Goal: Task Accomplishment & Management: Use online tool/utility

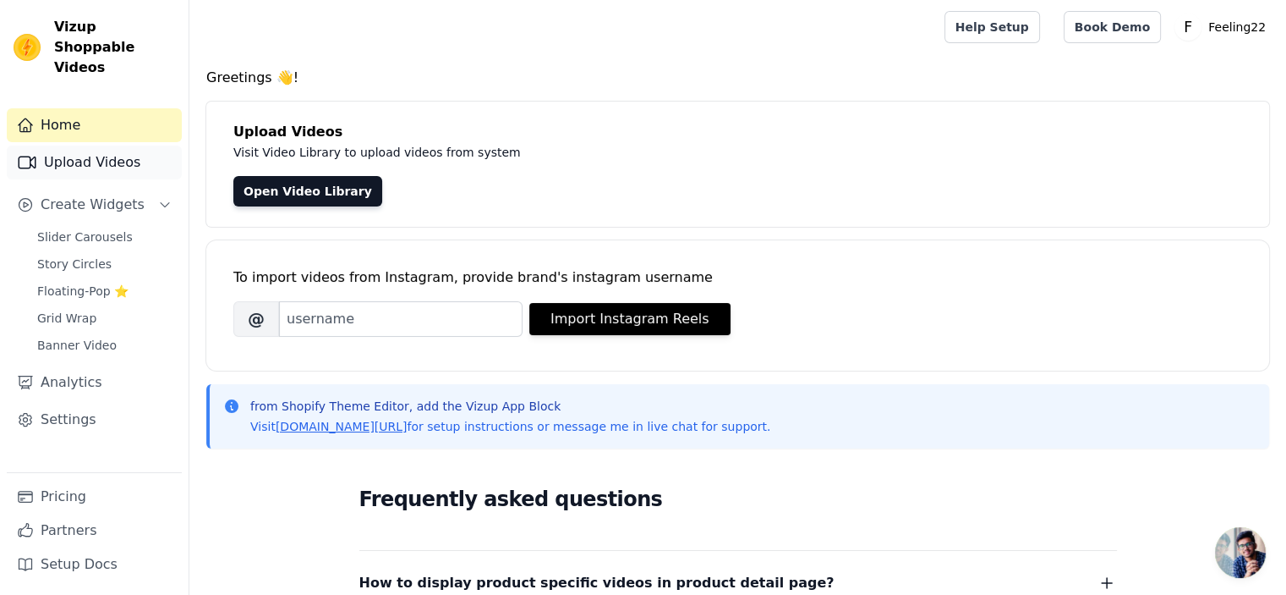
click at [114, 145] on link "Upload Videos" at bounding box center [94, 162] width 175 height 34
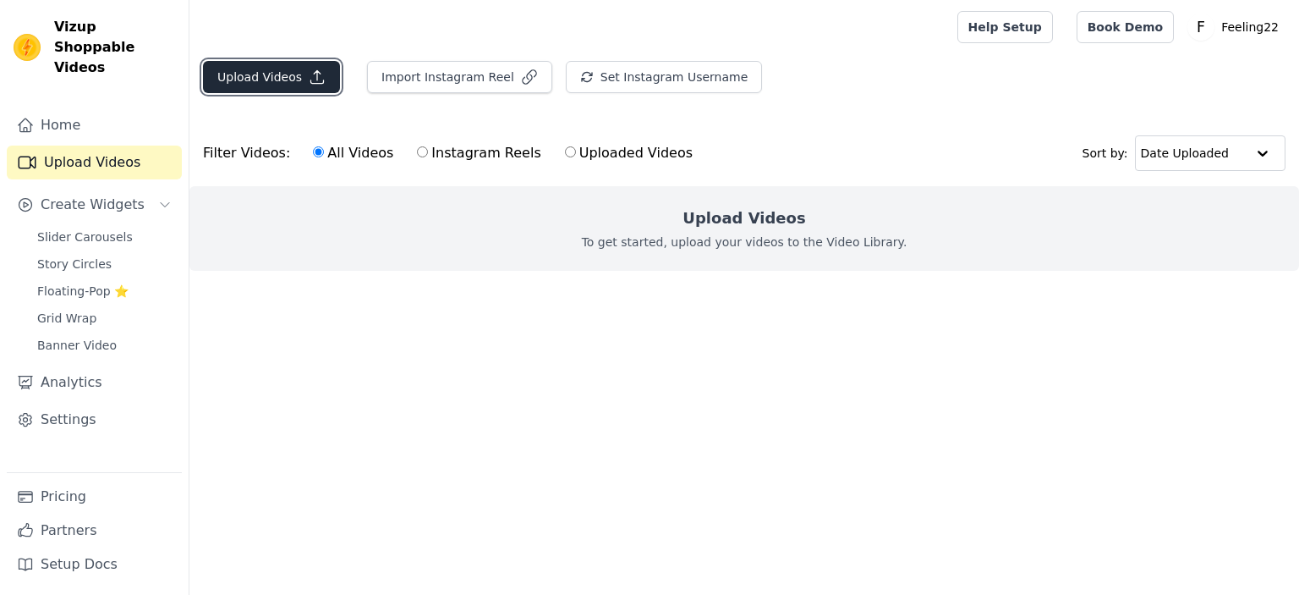
drag, startPoint x: 302, startPoint y: 82, endPoint x: 311, endPoint y: 84, distance: 9.5
click at [311, 84] on icon "button" at bounding box center [317, 77] width 17 height 17
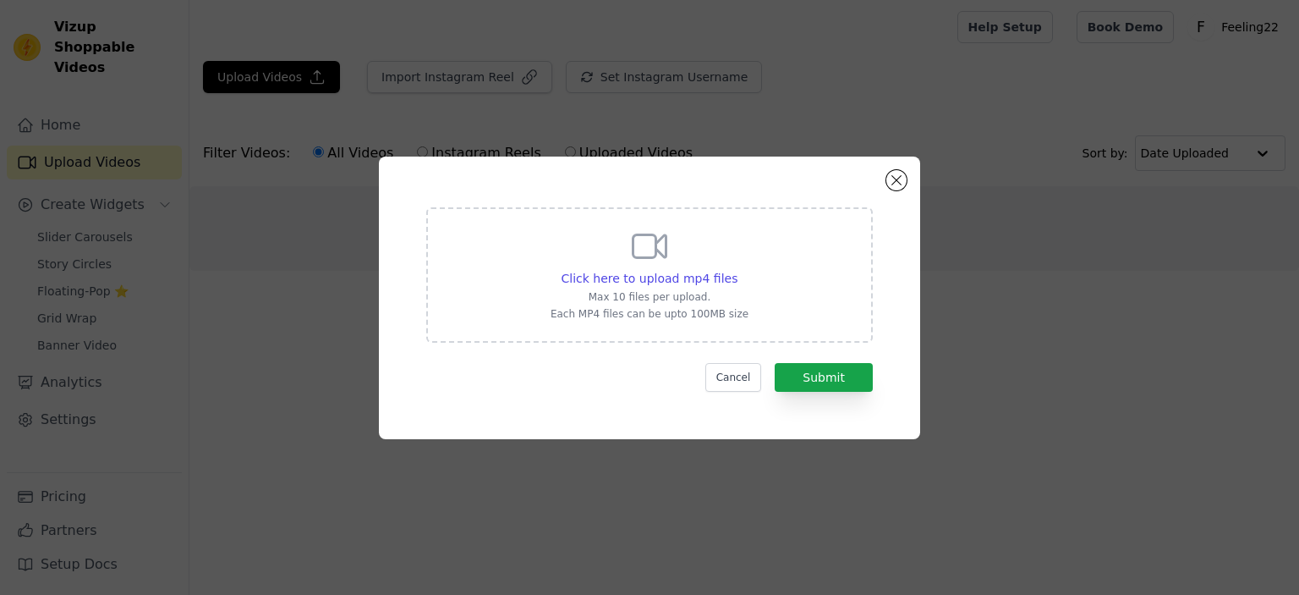
click at [533, 297] on div "Click here to upload mp4 files Max 10 files per upload. Each MP4 files can be u…" at bounding box center [649, 274] width 447 height 135
click at [737, 270] on input "Click here to upload mp4 files Max 10 files per upload. Each MP4 files can be u…" at bounding box center [737, 269] width 1 height 1
type input "C:\fakepath\6815184-uhd_2160_3744_30fps.mp4"
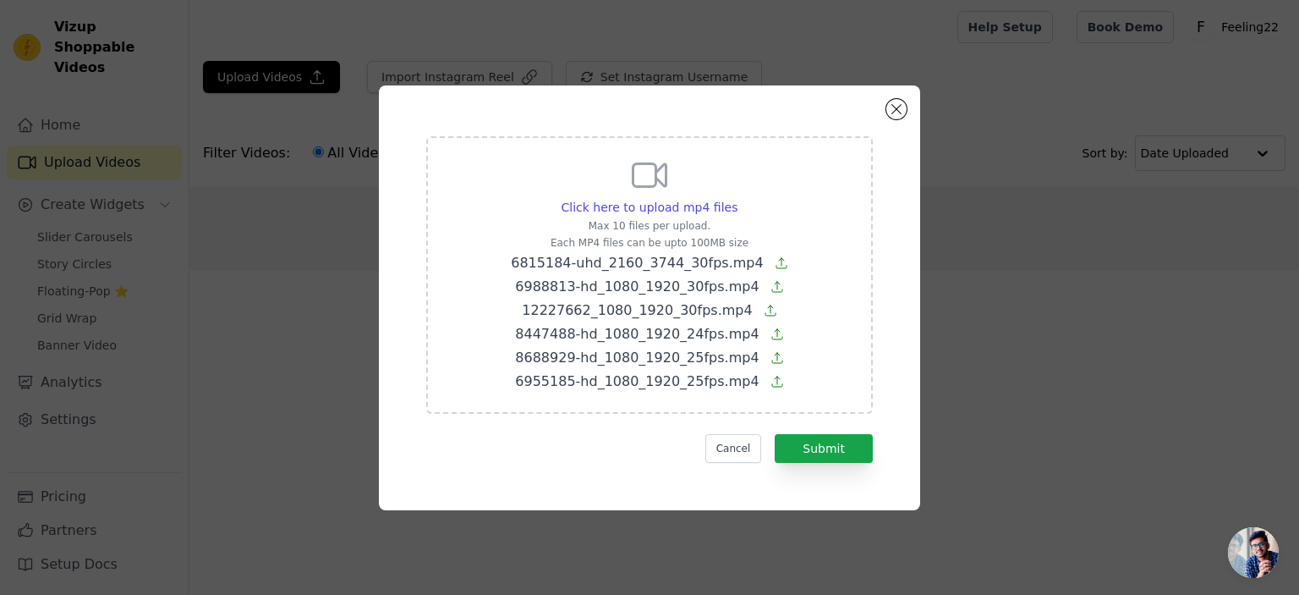
click at [815, 431] on form "Click here to upload mp4 files Max 10 files per upload. Each MP4 files can be u…" at bounding box center [649, 299] width 447 height 326
click at [815, 449] on button "Submit" at bounding box center [824, 448] width 98 height 29
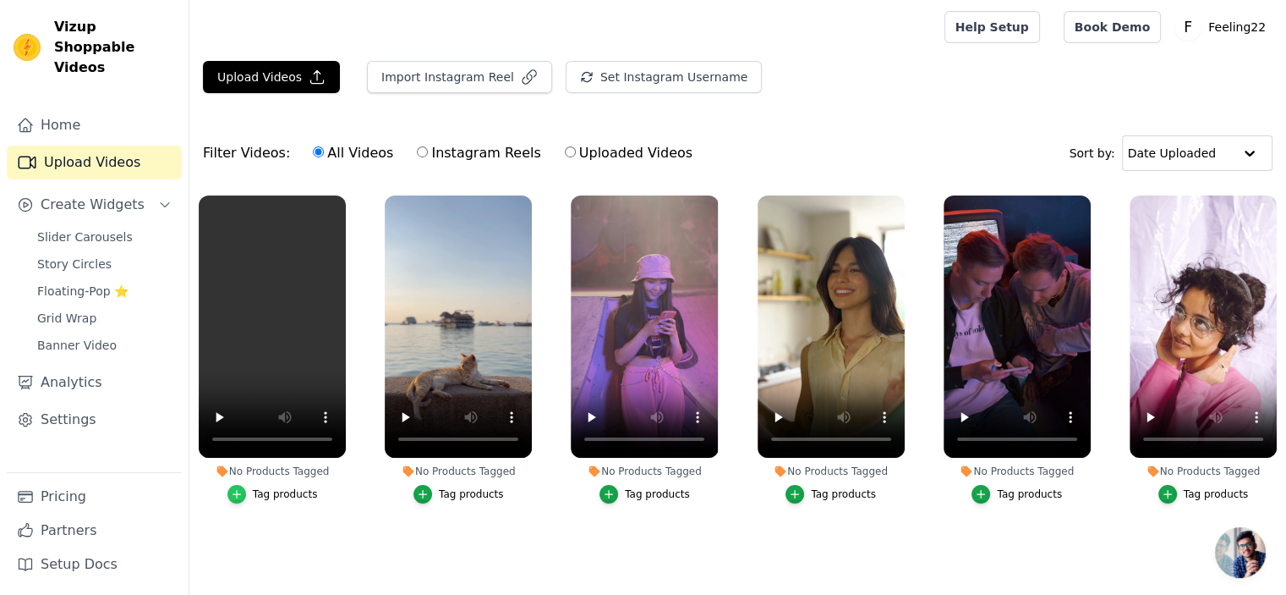
click at [234, 490] on icon "button" at bounding box center [237, 494] width 12 height 12
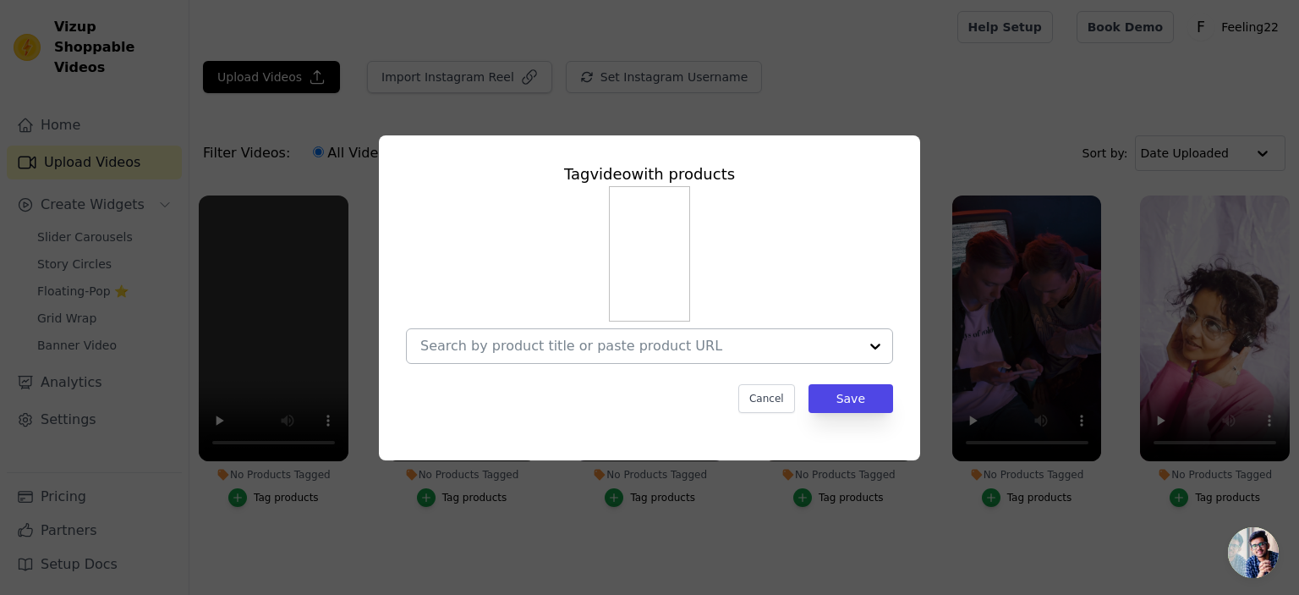
click at [538, 363] on div at bounding box center [639, 346] width 438 height 34
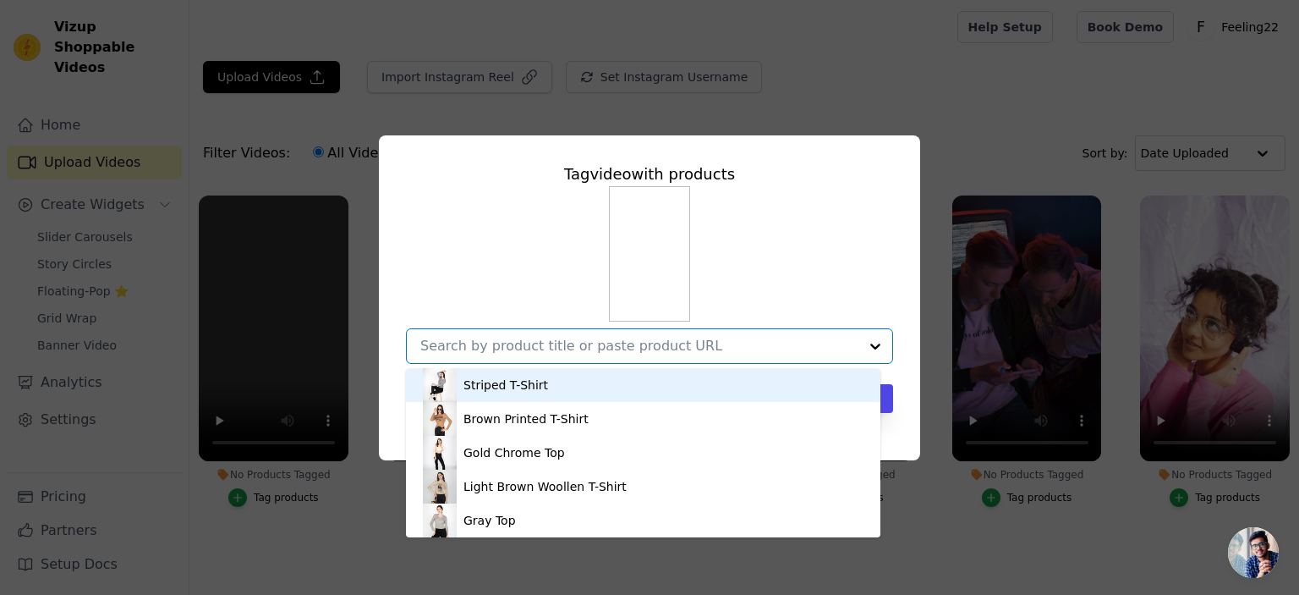
click at [515, 392] on div "Striped T-Shirt" at bounding box center [505, 384] width 85 height 17
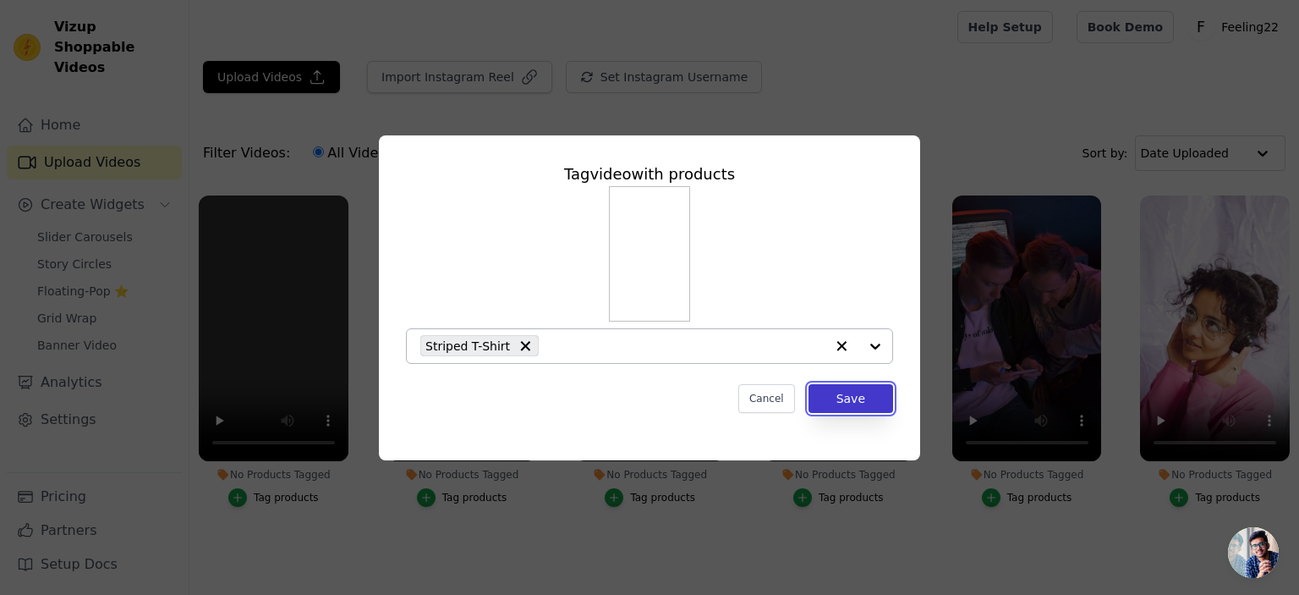
click at [869, 392] on button "Save" at bounding box center [851, 398] width 85 height 29
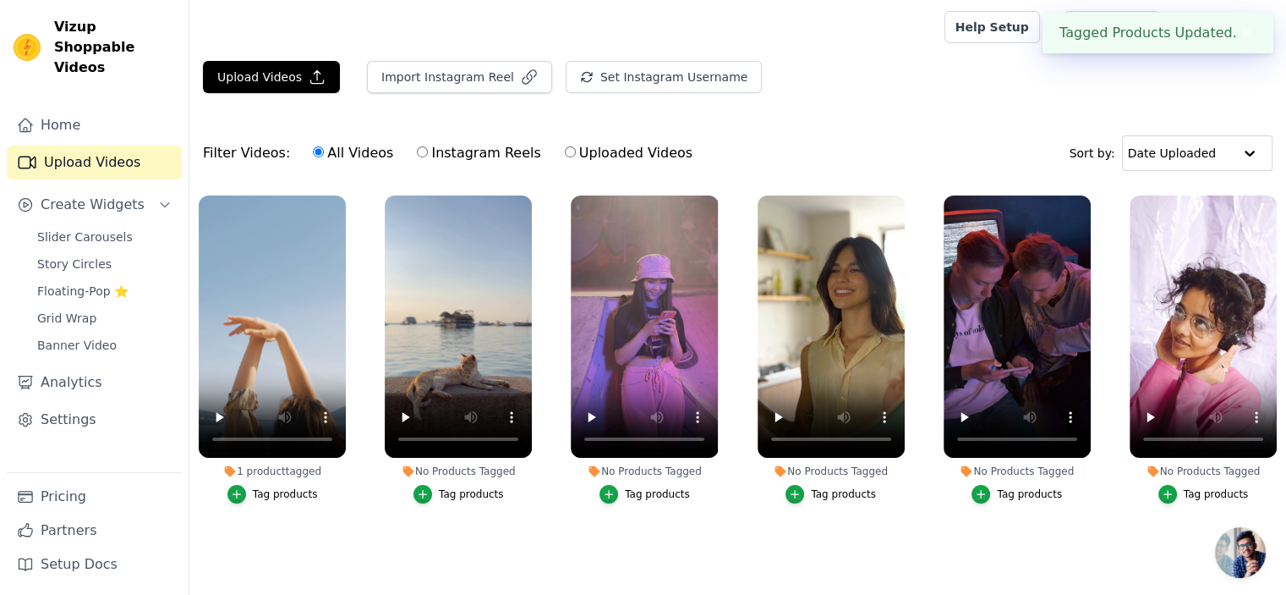
click at [470, 494] on div "Tag products" at bounding box center [471, 494] width 65 height 14
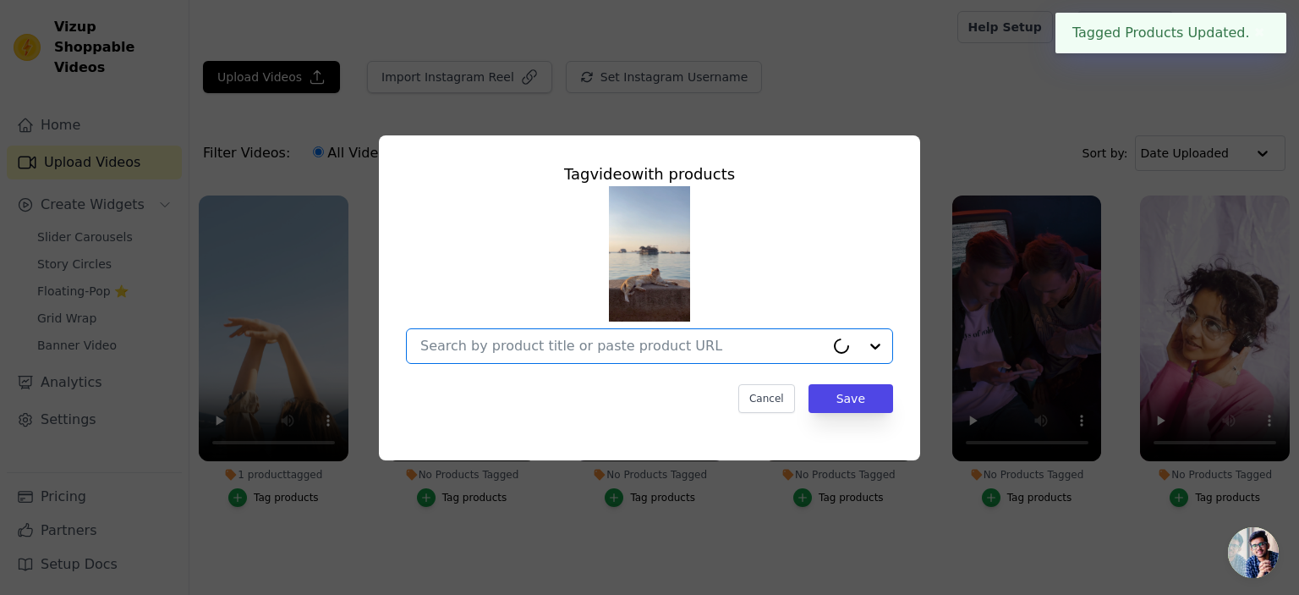
click at [735, 344] on input "No Products Tagged Tag video with products Option undefined, selected. Cancel S…" at bounding box center [622, 345] width 404 height 16
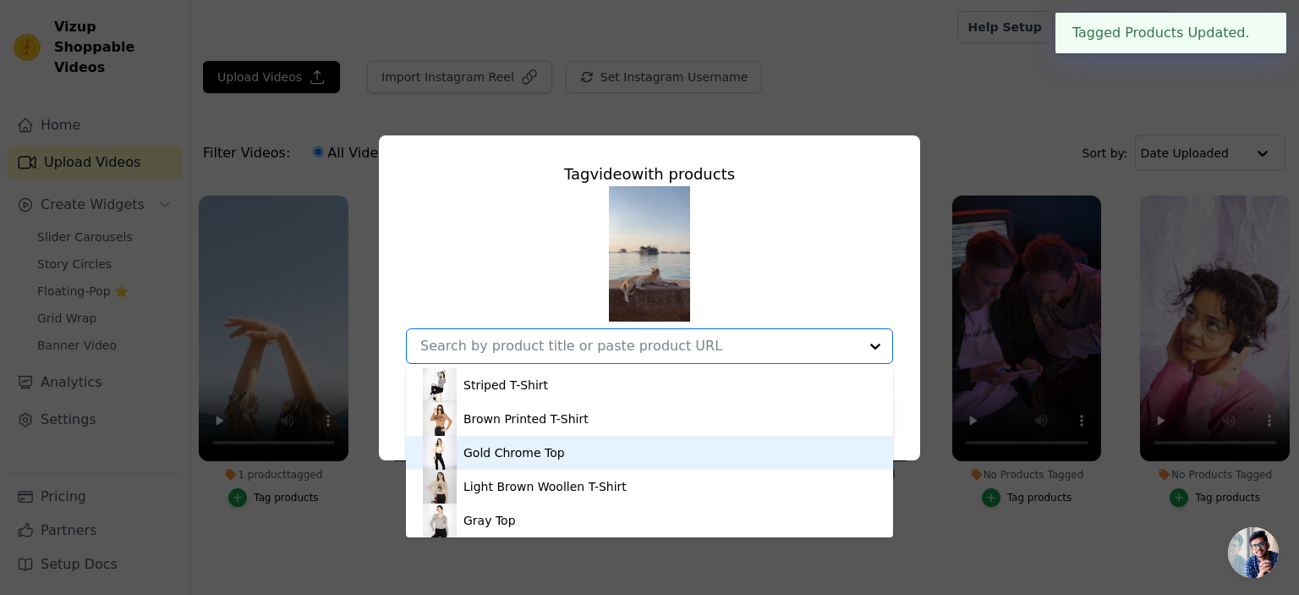
click at [653, 452] on div "Gold Chrome Top" at bounding box center [649, 453] width 453 height 34
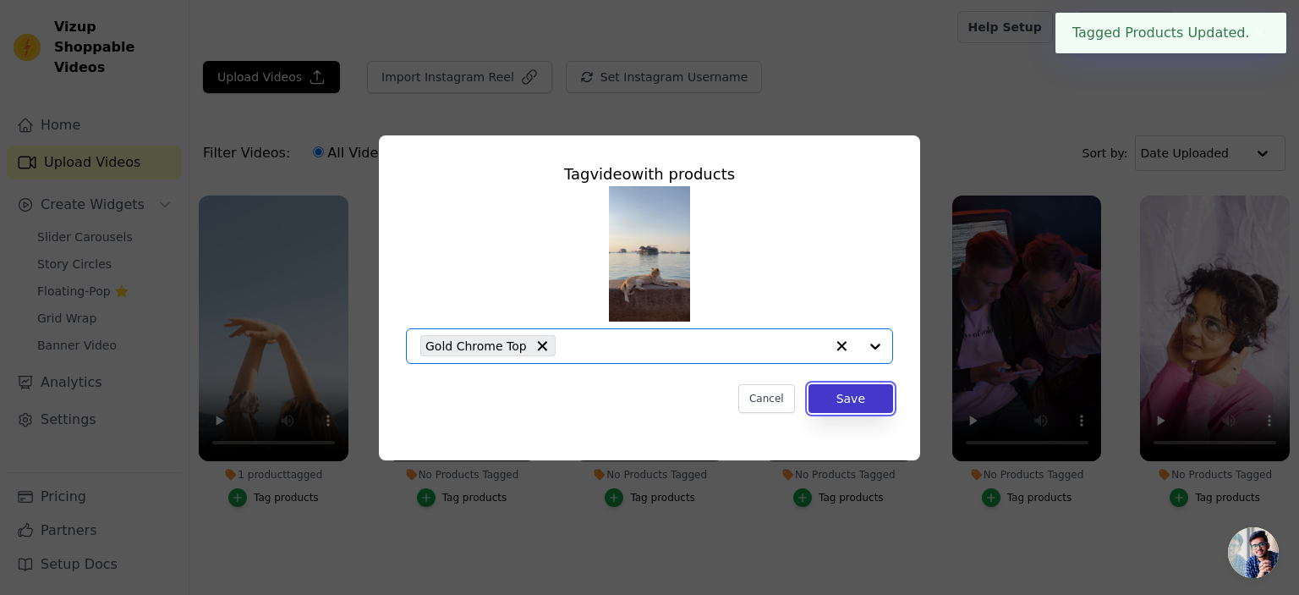
click at [870, 400] on button "Save" at bounding box center [851, 398] width 85 height 29
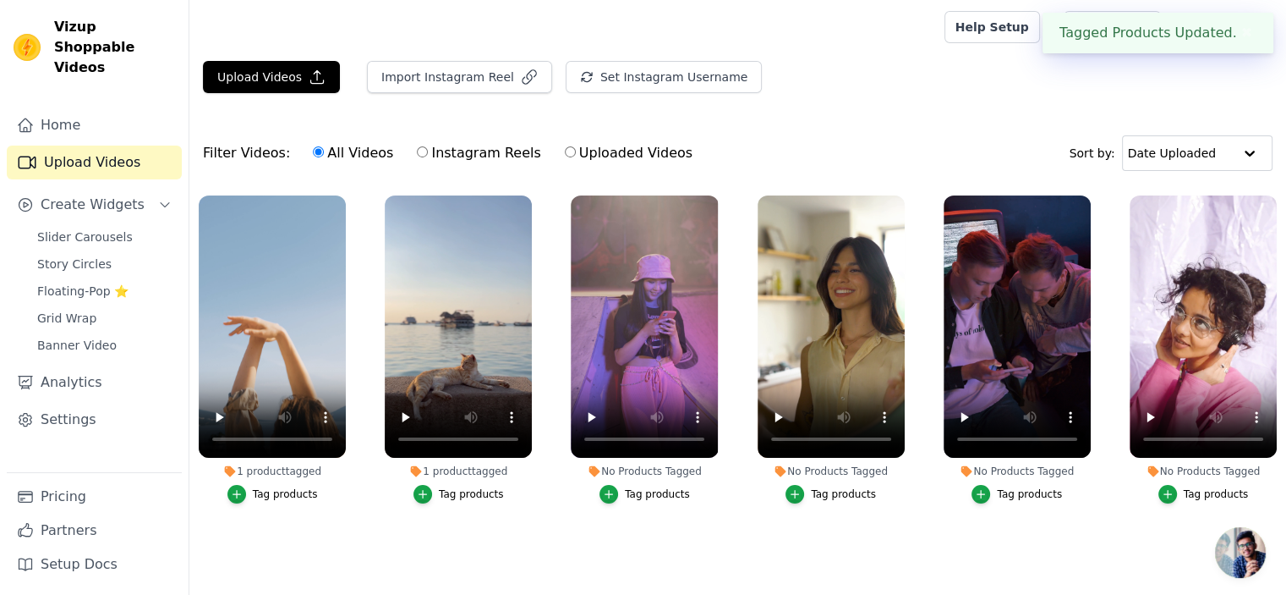
click at [634, 496] on div "Tag products" at bounding box center [657, 494] width 65 height 14
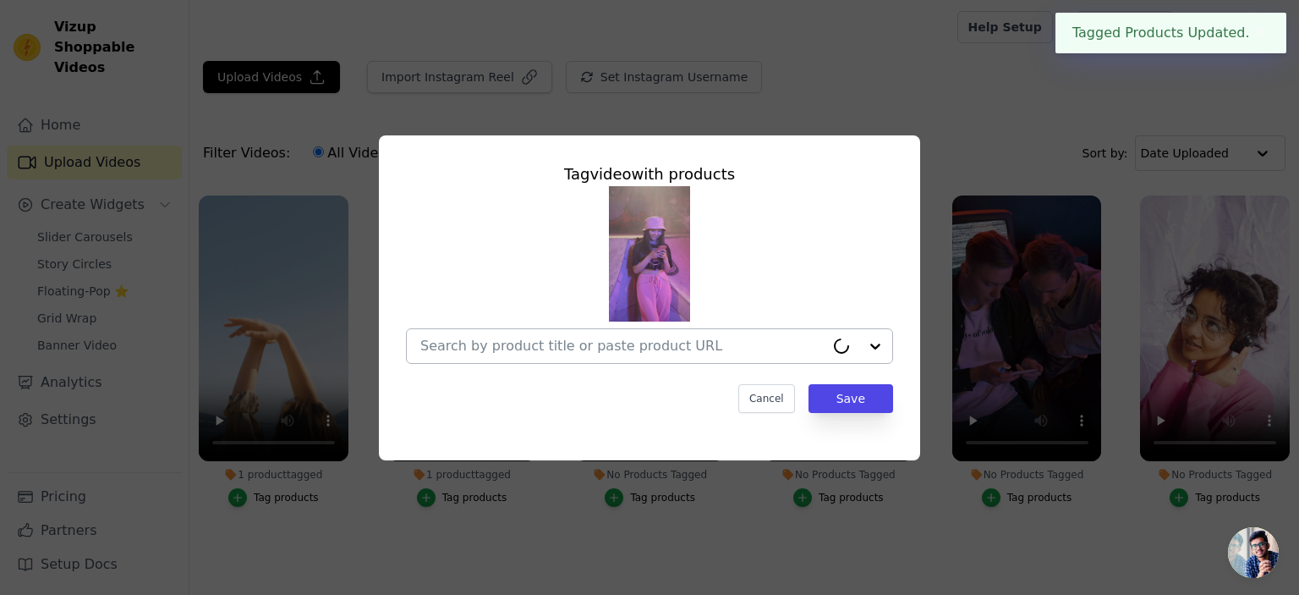
click at [686, 358] on div at bounding box center [622, 346] width 404 height 34
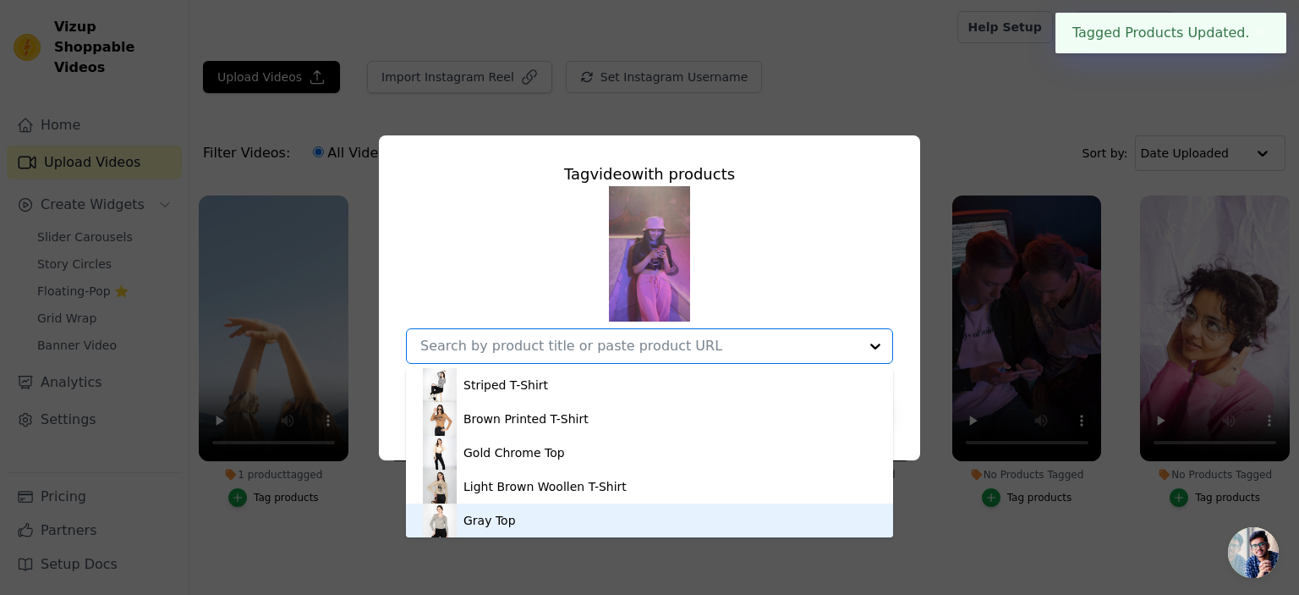
click at [635, 510] on div "Gray Top" at bounding box center [649, 520] width 453 height 34
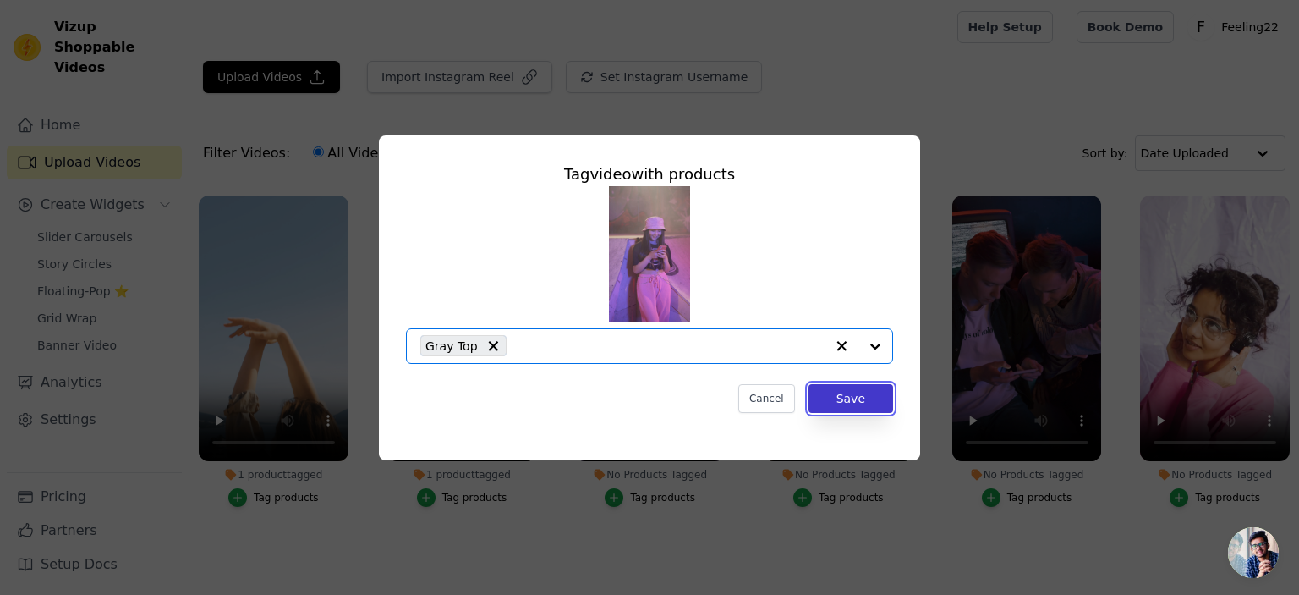
click at [838, 399] on button "Save" at bounding box center [851, 398] width 85 height 29
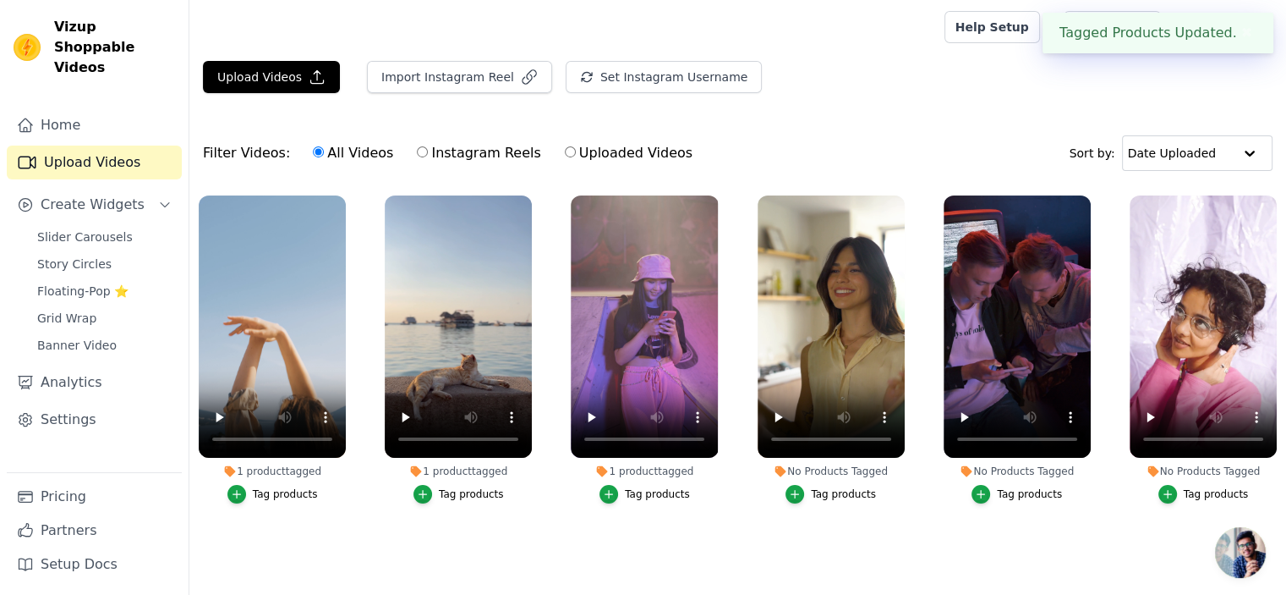
click at [843, 496] on div "Tag products" at bounding box center [843, 494] width 65 height 14
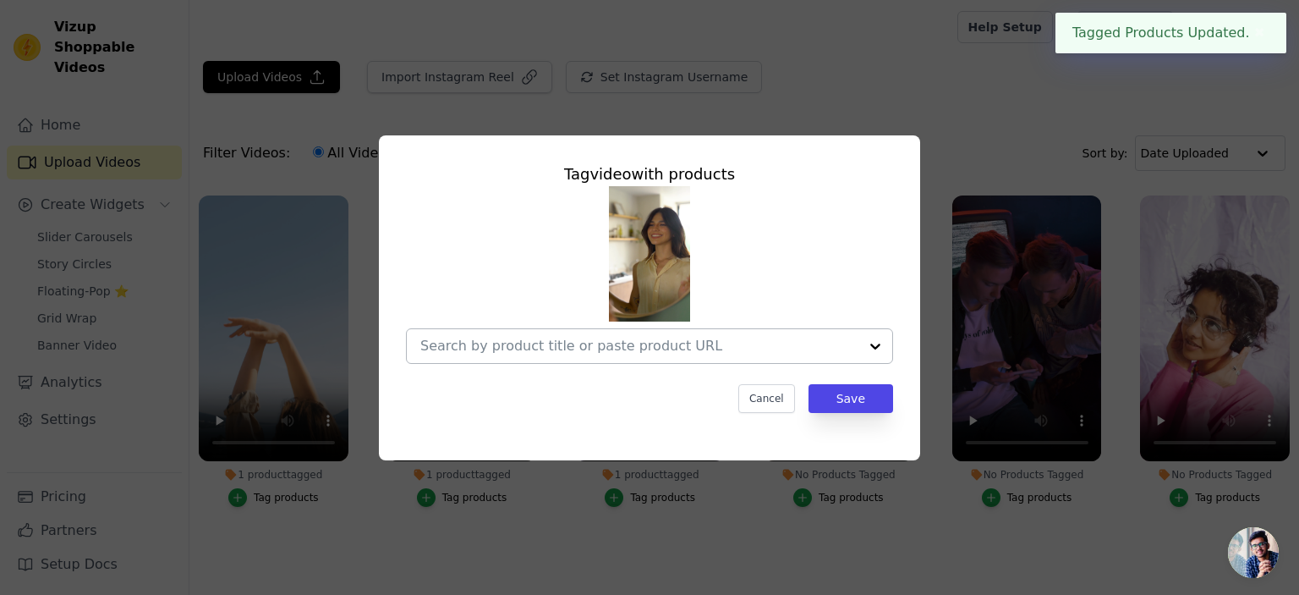
click at [765, 357] on div at bounding box center [639, 346] width 438 height 34
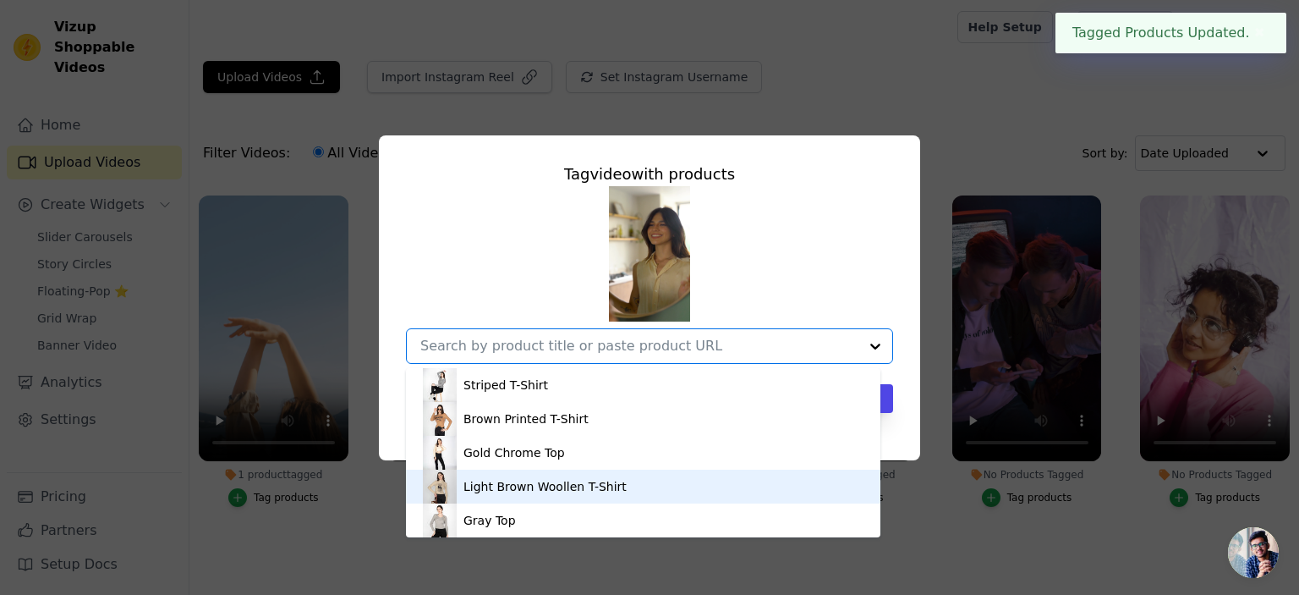
click at [608, 473] on div "Light Brown Woollen T-Shirt" at bounding box center [643, 486] width 441 height 34
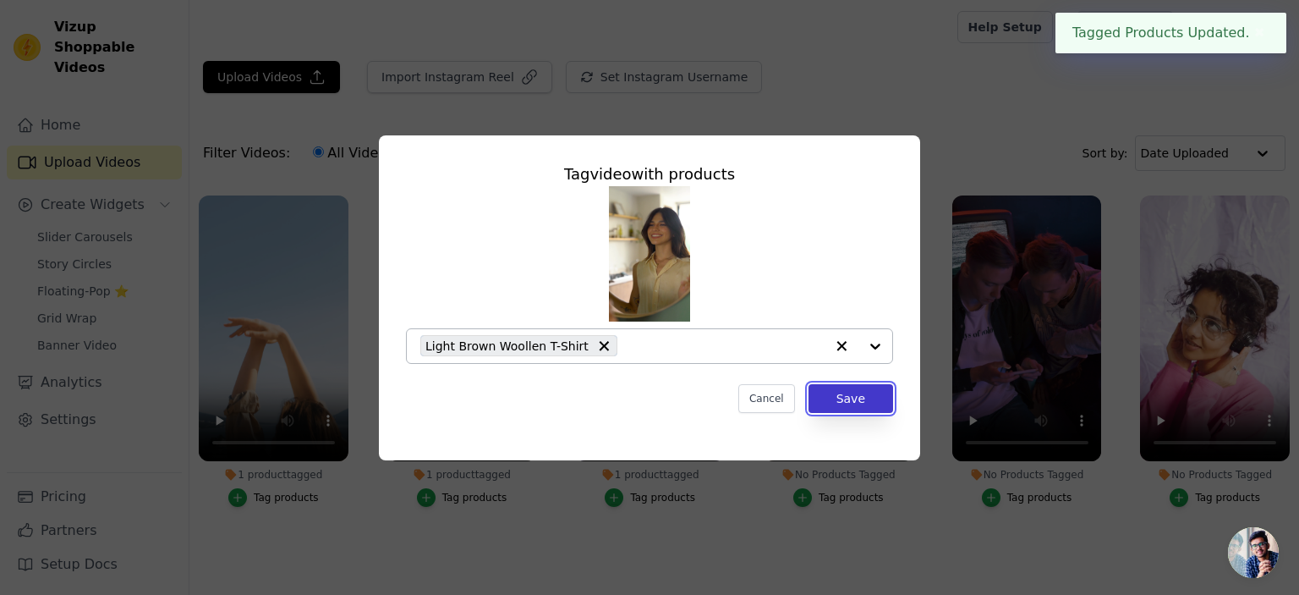
click at [829, 407] on button "Save" at bounding box center [851, 398] width 85 height 29
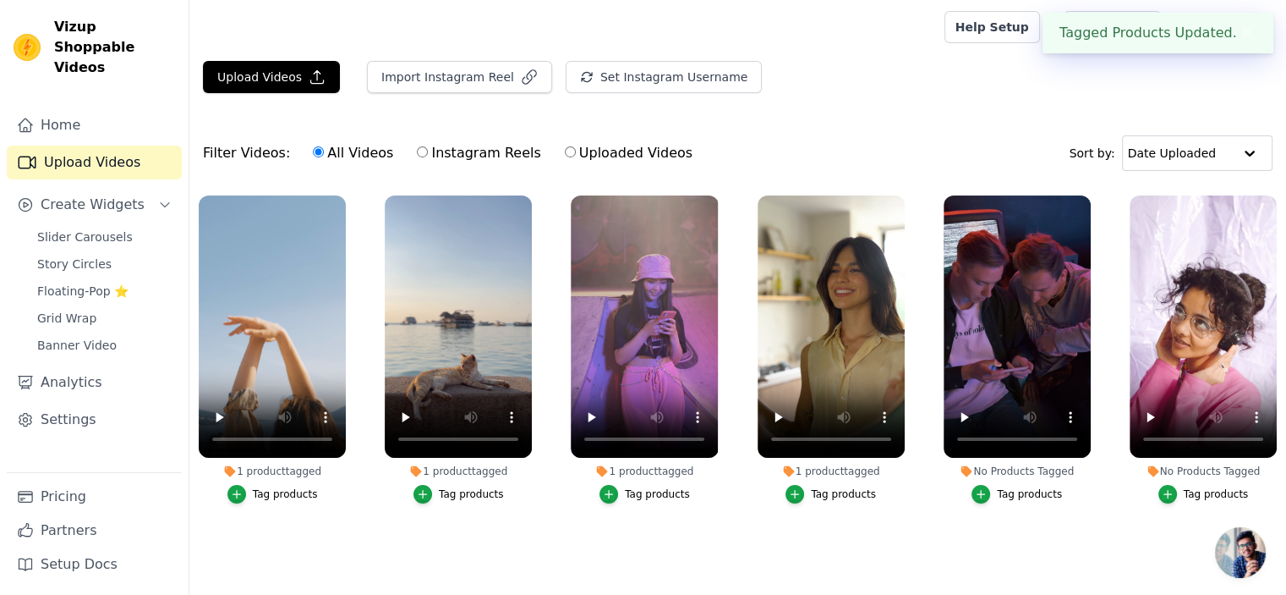
click at [1016, 498] on div "Tag products" at bounding box center [1029, 494] width 65 height 14
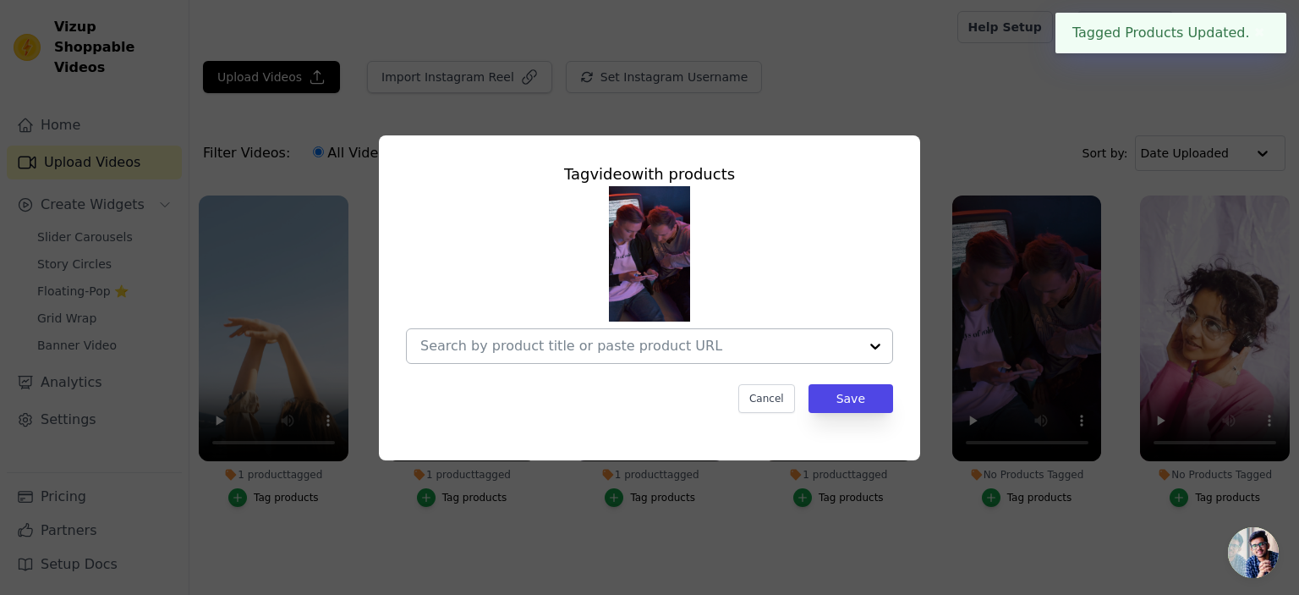
click at [639, 356] on div at bounding box center [639, 346] width 438 height 34
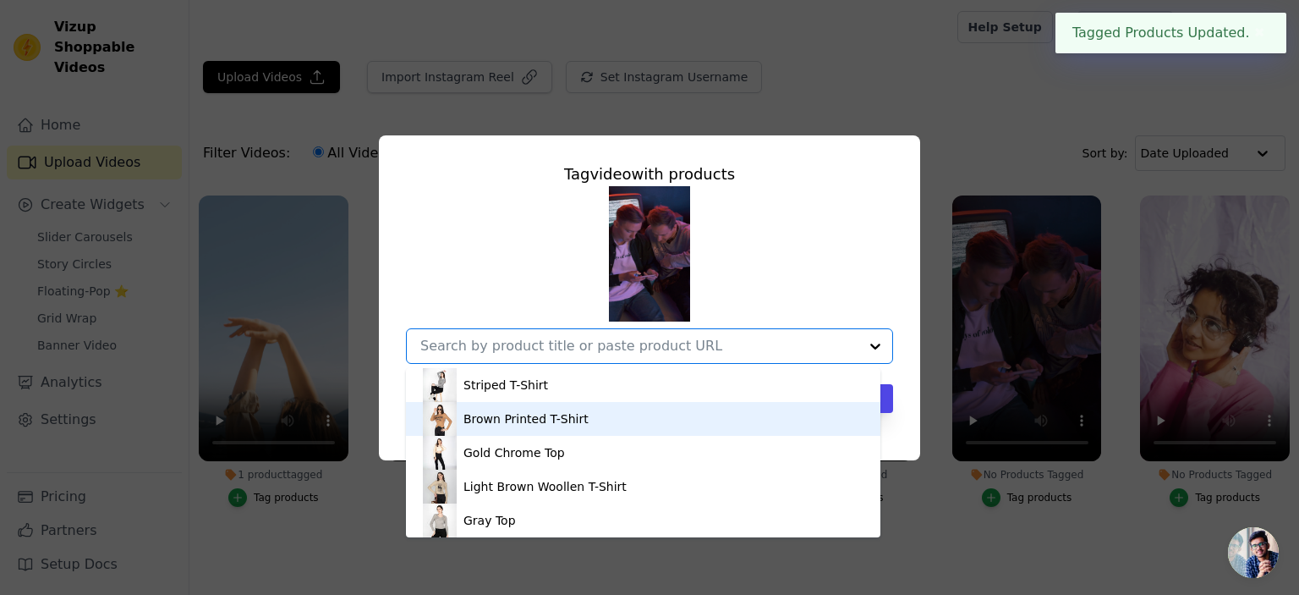
click at [622, 419] on div "Brown Printed T-Shirt" at bounding box center [643, 419] width 441 height 34
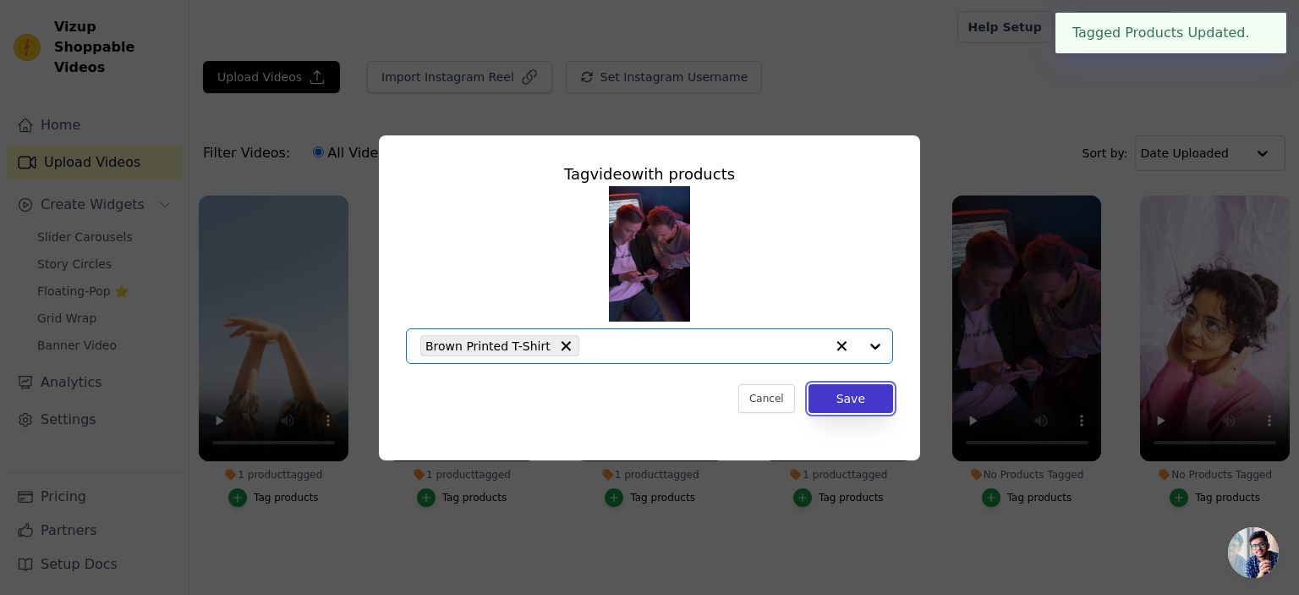
click at [832, 405] on button "Save" at bounding box center [851, 398] width 85 height 29
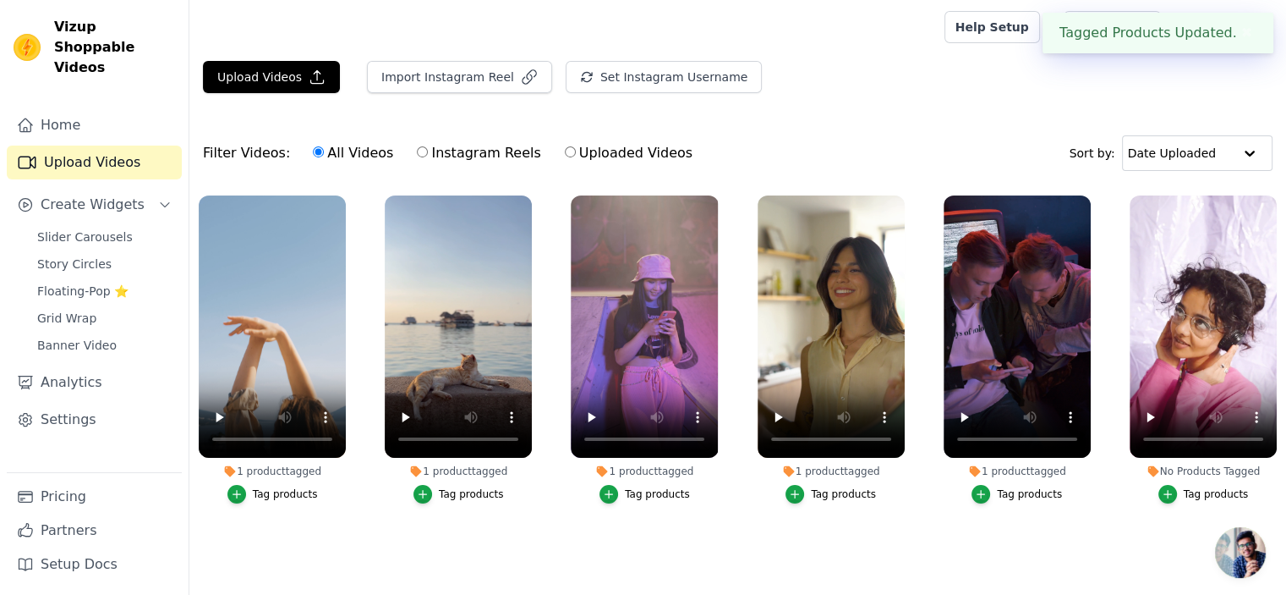
click at [1231, 493] on div "Tag products" at bounding box center [1216, 494] width 65 height 14
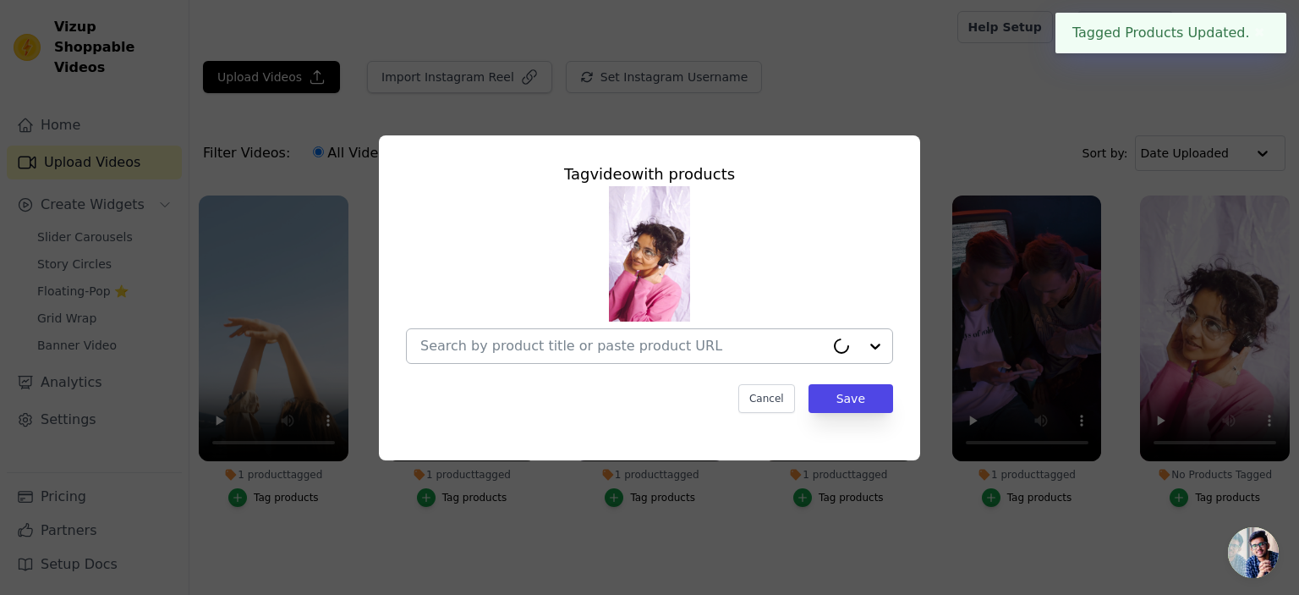
click at [713, 348] on input "No Products Tagged Tag video with products Cancel Save Tag products" at bounding box center [622, 345] width 404 height 16
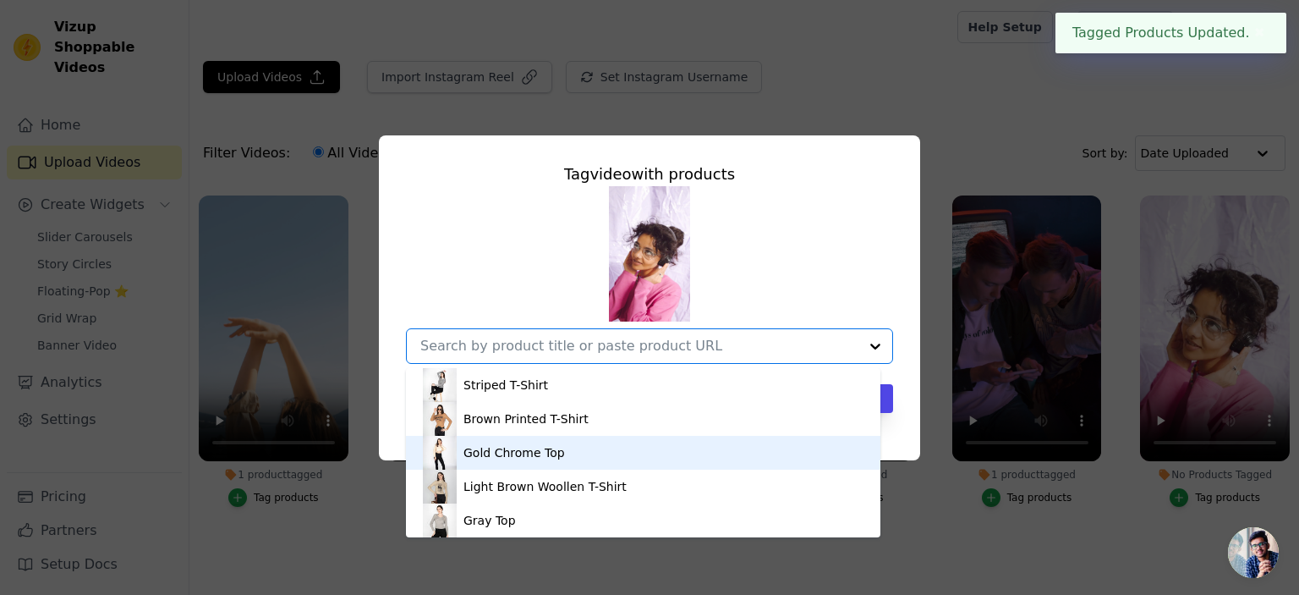
click at [649, 457] on div "Gold Chrome Top" at bounding box center [643, 453] width 441 height 34
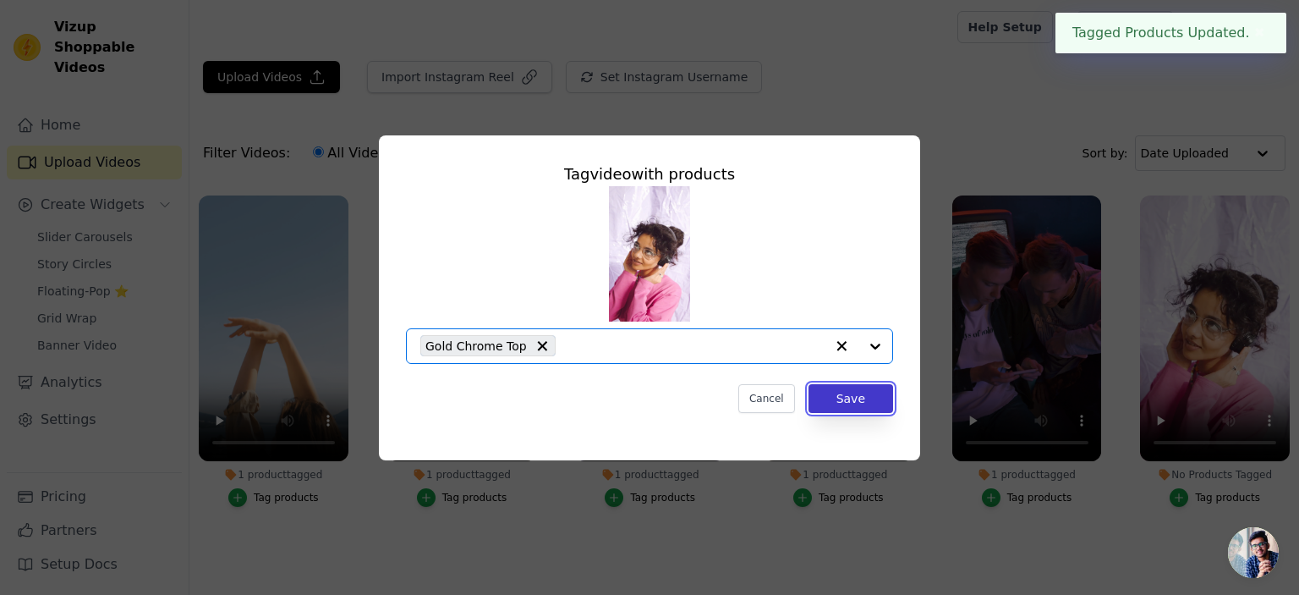
click at [885, 412] on button "Save" at bounding box center [851, 398] width 85 height 29
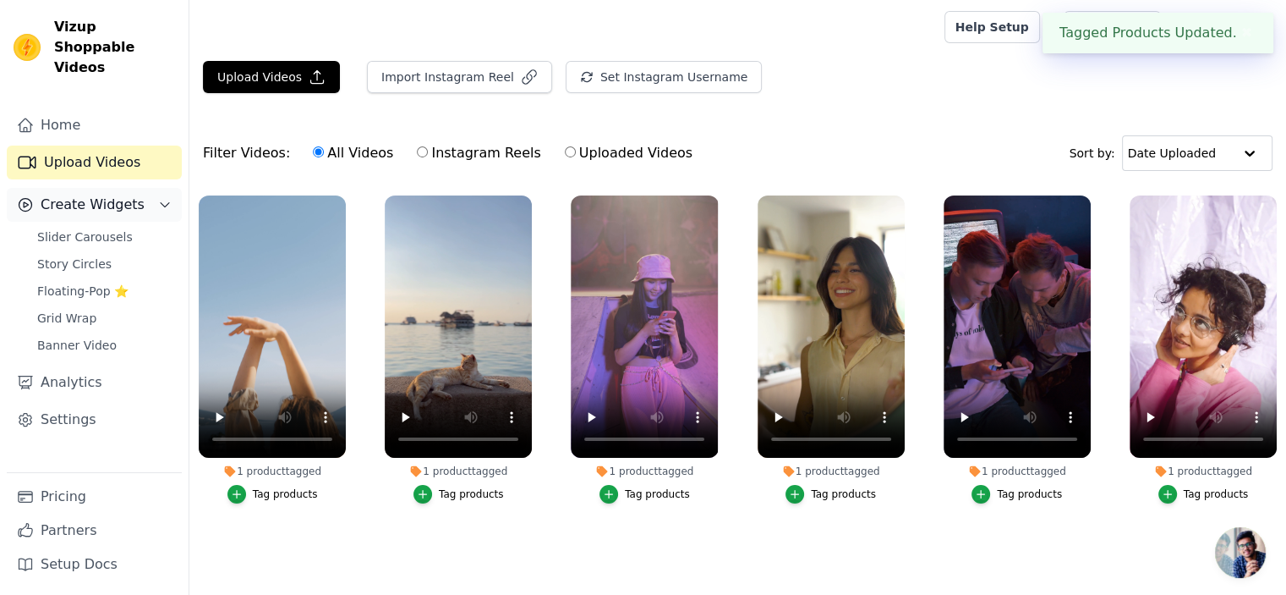
click at [112, 195] on span "Create Widgets" at bounding box center [93, 205] width 104 height 20
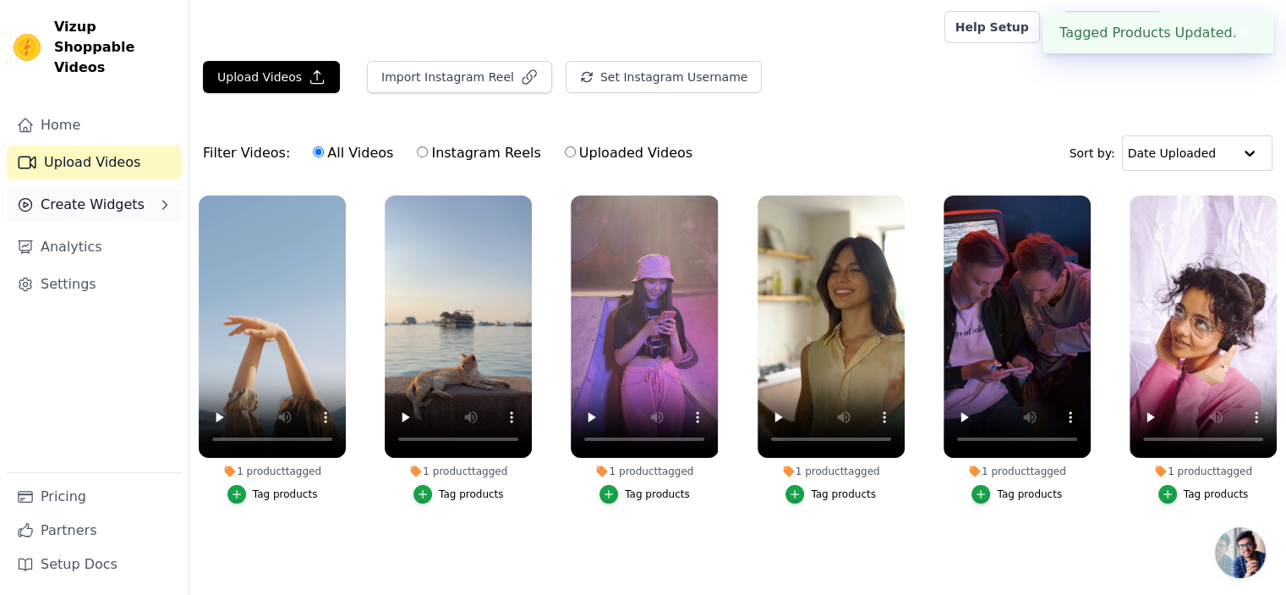
click at [106, 195] on button "Create Widgets" at bounding box center [94, 205] width 175 height 34
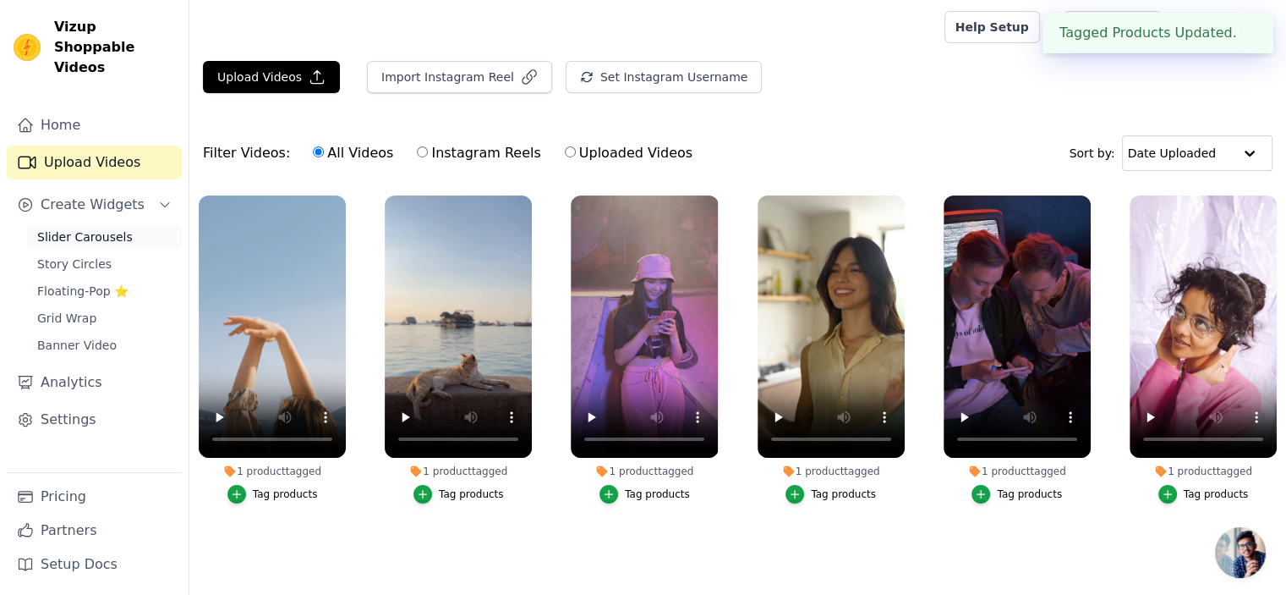
click at [112, 228] on span "Slider Carousels" at bounding box center [85, 236] width 96 height 17
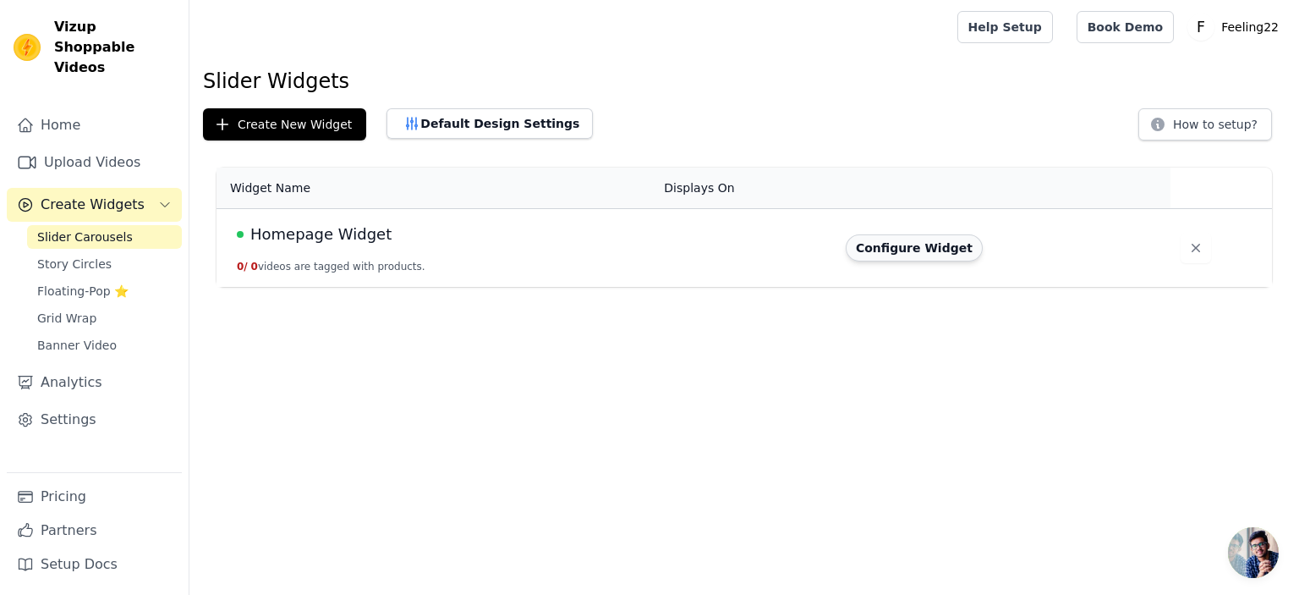
click at [947, 251] on button "Configure Widget" at bounding box center [914, 247] width 137 height 27
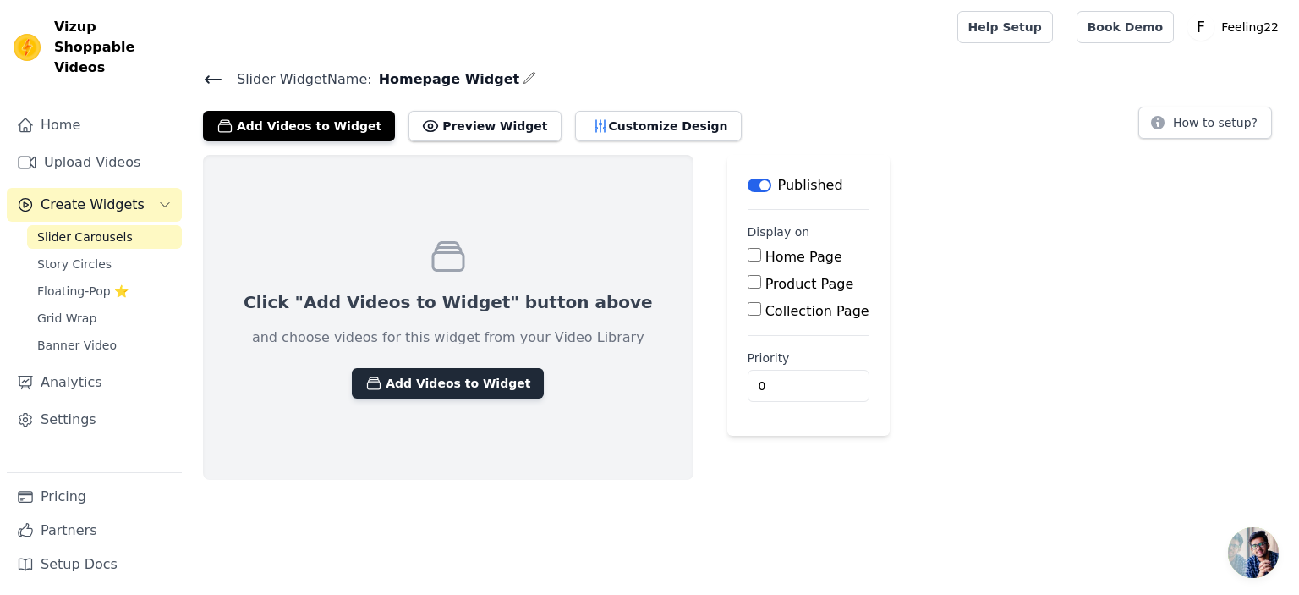
click at [452, 385] on button "Add Videos to Widget" at bounding box center [448, 383] width 192 height 30
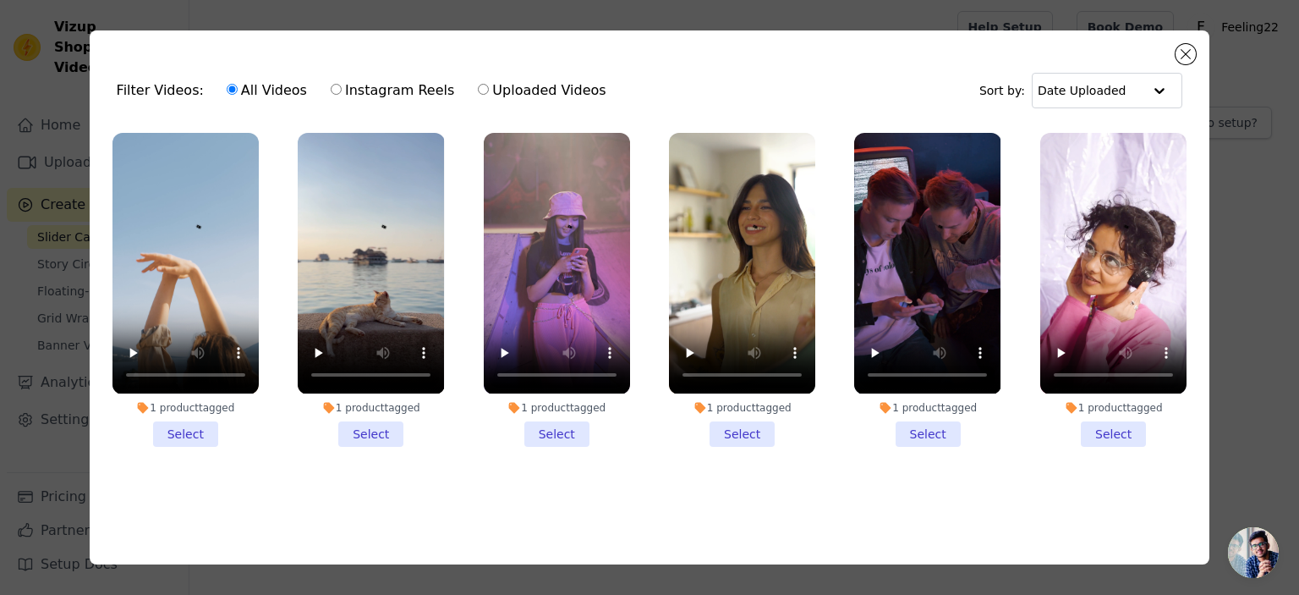
click at [165, 425] on li "1 product tagged Select" at bounding box center [185, 289] width 146 height 313
click at [0, 0] on input "1 product tagged Select" at bounding box center [0, 0] width 0 height 0
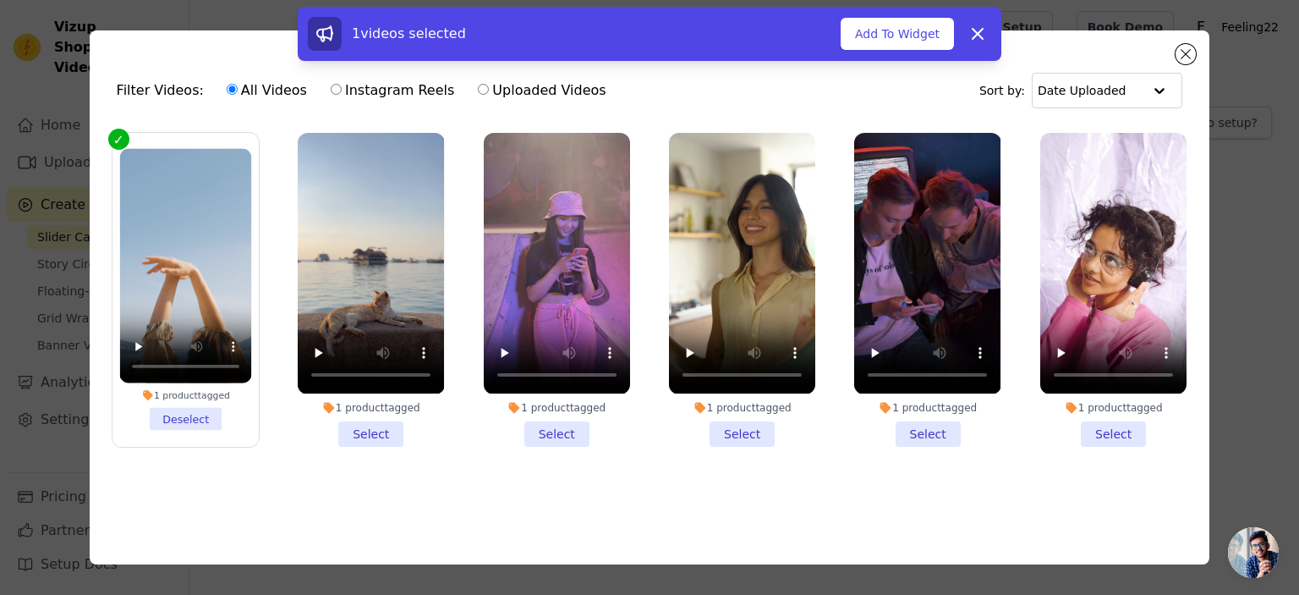
click at [358, 424] on li "1 product tagged Select" at bounding box center [371, 289] width 146 height 313
click at [0, 0] on input "1 product tagged Select" at bounding box center [0, 0] width 0 height 0
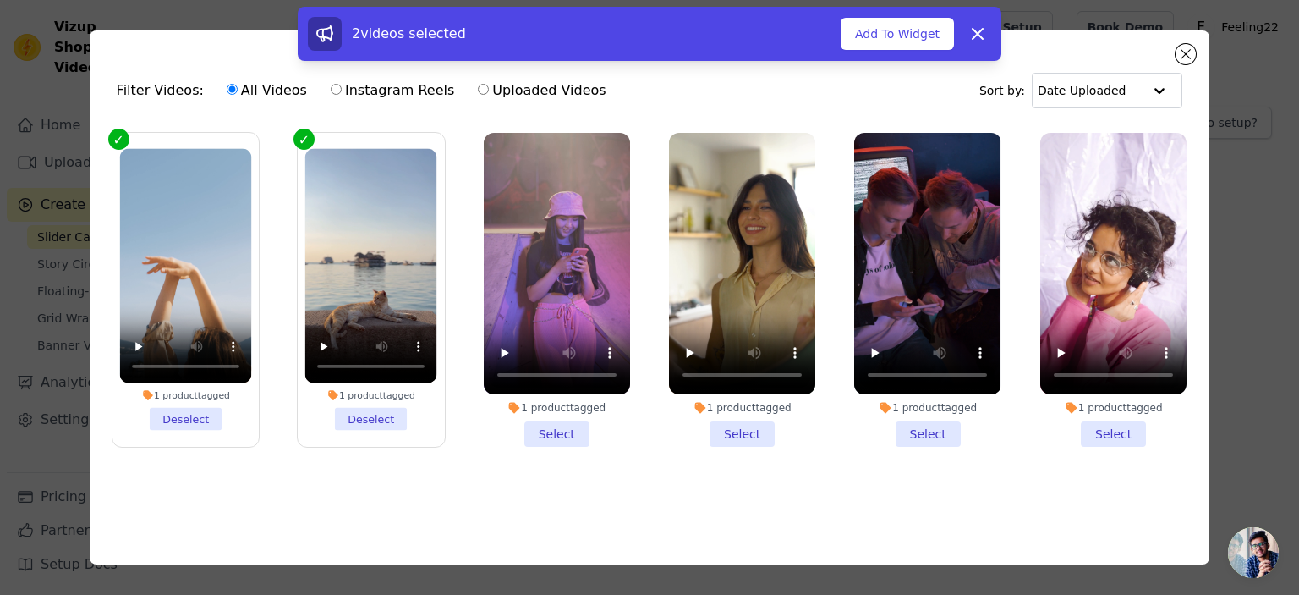
click at [557, 422] on li "1 product tagged Select" at bounding box center [557, 289] width 146 height 313
click at [0, 0] on input "1 product tagged Select" at bounding box center [0, 0] width 0 height 0
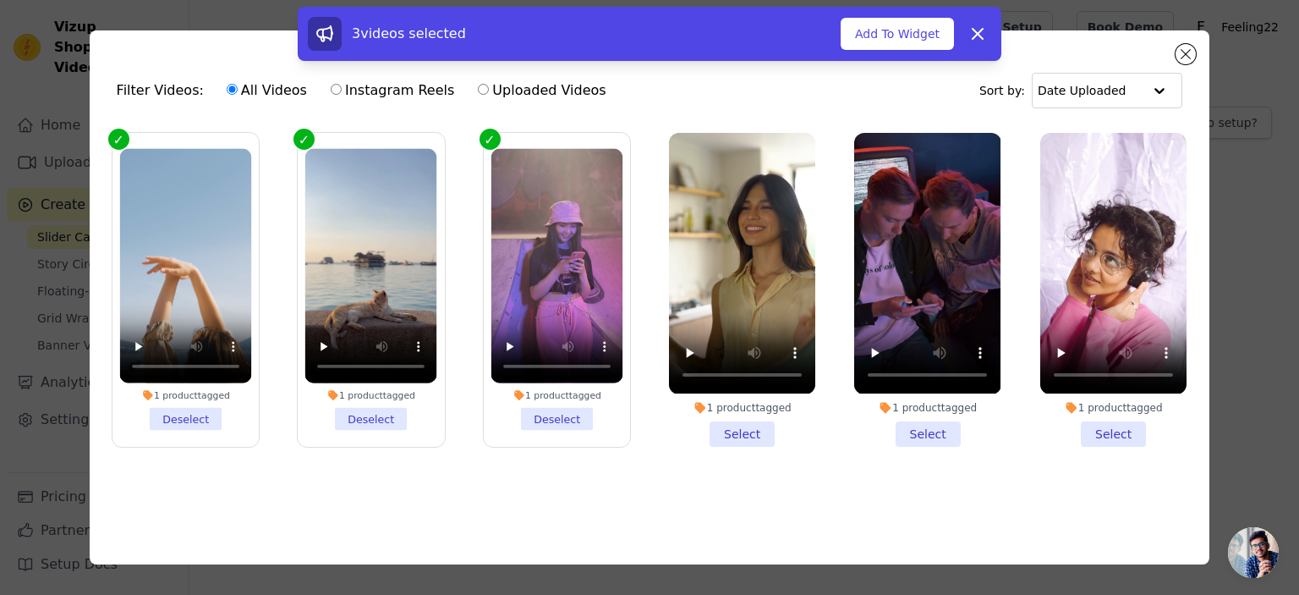
click at [750, 436] on li "1 product tagged Select" at bounding box center [742, 289] width 146 height 313
click at [0, 0] on input "1 product tagged Select" at bounding box center [0, 0] width 0 height 0
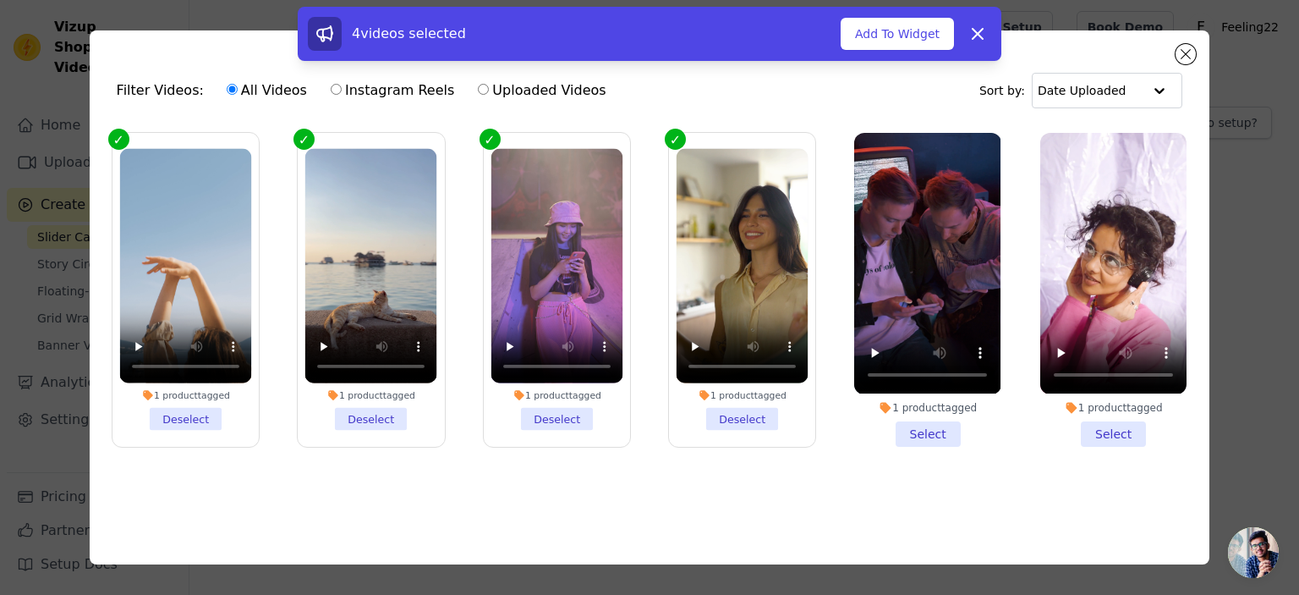
click at [919, 423] on li "1 product tagged Select" at bounding box center [927, 289] width 146 height 313
click at [0, 0] on input "1 product tagged Select" at bounding box center [0, 0] width 0 height 0
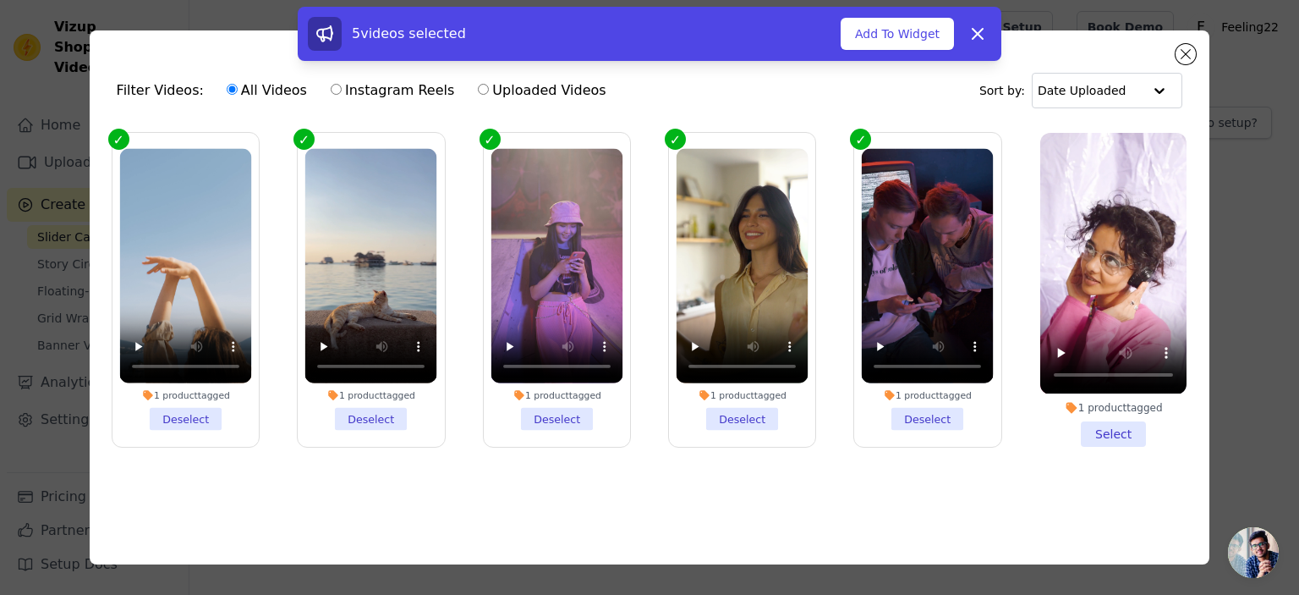
click at [1122, 434] on li "1 product tagged Select" at bounding box center [1113, 289] width 146 height 313
click at [0, 0] on input "1 product tagged Select" at bounding box center [0, 0] width 0 height 0
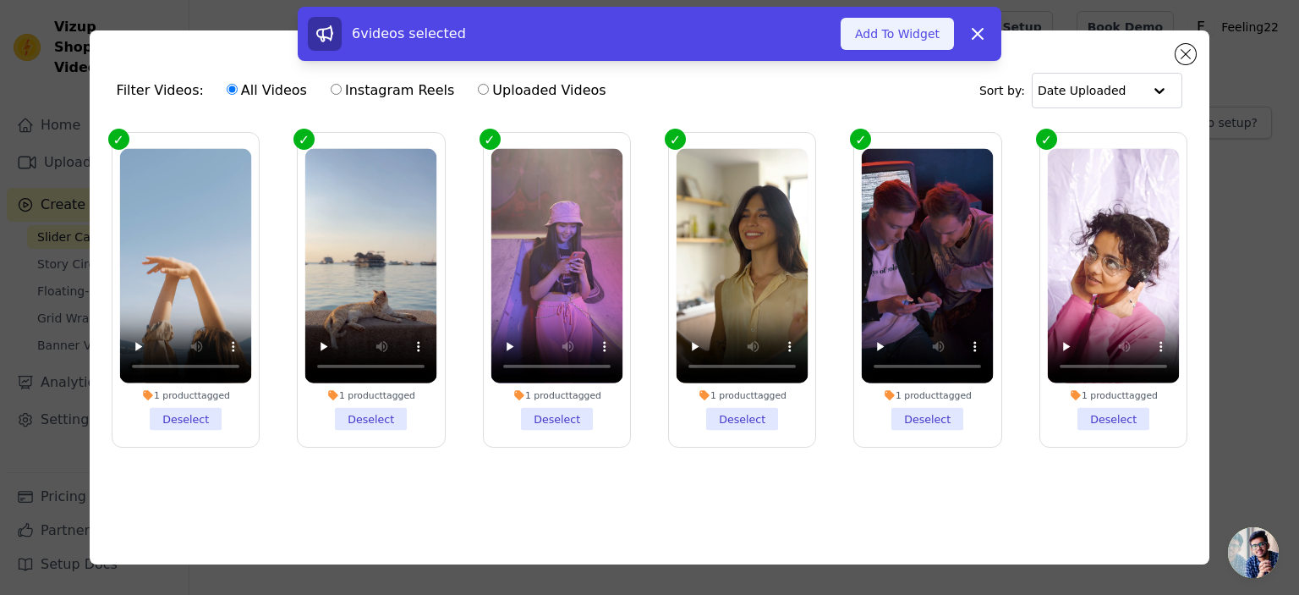
click at [920, 51] on div "6 videos selected Add To Widget Dismiss" at bounding box center [650, 34] width 704 height 54
click at [919, 40] on button "Add To Widget" at bounding box center [897, 34] width 113 height 32
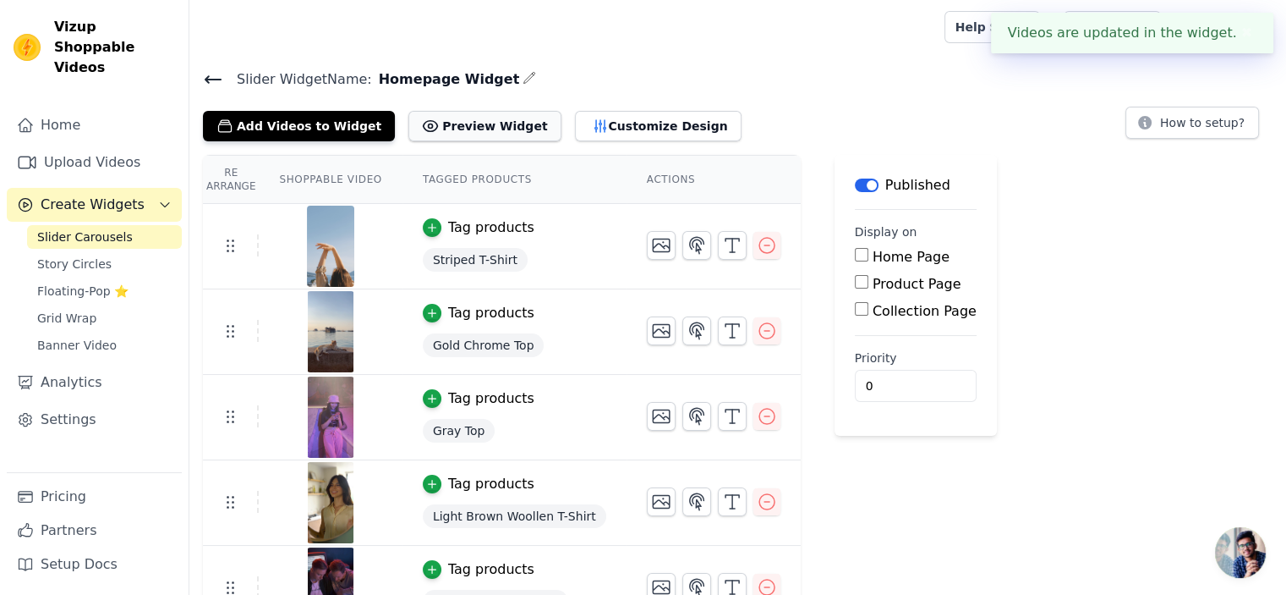
click at [429, 139] on button "Preview Widget" at bounding box center [485, 126] width 152 height 30
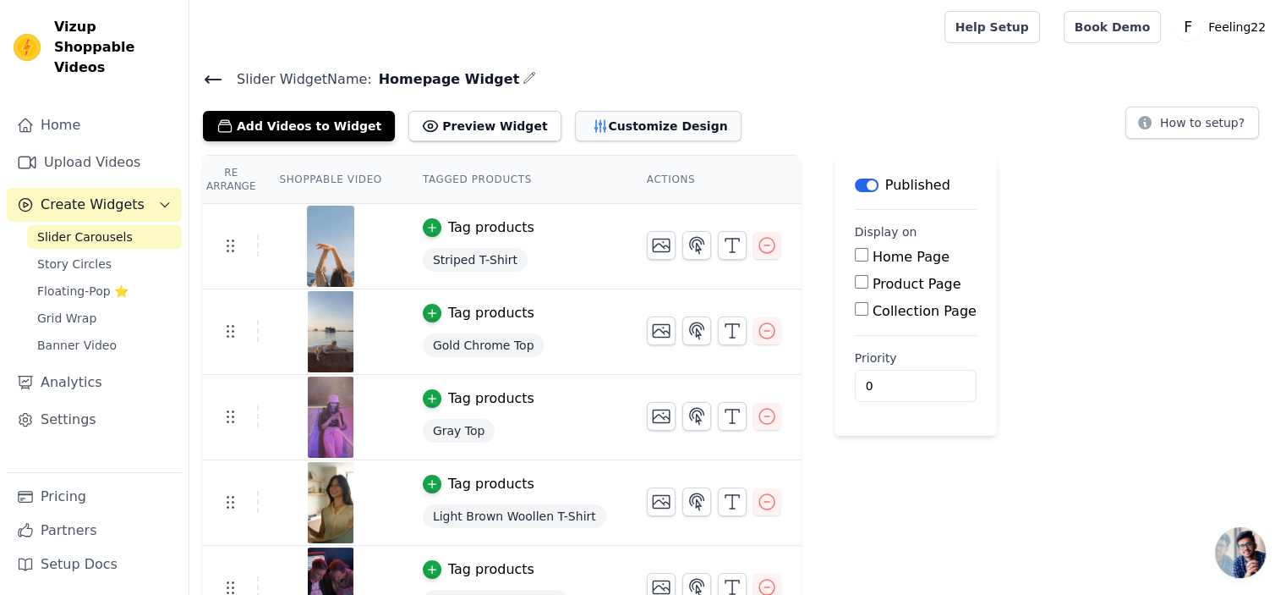
click at [575, 112] on button "Customize Design" at bounding box center [658, 126] width 167 height 30
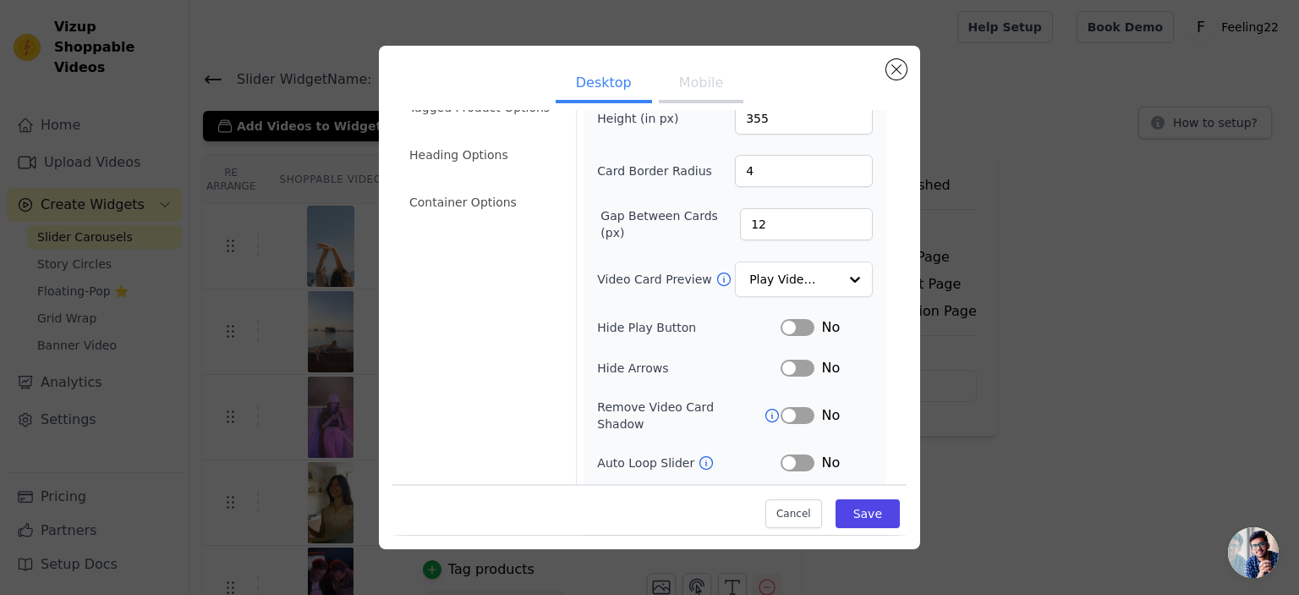
scroll to position [150, 0]
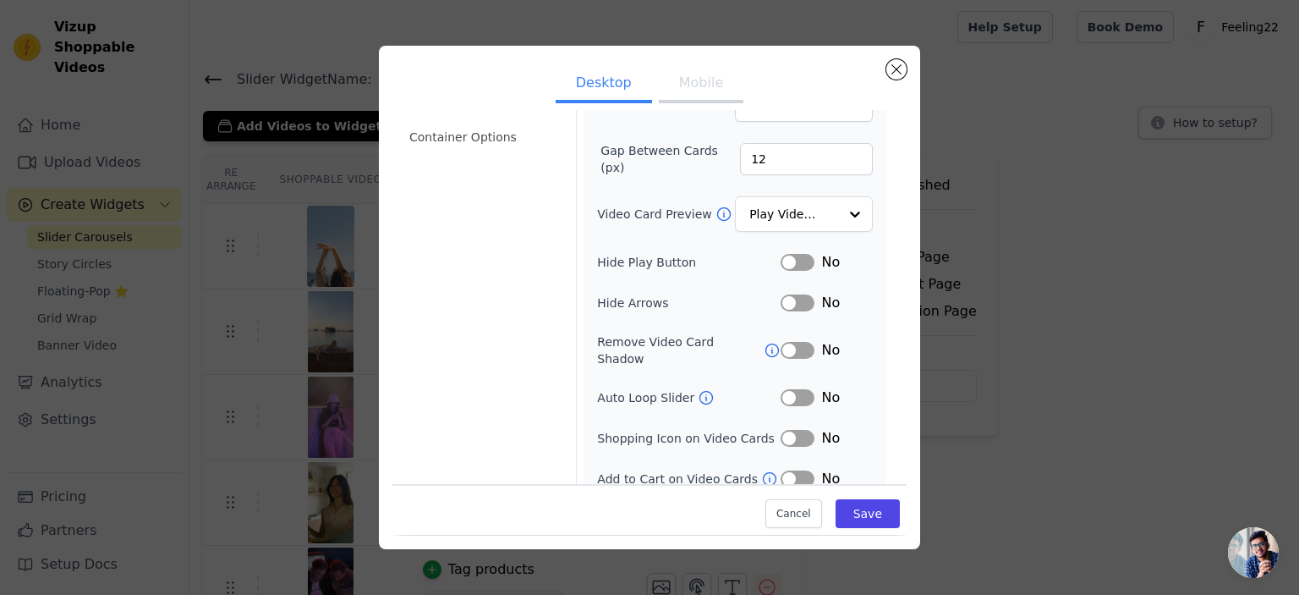
click at [781, 342] on button "Label" at bounding box center [798, 350] width 34 height 17
click at [792, 430] on button "Label" at bounding box center [798, 438] width 34 height 17
click at [781, 470] on button "Label" at bounding box center [798, 478] width 34 height 17
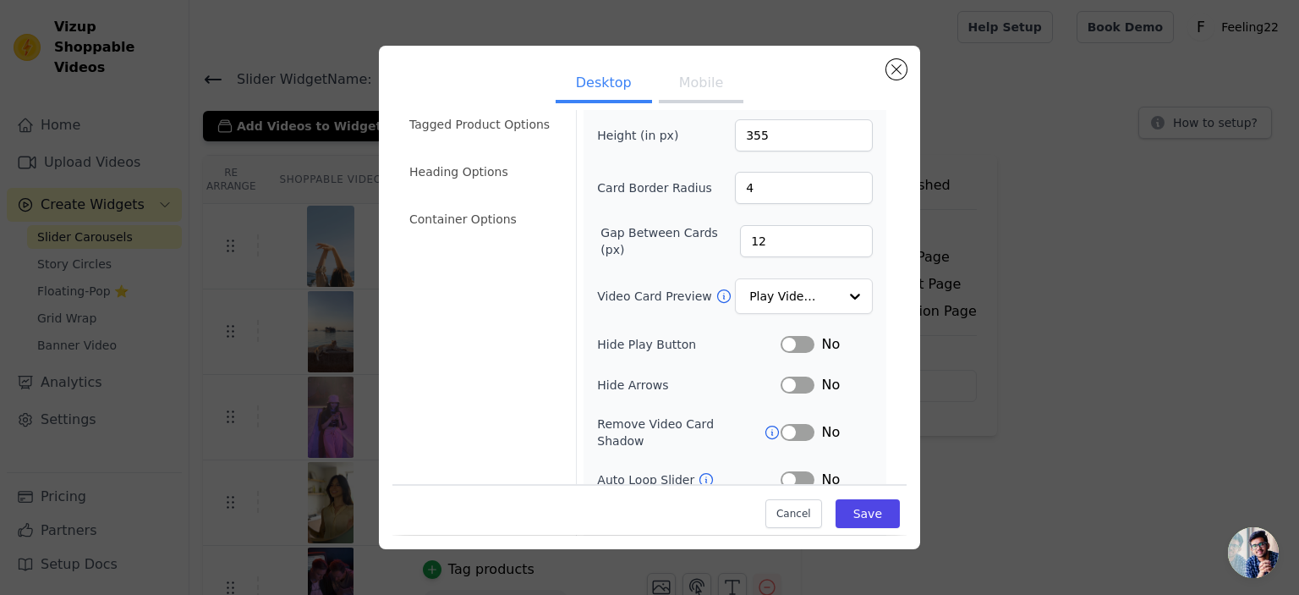
scroll to position [0, 0]
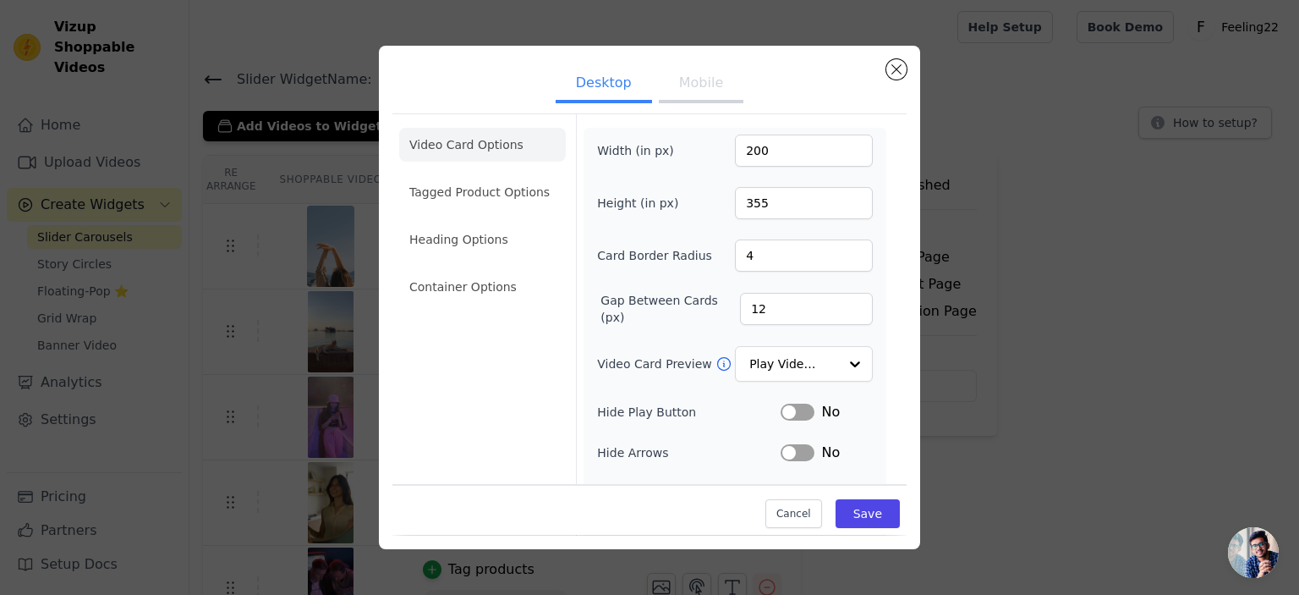
click at [525, 189] on li "Tagged Product Options" at bounding box center [482, 192] width 167 height 34
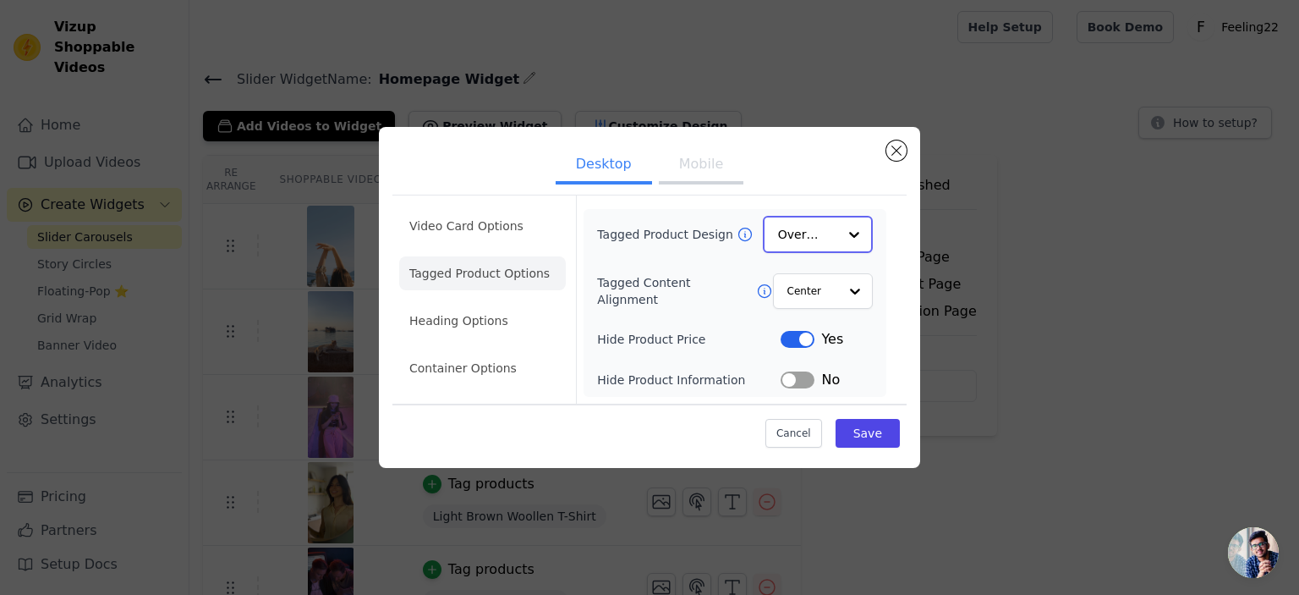
click at [792, 233] on input "Tagged Product Design" at bounding box center [807, 234] width 59 height 34
click at [799, 288] on div "Card" at bounding box center [818, 274] width 110 height 36
click at [809, 234] on input "Tagged Product Design" at bounding box center [807, 234] width 59 height 34
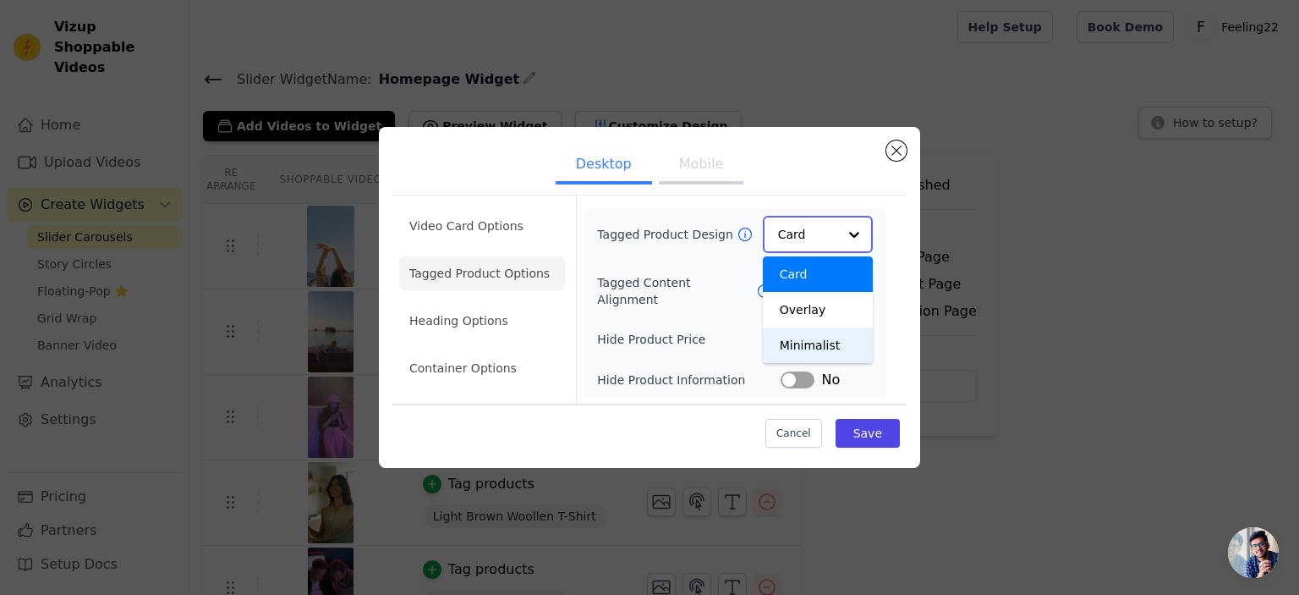
click at [820, 352] on div "Minimalist" at bounding box center [818, 345] width 110 height 36
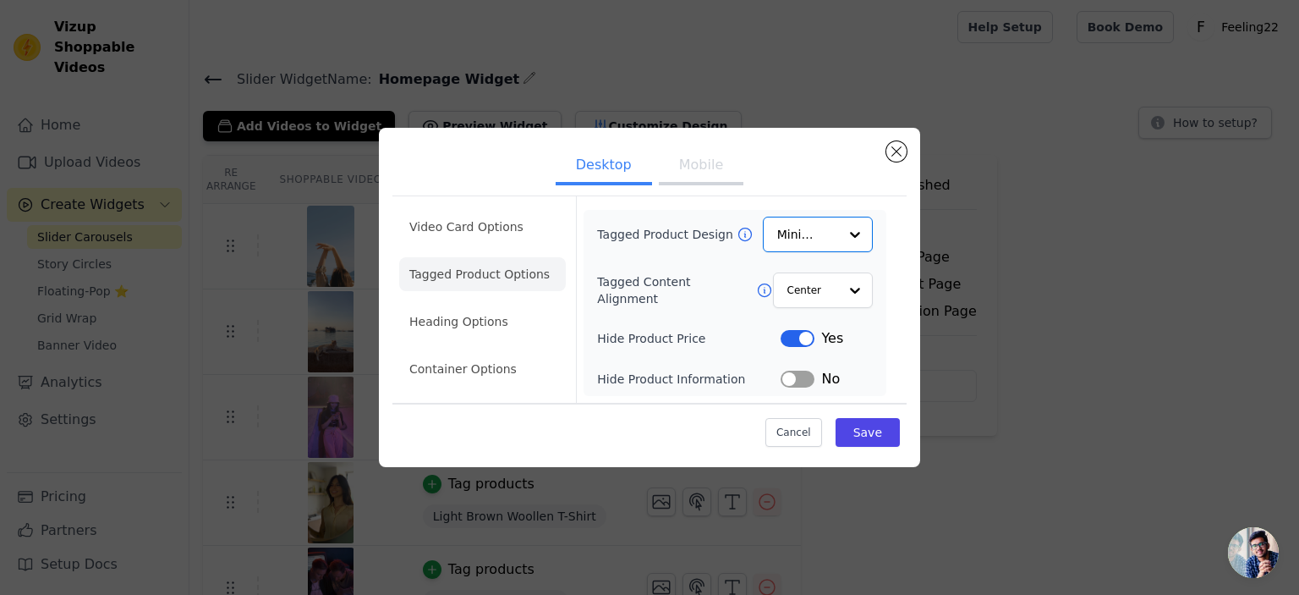
click at [790, 345] on button "Label" at bounding box center [798, 338] width 34 height 17
click at [795, 347] on button "Label" at bounding box center [798, 338] width 34 height 17
click at [792, 337] on button "Label" at bounding box center [798, 338] width 34 height 17
click at [460, 319] on li "Heading Options" at bounding box center [482, 321] width 167 height 34
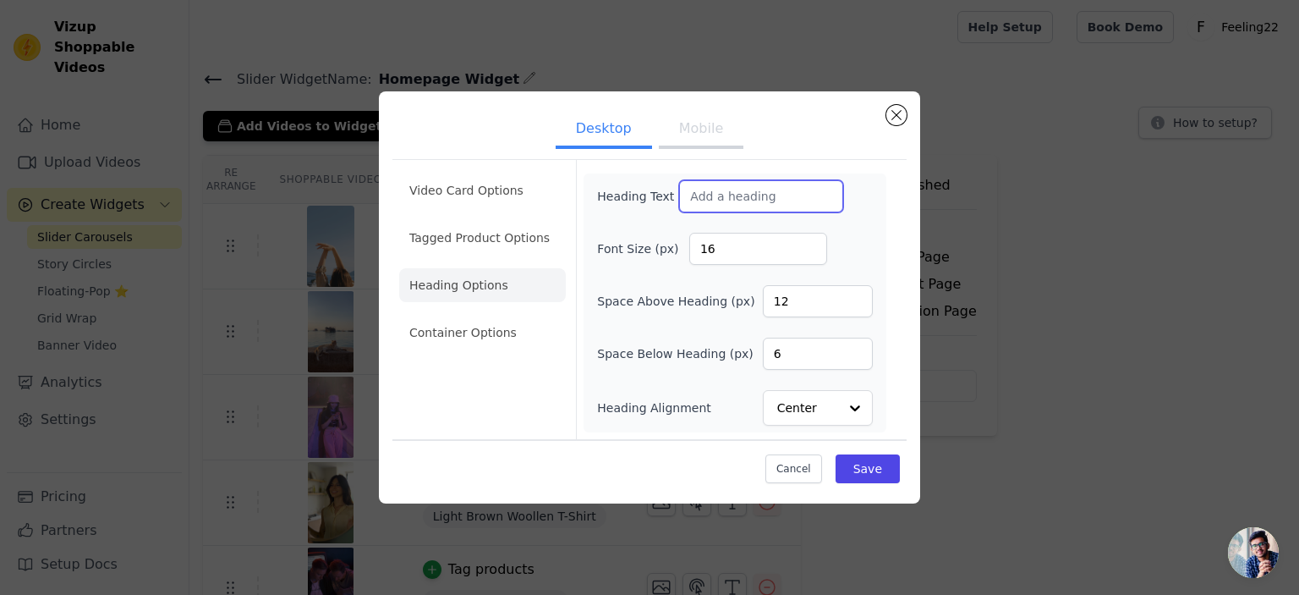
click at [747, 184] on input "Heading Text" at bounding box center [761, 196] width 164 height 32
type input "Wear it Like"
type input "H"
type input "Feeling22 going #viral!"
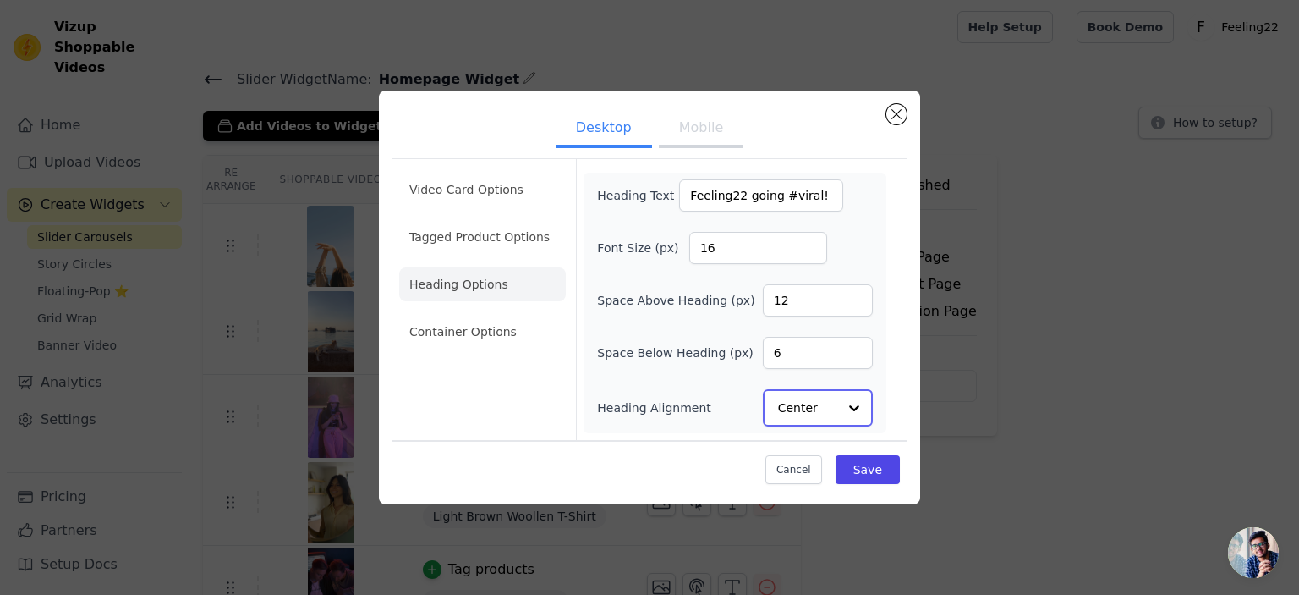
click at [797, 421] on input "Heading Alignment" at bounding box center [807, 408] width 59 height 34
click at [788, 369] on div "Left" at bounding box center [815, 367] width 105 height 36
click at [707, 134] on button "Mobile" at bounding box center [701, 130] width 85 height 37
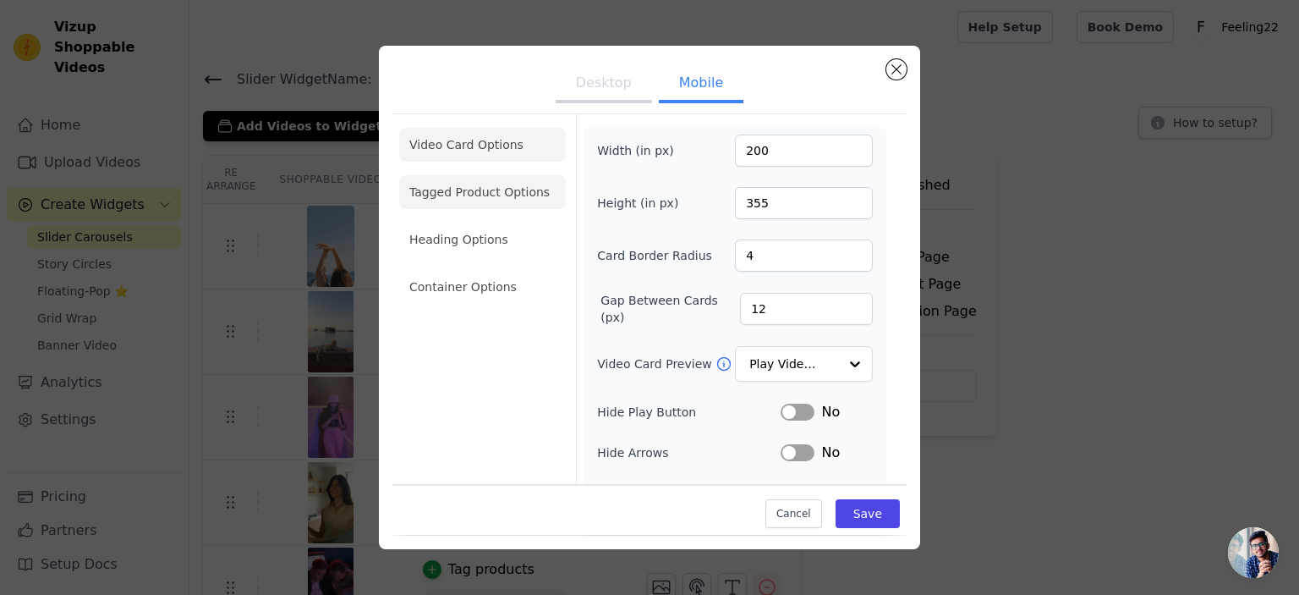
click at [511, 196] on li "Tagged Product Options" at bounding box center [482, 192] width 167 height 34
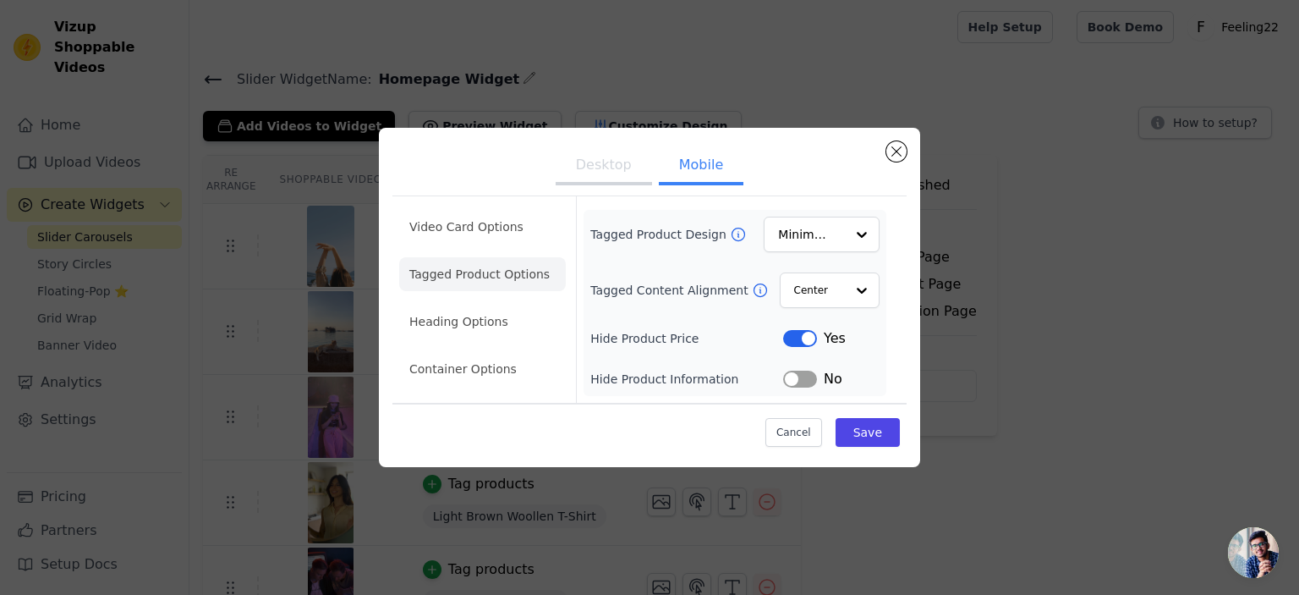
click at [490, 261] on li "Tagged Product Options" at bounding box center [482, 274] width 167 height 34
click at [489, 314] on li "Heading Options" at bounding box center [482, 321] width 167 height 34
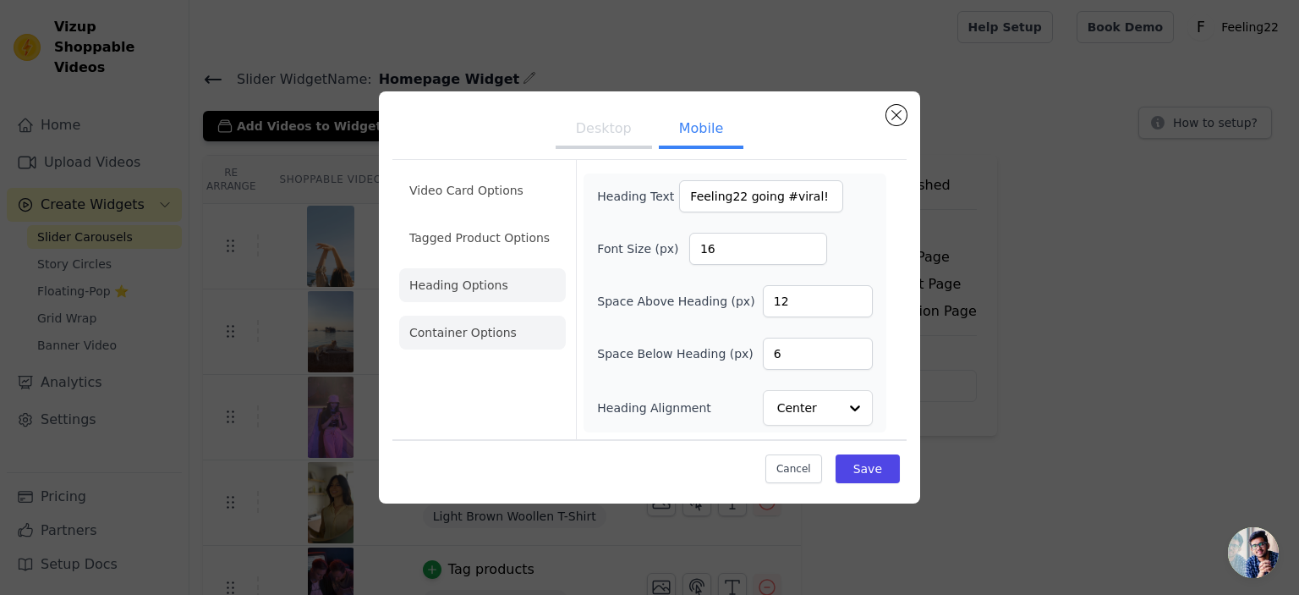
click at [507, 341] on li "Container Options" at bounding box center [482, 332] width 167 height 34
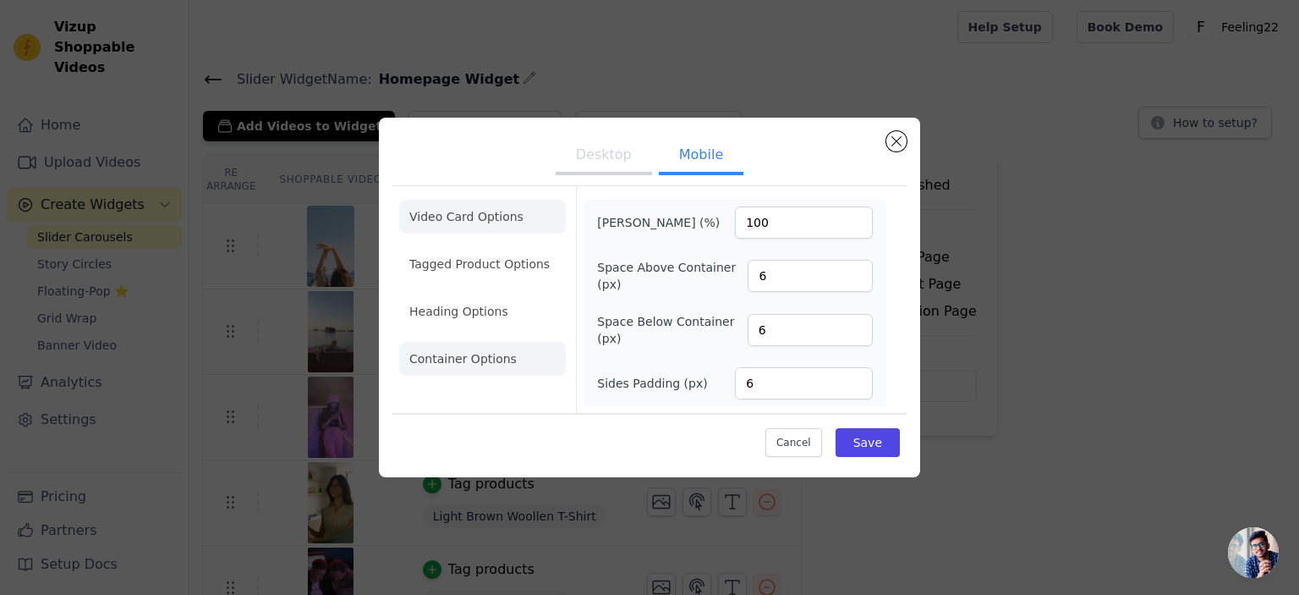
click at [452, 208] on li "Video Card Options" at bounding box center [482, 217] width 167 height 34
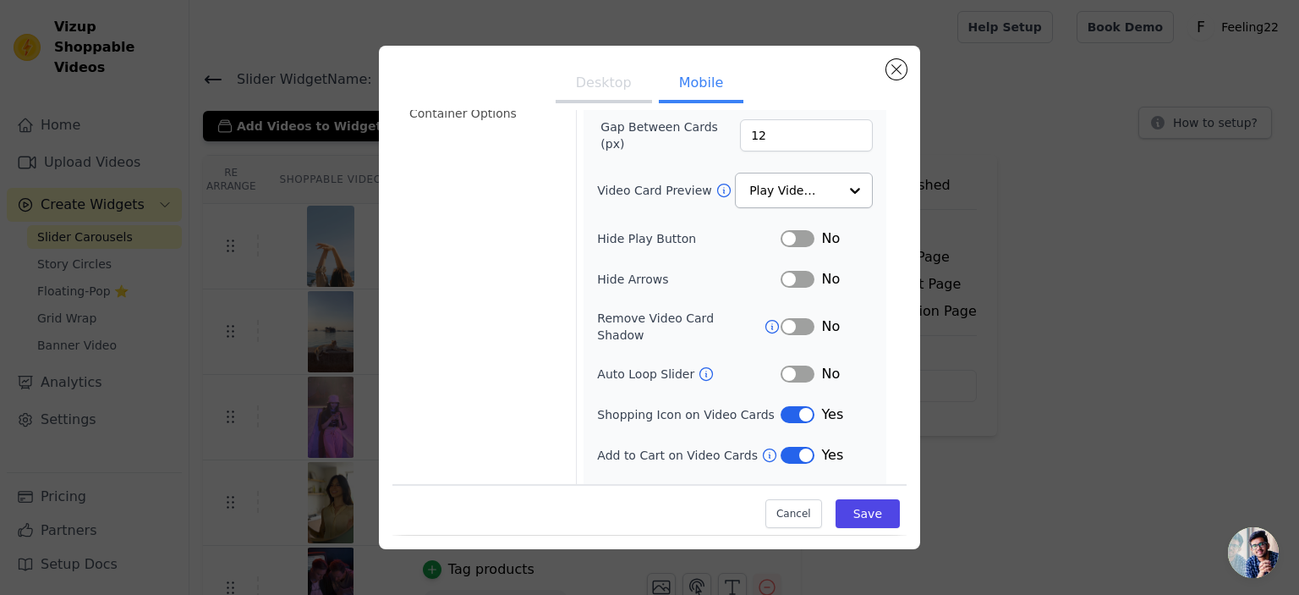
scroll to position [190, 0]
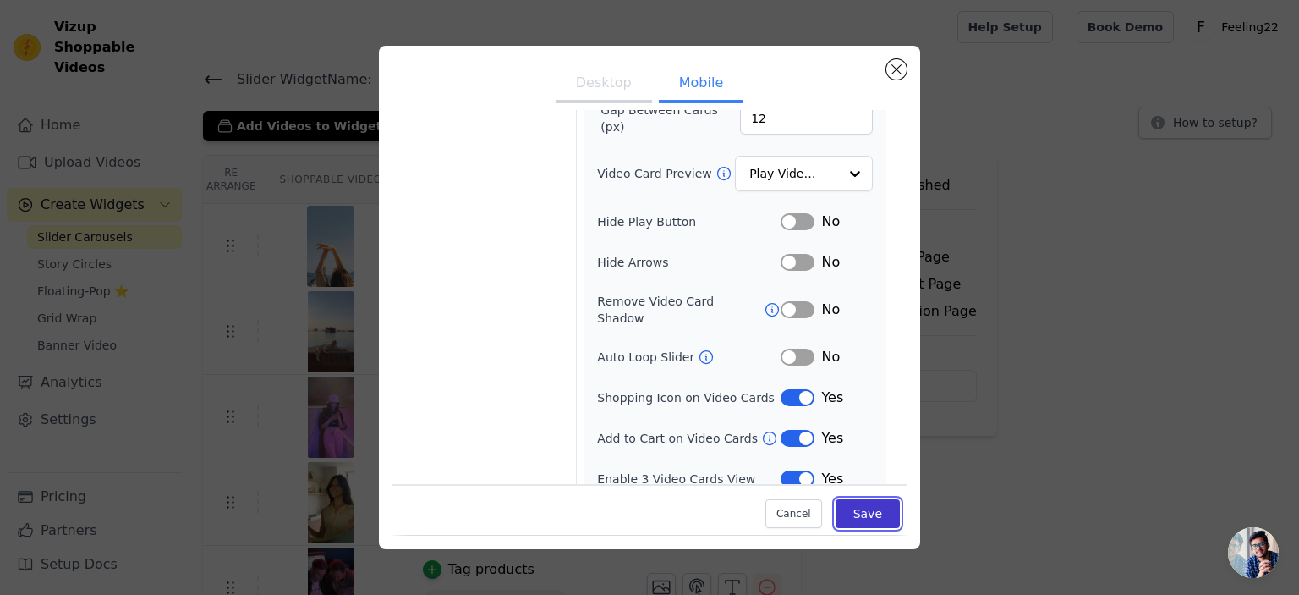
click at [864, 512] on button "Save" at bounding box center [868, 514] width 64 height 29
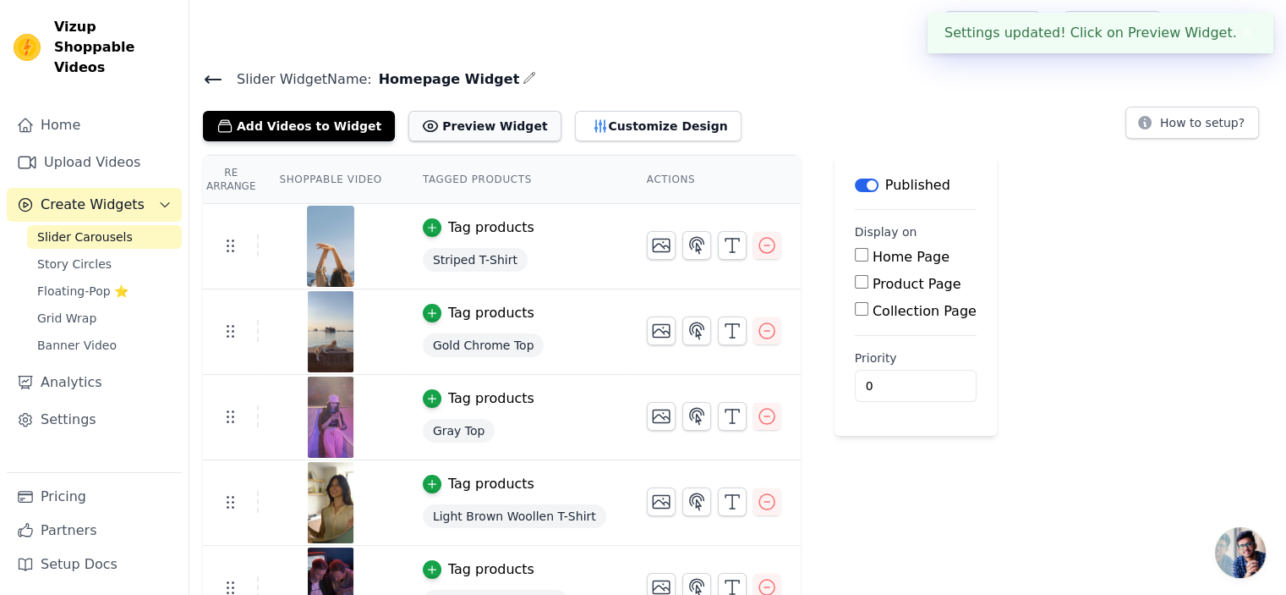
click at [488, 127] on button "Preview Widget" at bounding box center [485, 126] width 152 height 30
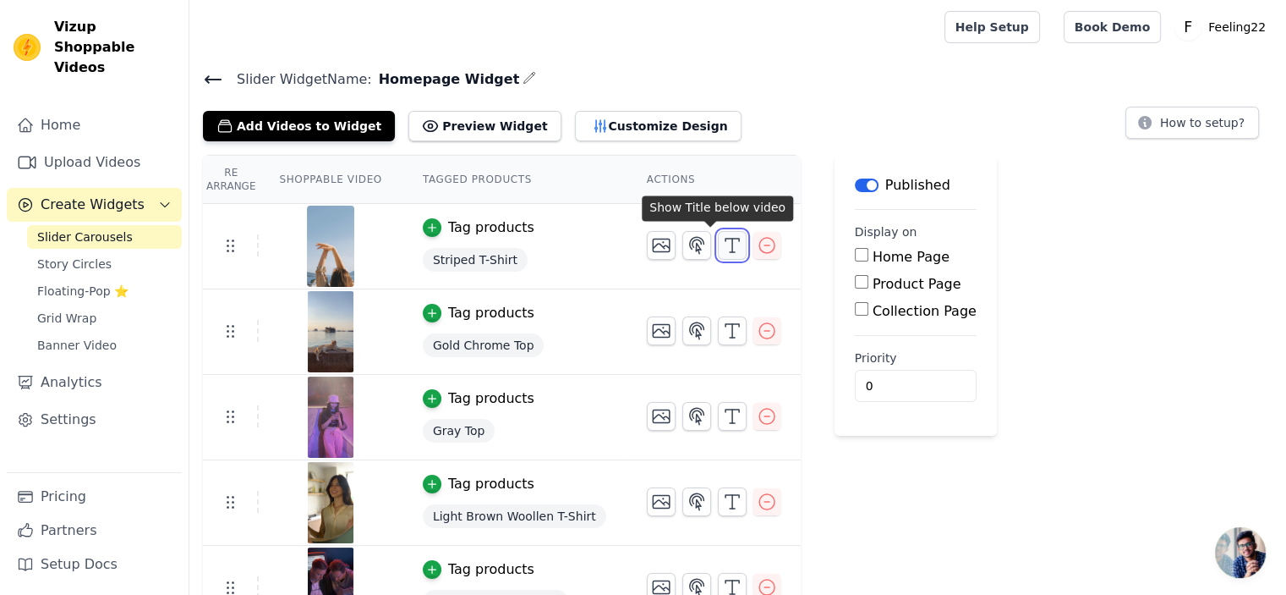
click at [722, 248] on icon "button" at bounding box center [732, 245] width 20 height 20
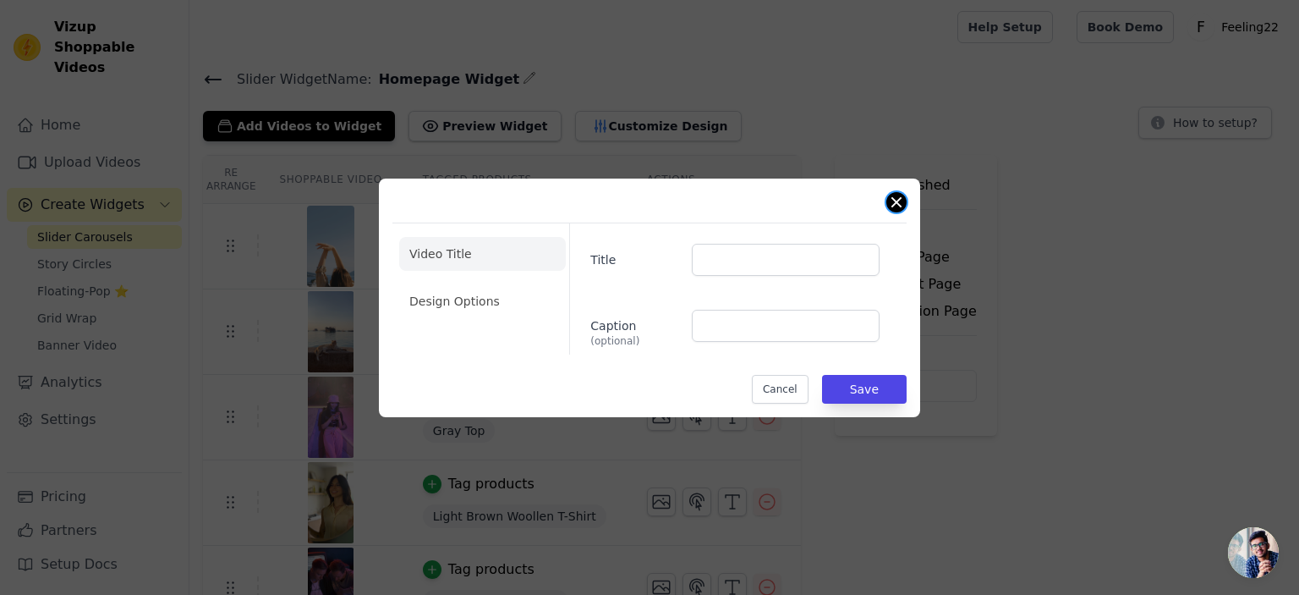
click at [897, 199] on button "Close modal" at bounding box center [896, 202] width 20 height 20
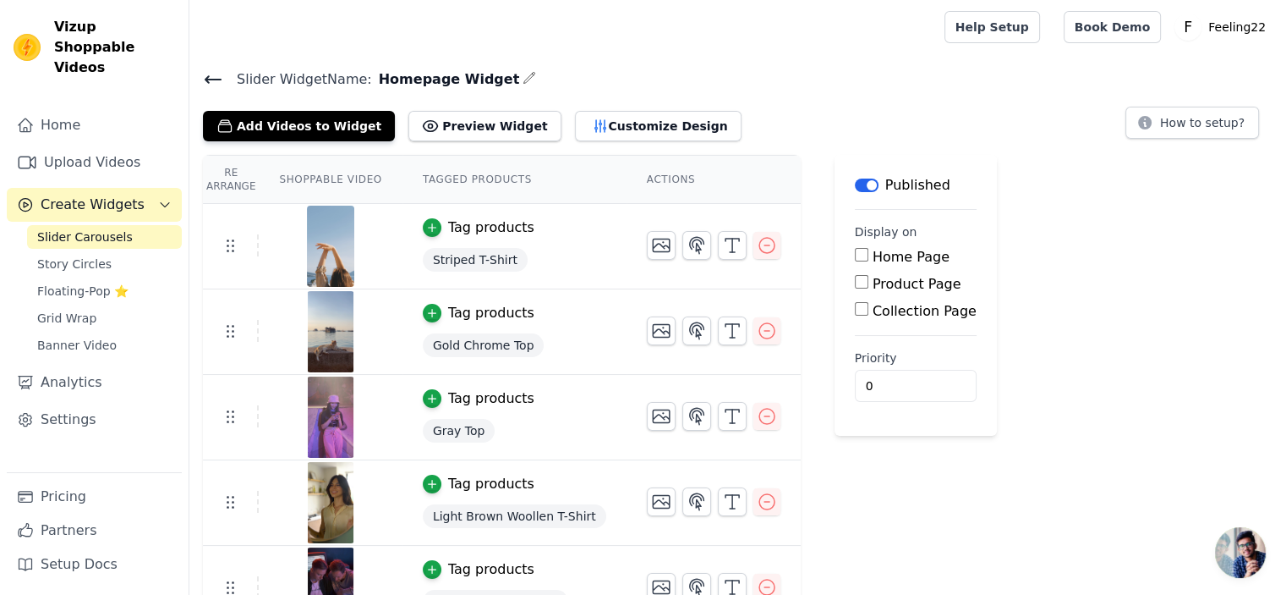
click at [855, 256] on input "Home Page" at bounding box center [862, 255] width 14 height 14
checkbox input "true"
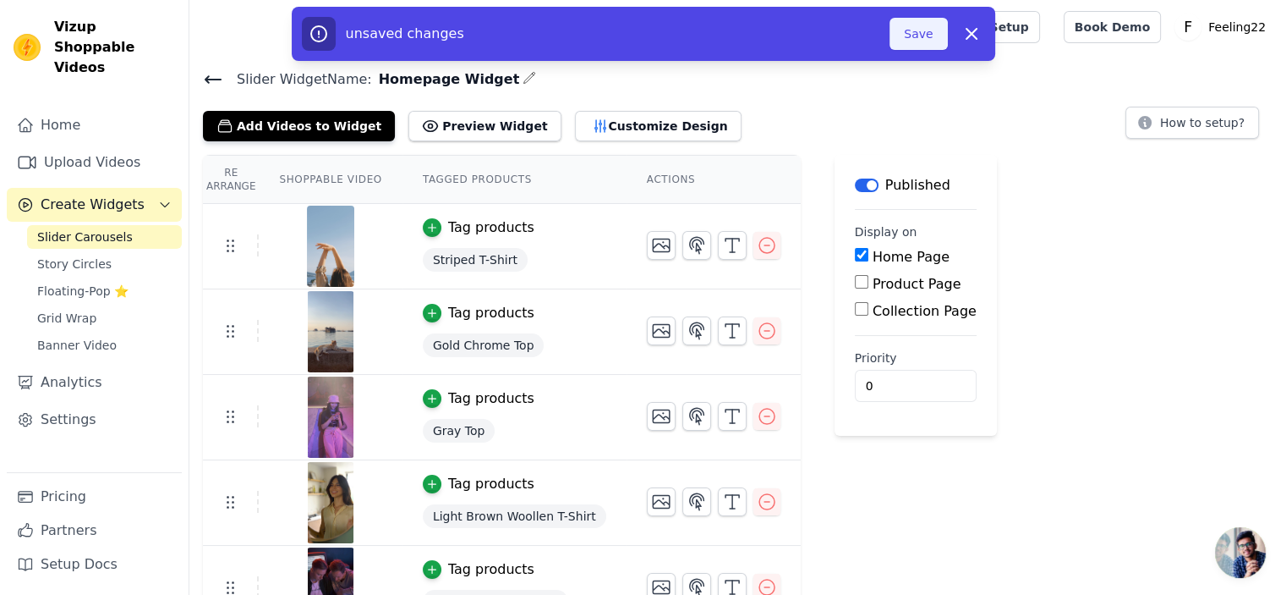
click at [944, 36] on button "Save" at bounding box center [919, 34] width 58 height 32
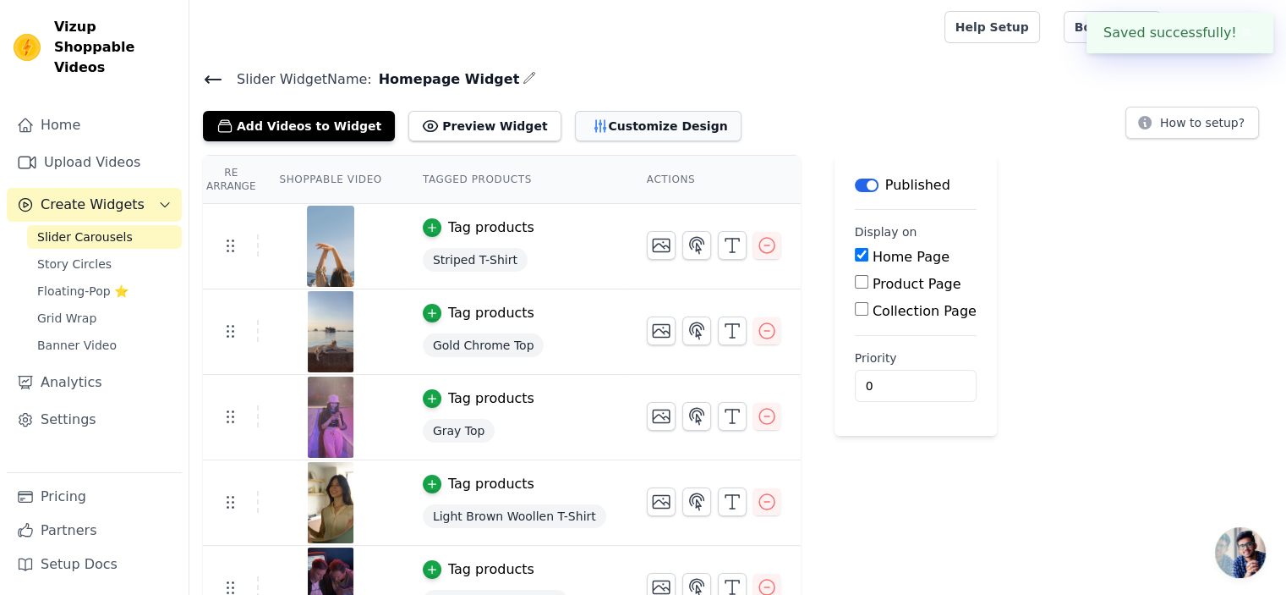
click at [636, 133] on button "Customize Design" at bounding box center [658, 126] width 167 height 30
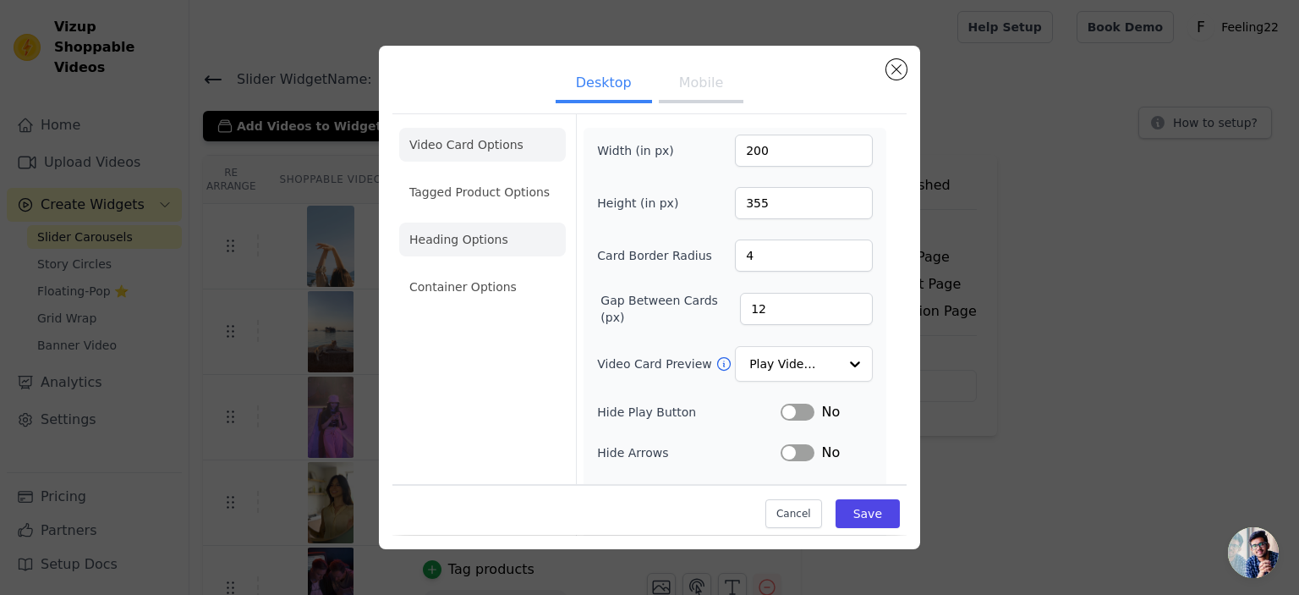
click at [509, 234] on li "Heading Options" at bounding box center [482, 239] width 167 height 34
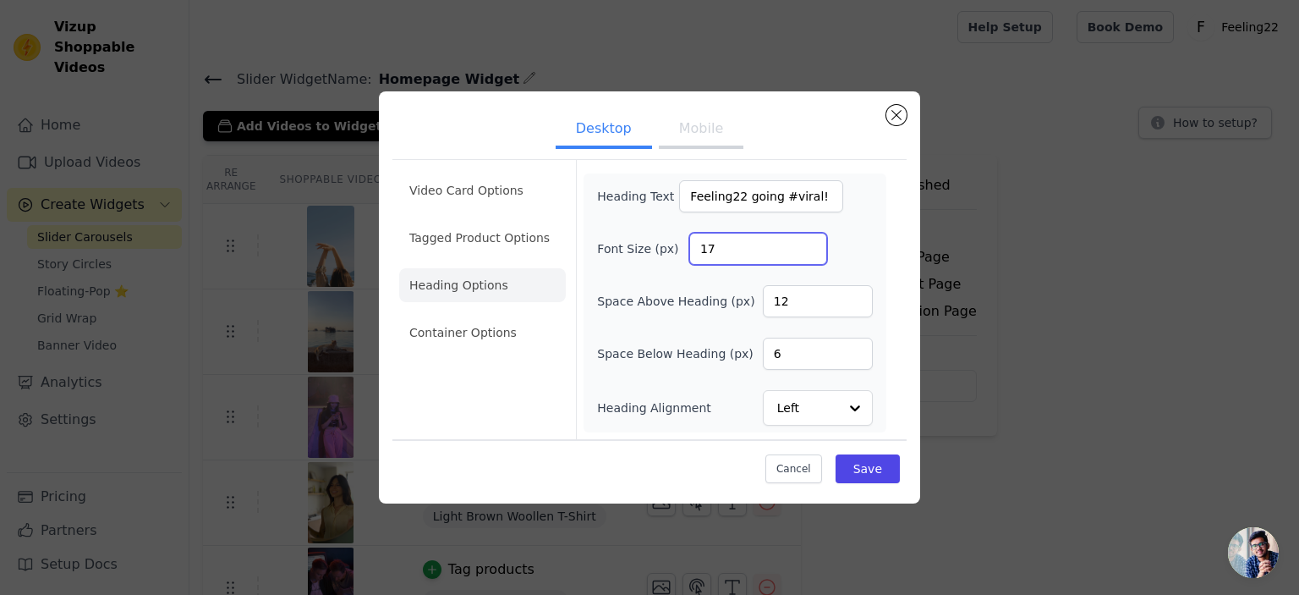
click at [807, 245] on input "17" at bounding box center [758, 249] width 138 height 32
click at [807, 245] on input "18" at bounding box center [758, 249] width 138 height 32
click at [807, 245] on input "19" at bounding box center [758, 249] width 138 height 32
click at [804, 242] on input "20" at bounding box center [758, 249] width 138 height 32
click at [804, 242] on input "21" at bounding box center [758, 249] width 138 height 32
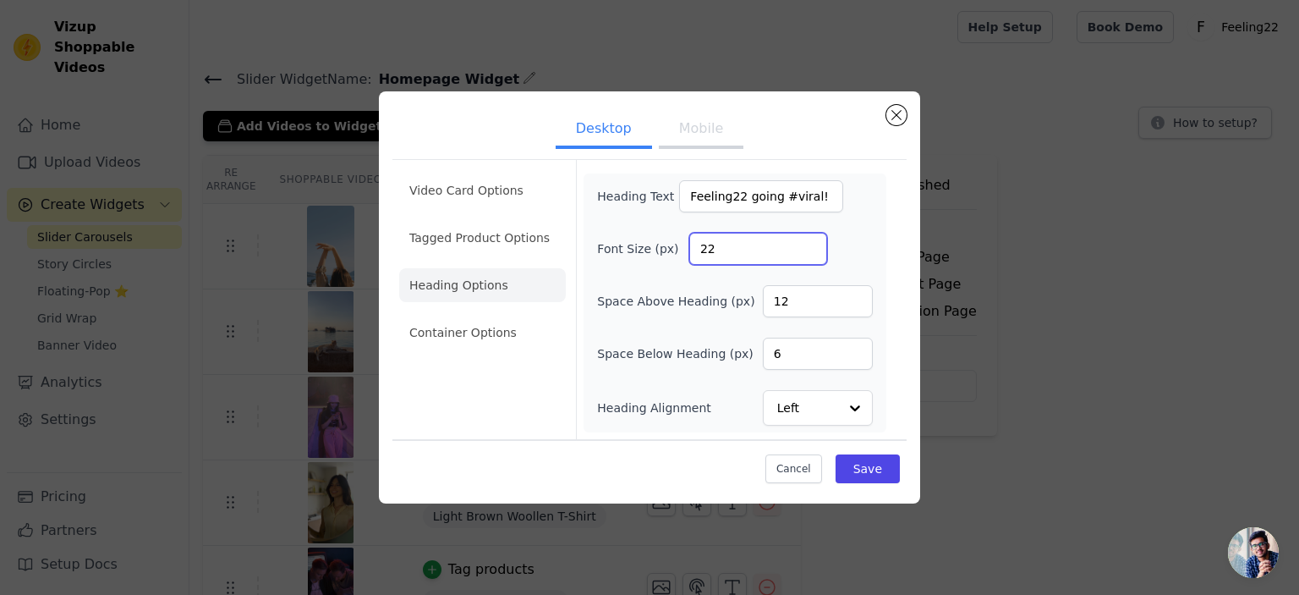
click at [804, 242] on input "22" at bounding box center [758, 249] width 138 height 32
click at [804, 242] on input "23" at bounding box center [758, 249] width 138 height 32
click at [804, 242] on input "24" at bounding box center [758, 249] width 138 height 32
click at [804, 242] on input "25" at bounding box center [758, 249] width 138 height 32
click at [804, 242] on input "26" at bounding box center [758, 249] width 138 height 32
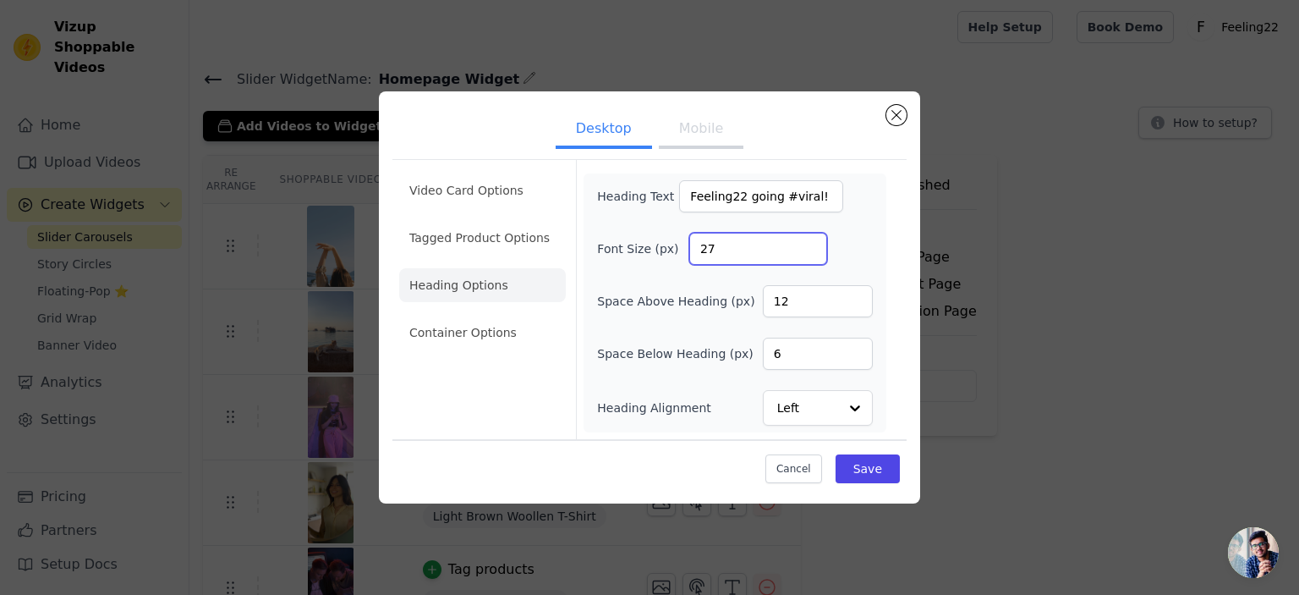
click at [804, 242] on input "27" at bounding box center [758, 249] width 138 height 32
click at [804, 242] on input "28" at bounding box center [758, 249] width 138 height 32
click at [804, 242] on input "29" at bounding box center [758, 249] width 138 height 32
click at [804, 242] on input "30" at bounding box center [758, 249] width 138 height 32
click at [804, 242] on input "31" at bounding box center [758, 249] width 138 height 32
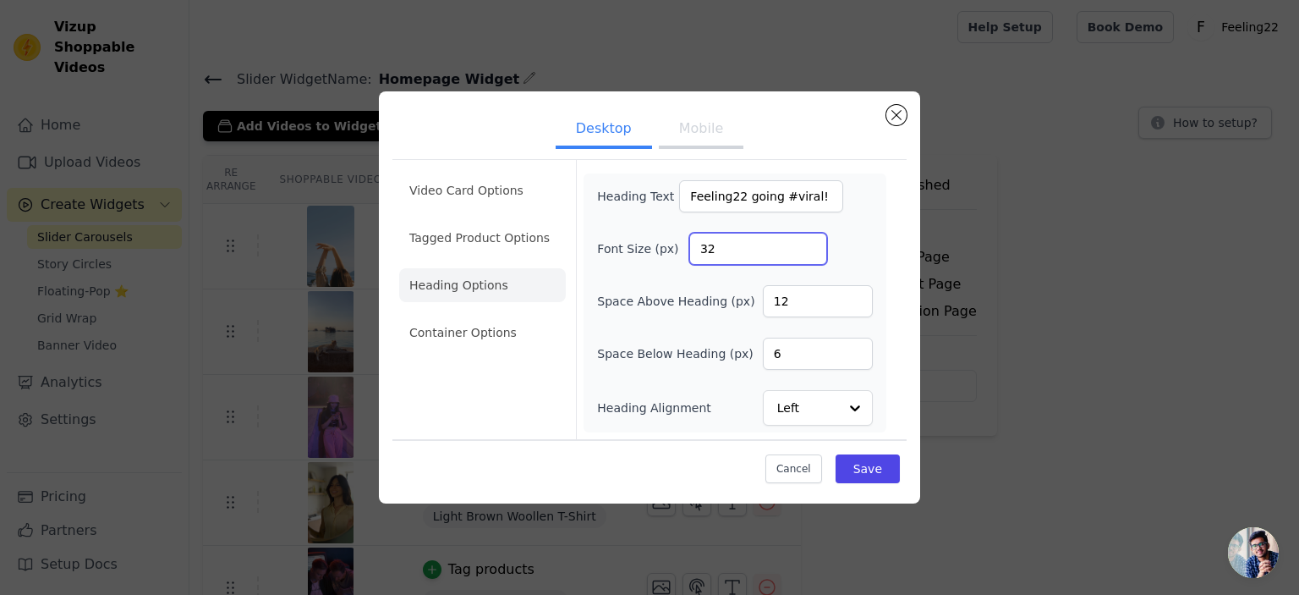
click at [804, 242] on input "32" at bounding box center [758, 249] width 138 height 32
click at [804, 242] on input "33" at bounding box center [758, 249] width 138 height 32
click at [809, 246] on input "34" at bounding box center [758, 249] width 138 height 32
click at [808, 242] on input "35" at bounding box center [758, 249] width 138 height 32
click at [808, 242] on input "36" at bounding box center [758, 249] width 138 height 32
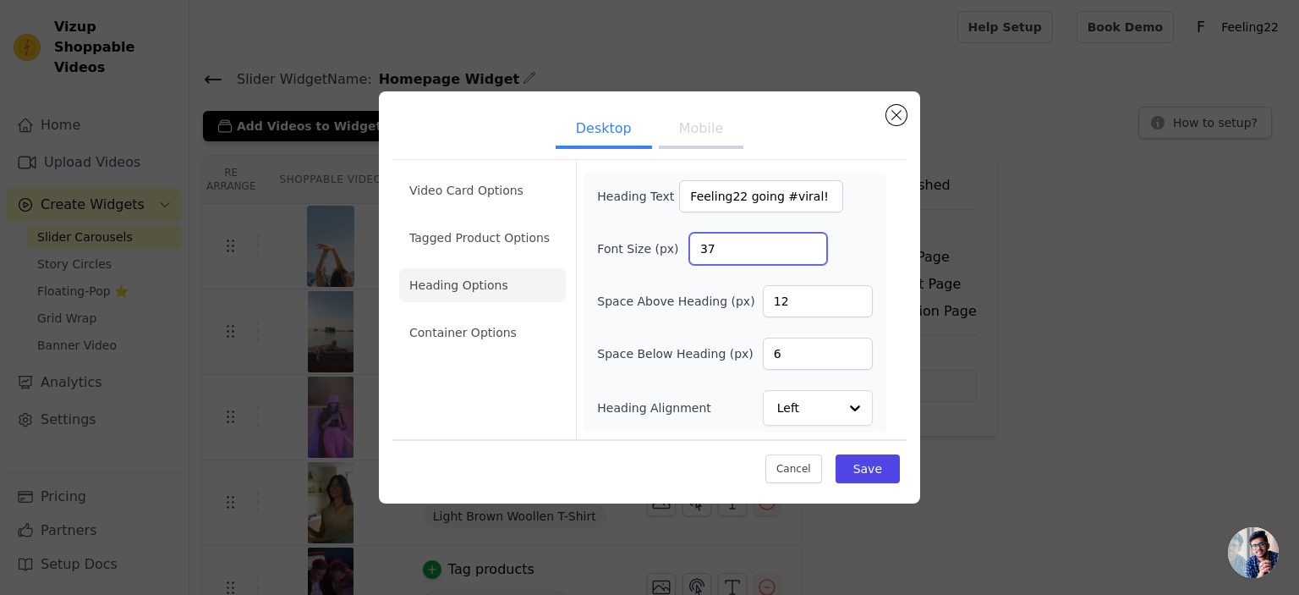
click at [808, 242] on input "37" at bounding box center [758, 249] width 138 height 32
click at [808, 242] on input "38" at bounding box center [758, 249] width 138 height 32
click at [807, 241] on input "39" at bounding box center [758, 249] width 138 height 32
type input "40"
click at [807, 241] on input "40" at bounding box center [758, 249] width 138 height 32
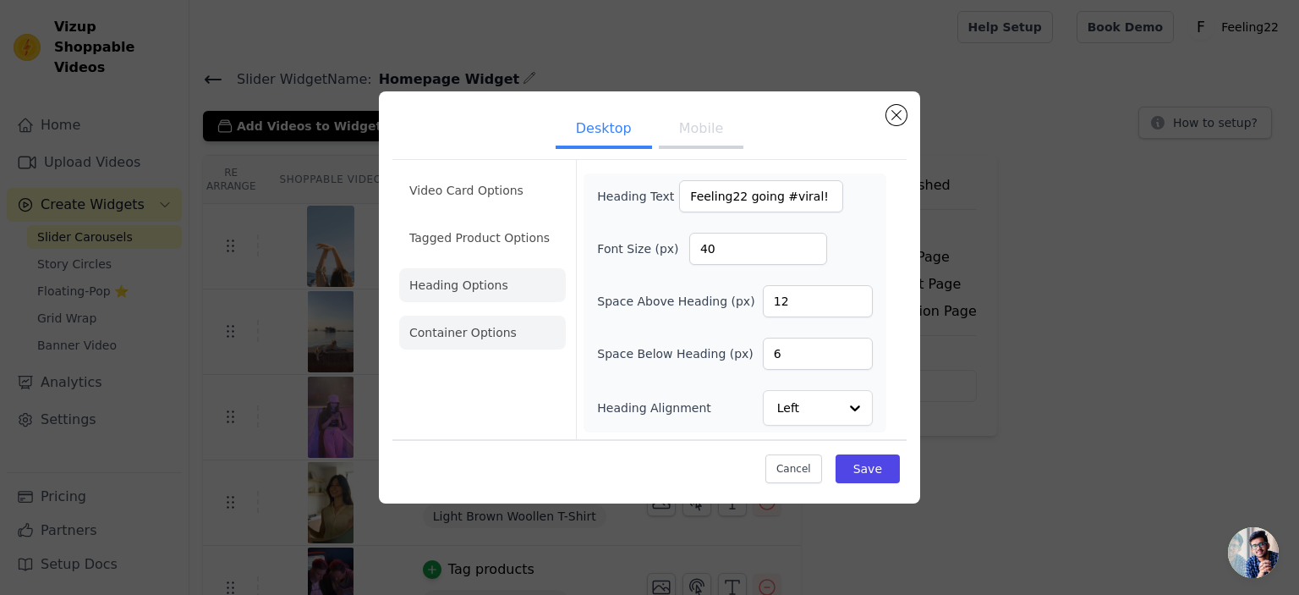
click at [469, 349] on li "Container Options" at bounding box center [482, 332] width 167 height 34
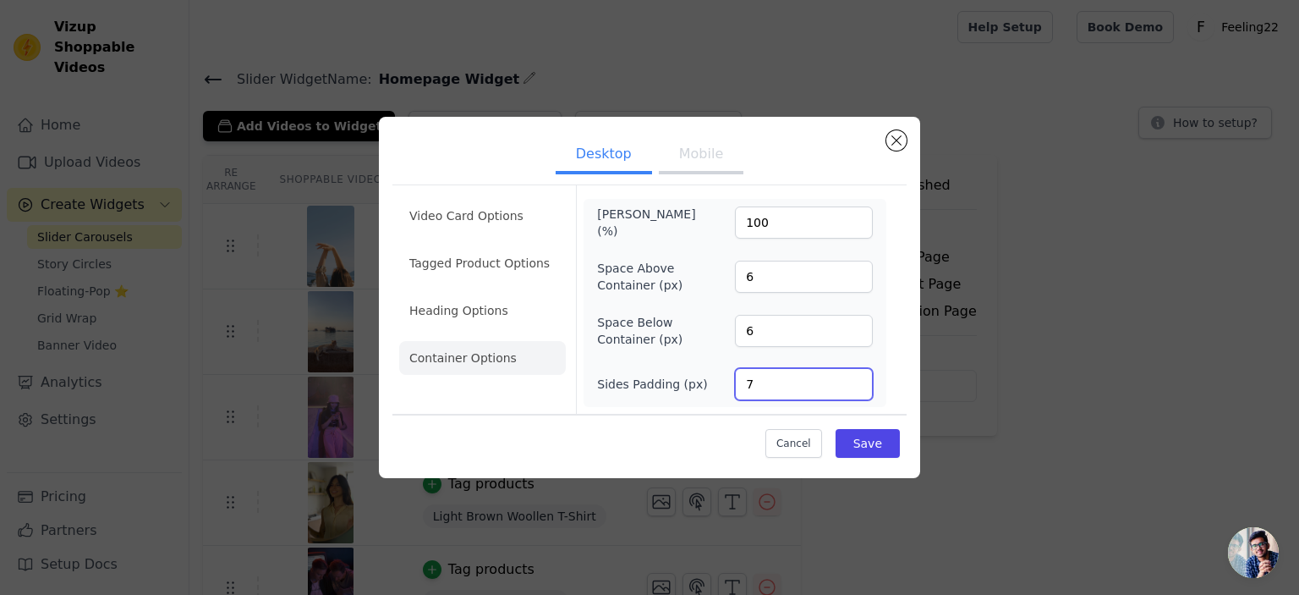
click at [854, 378] on input "7" at bounding box center [804, 384] width 138 height 32
click at [853, 377] on input "8" at bounding box center [804, 384] width 138 height 32
click at [853, 377] on input "9" at bounding box center [804, 384] width 138 height 32
click at [853, 377] on input "10" at bounding box center [804, 384] width 138 height 32
click at [853, 377] on input "11" at bounding box center [804, 384] width 138 height 32
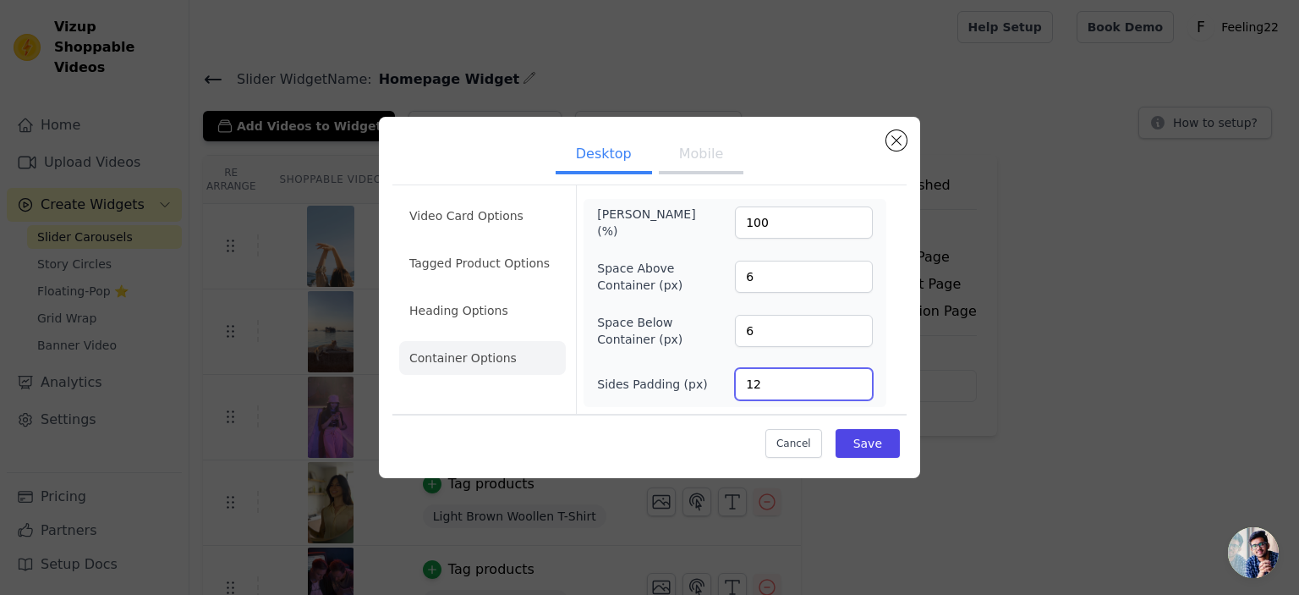
click at [853, 377] on input "12" at bounding box center [804, 384] width 138 height 32
click at [853, 377] on input "13" at bounding box center [804, 384] width 138 height 32
click at [853, 377] on input "14" at bounding box center [804, 384] width 138 height 32
click at [853, 377] on input "15" at bounding box center [804, 384] width 138 height 32
click at [853, 377] on input "16" at bounding box center [804, 384] width 138 height 32
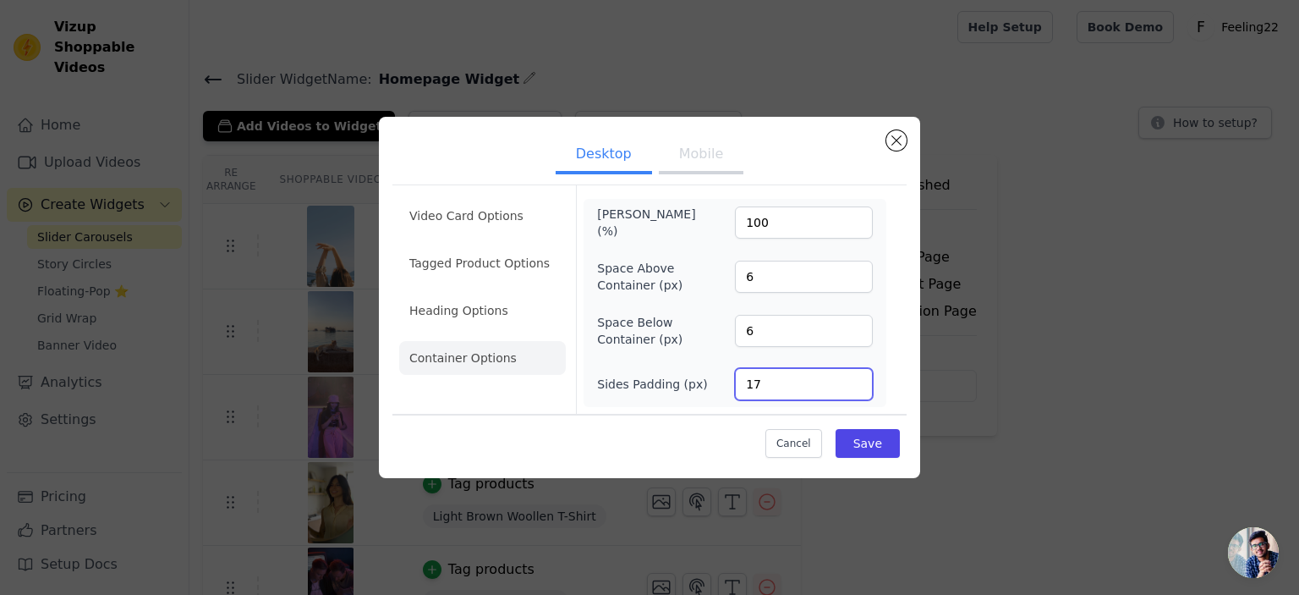
click at [853, 377] on input "17" at bounding box center [804, 384] width 138 height 32
click at [853, 377] on input "18" at bounding box center [804, 384] width 138 height 32
click at [853, 377] on input "19" at bounding box center [804, 384] width 138 height 32
click at [853, 377] on input "20" at bounding box center [804, 384] width 138 height 32
click at [853, 377] on input "21" at bounding box center [804, 384] width 138 height 32
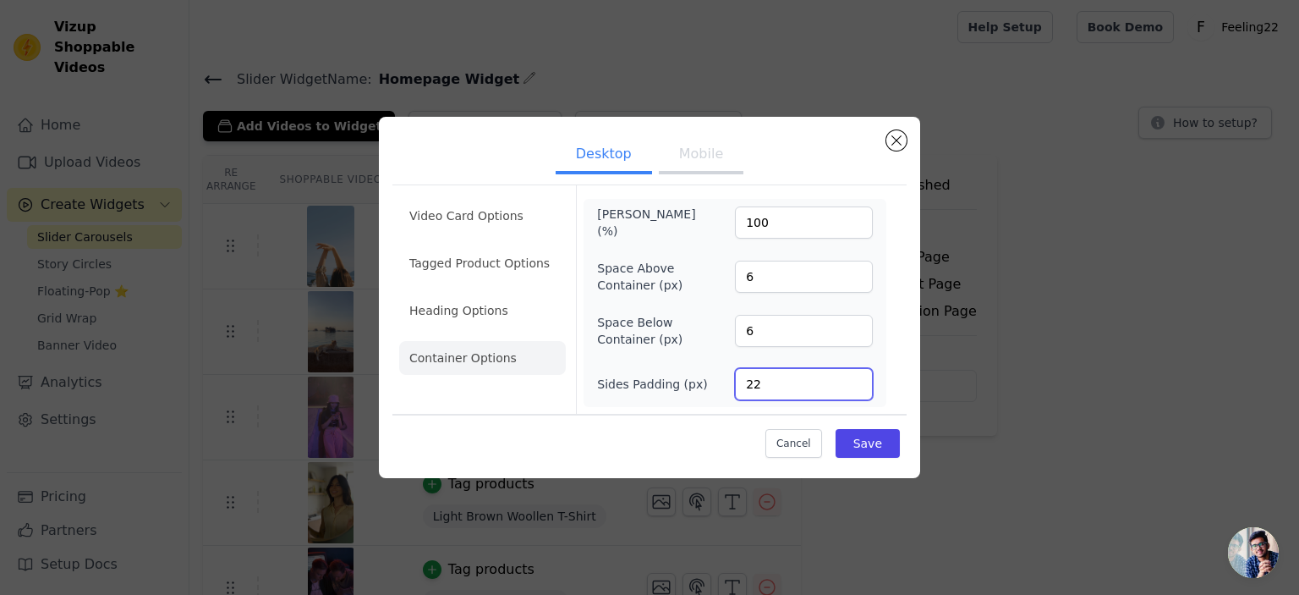
click at [853, 377] on input "22" at bounding box center [804, 384] width 138 height 32
click at [854, 376] on input "23" at bounding box center [804, 384] width 138 height 32
click at [854, 376] on input "24" at bounding box center [804, 384] width 138 height 32
type input "25"
click at [854, 376] on input "25" at bounding box center [804, 384] width 138 height 32
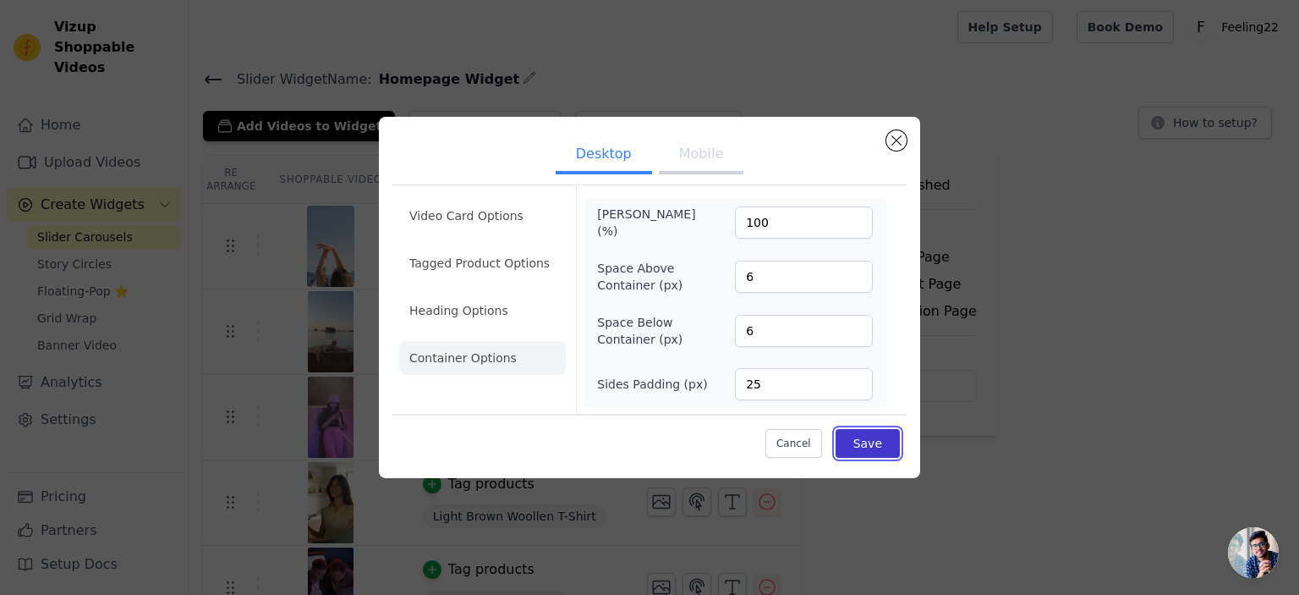
click at [856, 446] on button "Save" at bounding box center [868, 443] width 64 height 29
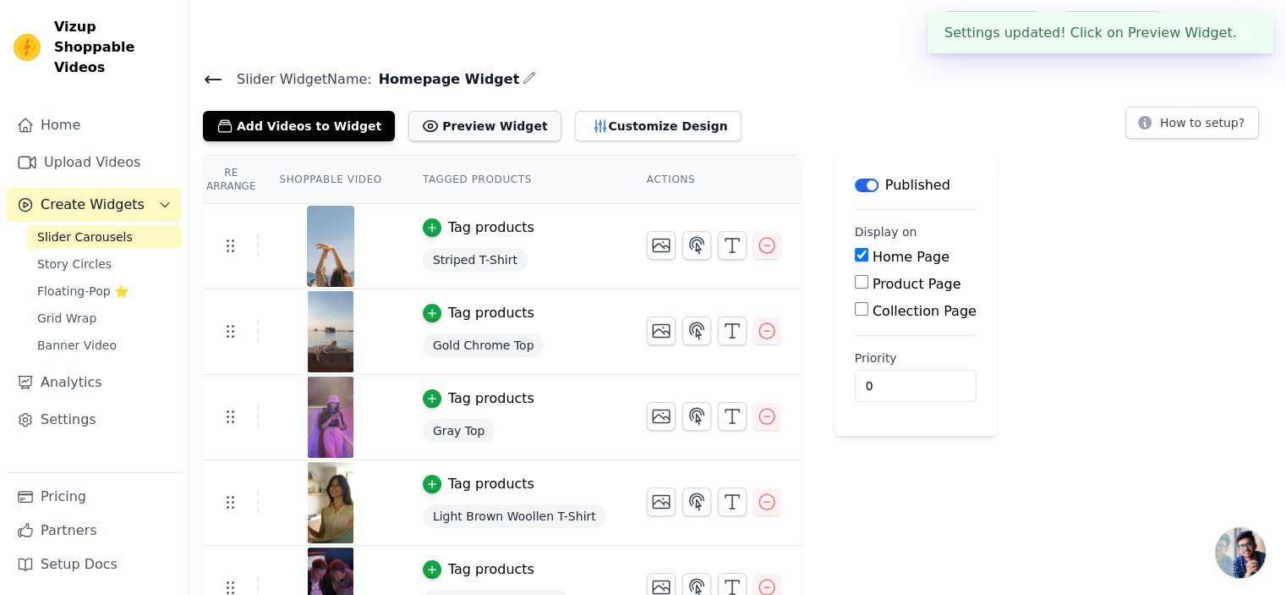
click at [477, 134] on button "Preview Widget" at bounding box center [485, 126] width 152 height 30
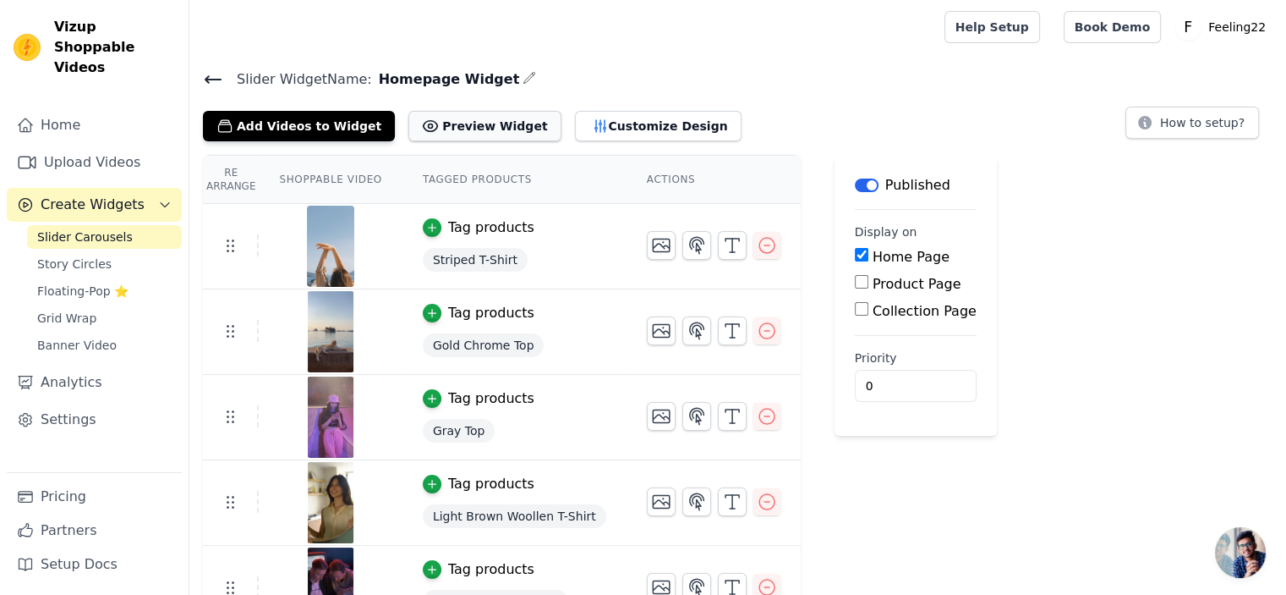
click at [436, 124] on button "Preview Widget" at bounding box center [485, 126] width 152 height 30
click at [581, 131] on button "Customize Design" at bounding box center [658, 126] width 167 height 30
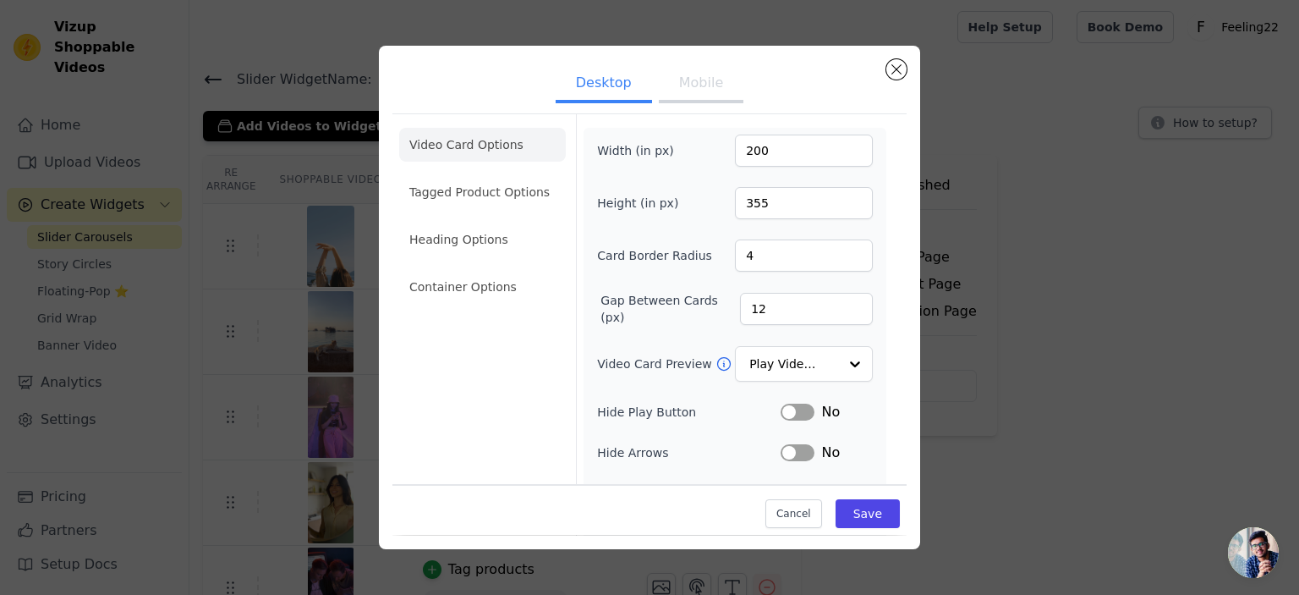
scroll to position [0, 0]
click at [453, 189] on li "Tagged Product Options" at bounding box center [482, 192] width 167 height 34
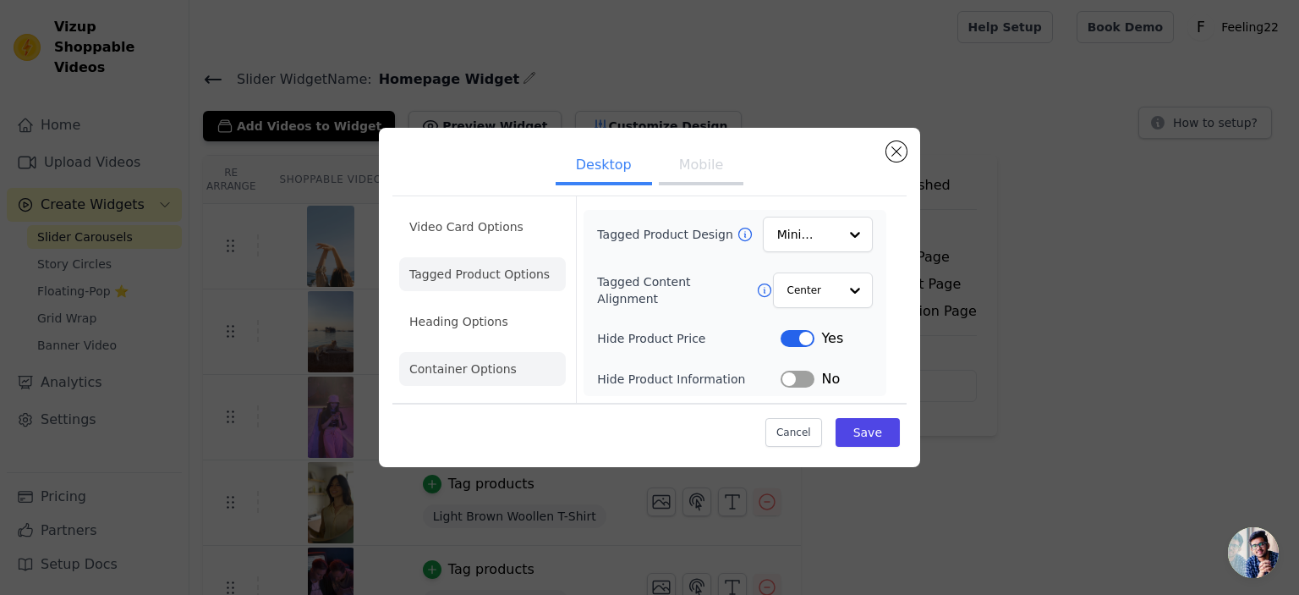
click at [488, 363] on li "Container Options" at bounding box center [482, 369] width 167 height 34
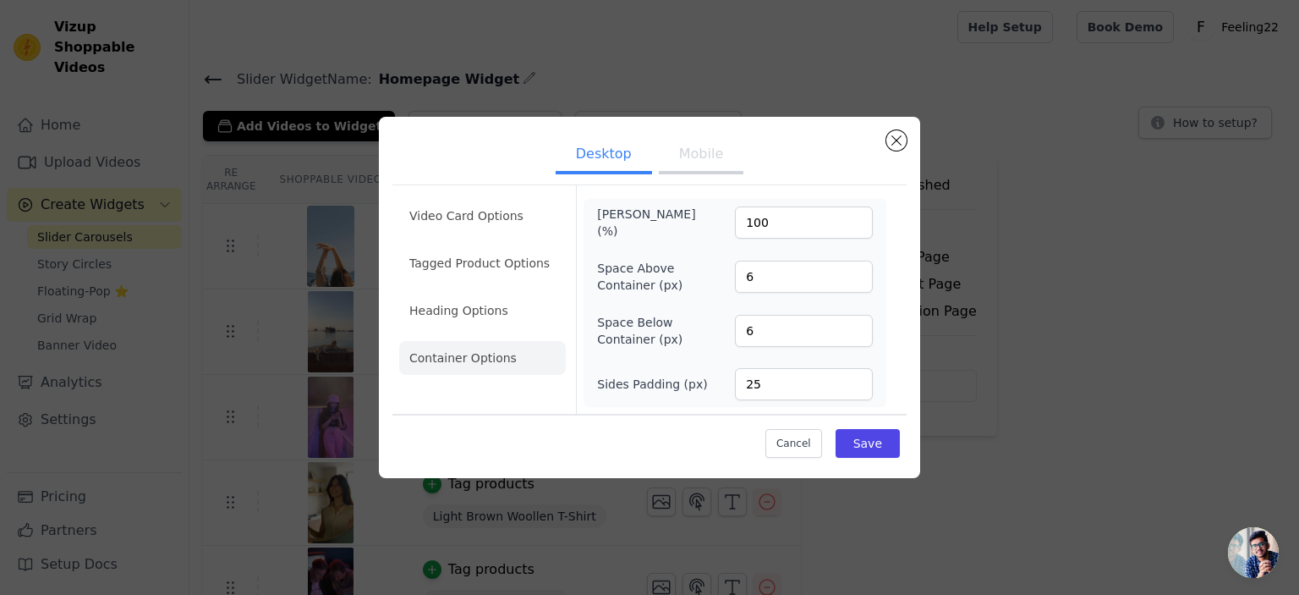
click at [521, 217] on li "Video Card Options" at bounding box center [482, 216] width 167 height 34
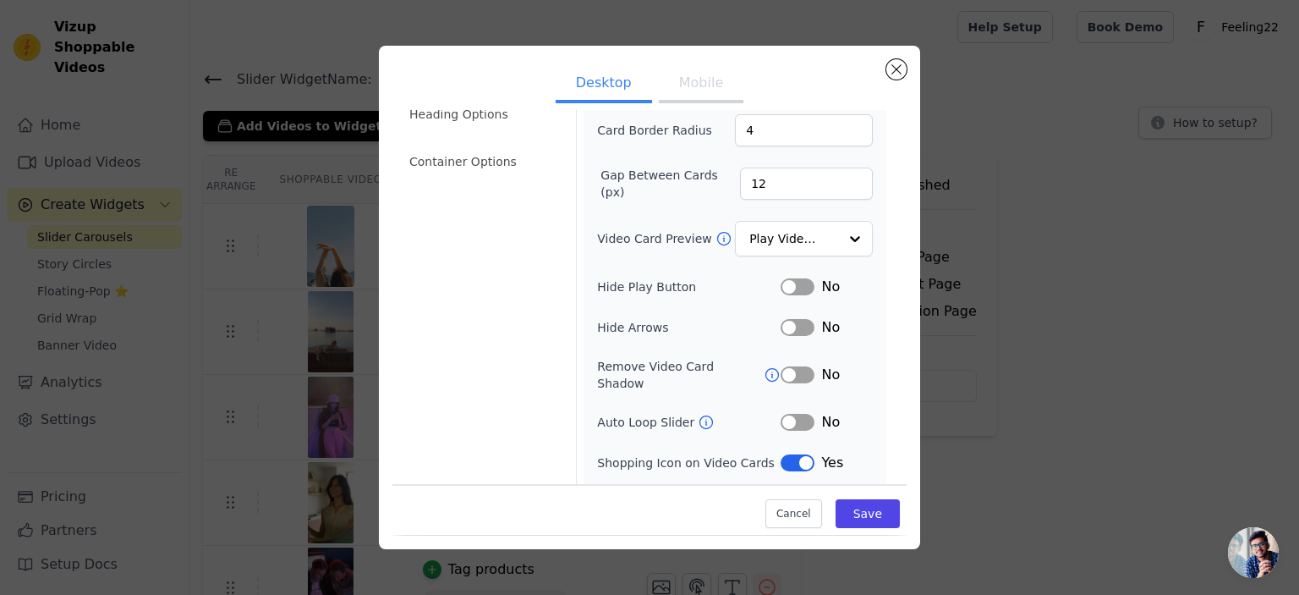
scroll to position [150, 0]
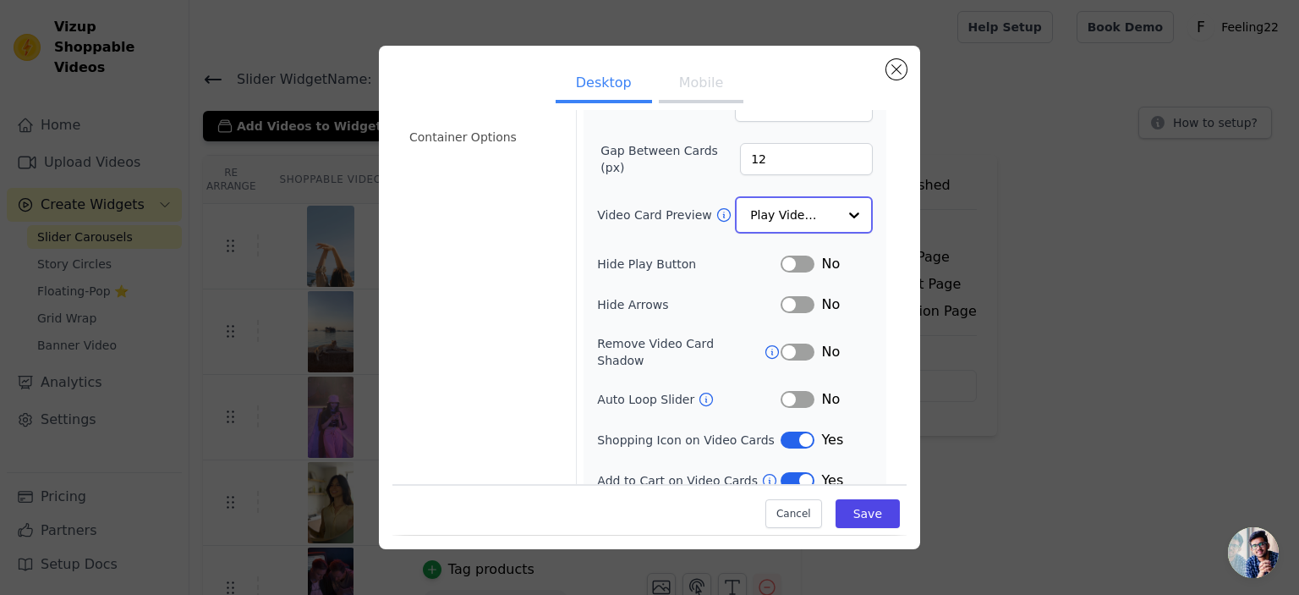
click at [822, 215] on input "Video Card Preview" at bounding box center [793, 215] width 87 height 34
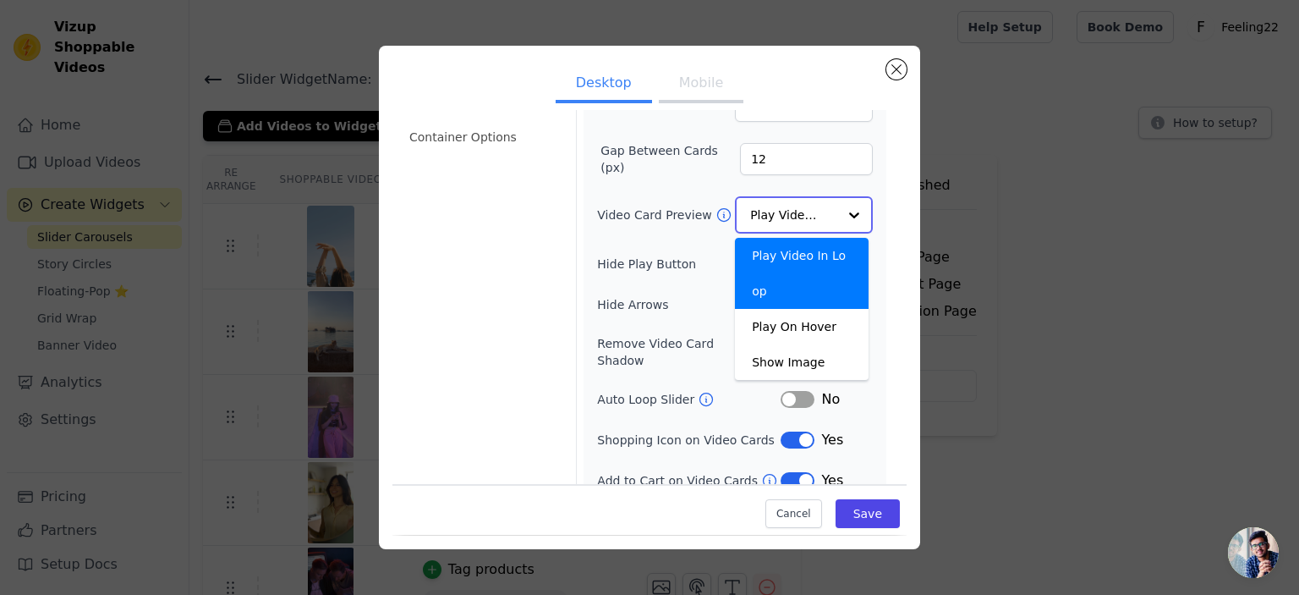
click at [824, 218] on input "Video Card Preview" at bounding box center [793, 215] width 87 height 34
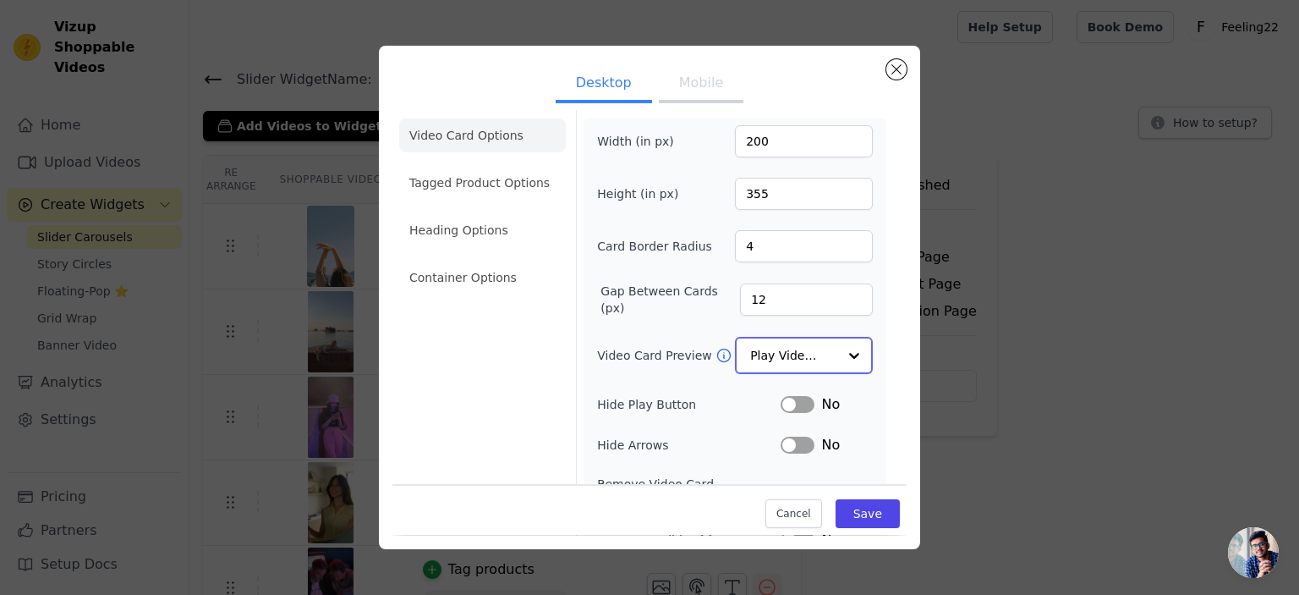
scroll to position [0, 0]
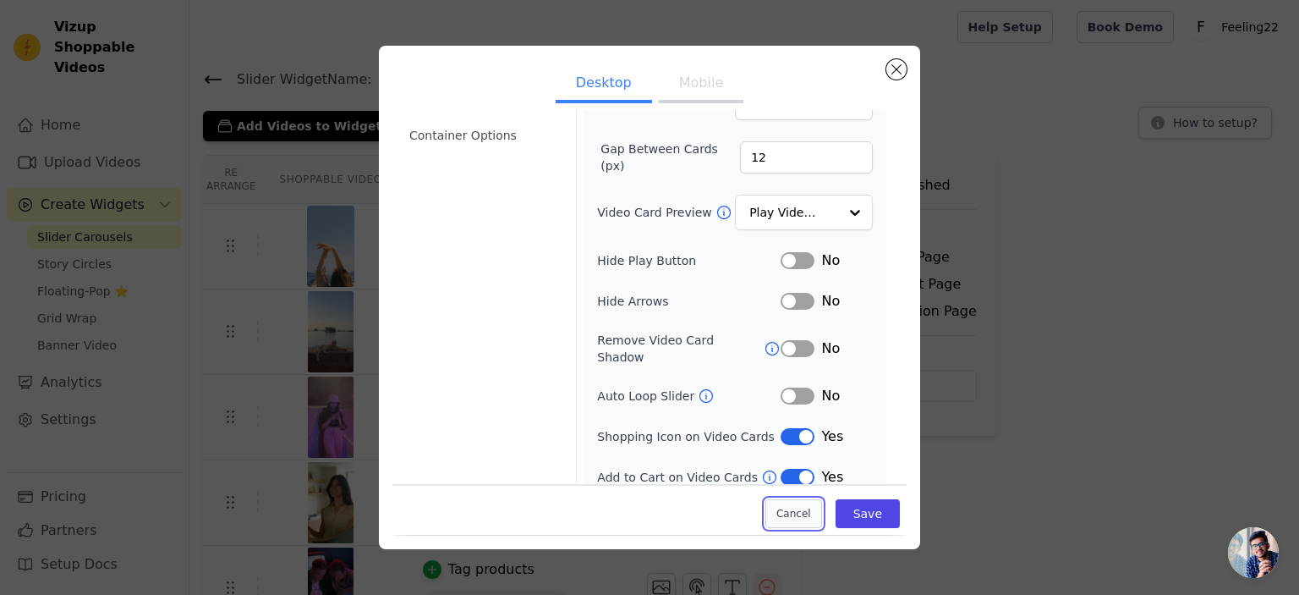
click at [788, 518] on button "Cancel" at bounding box center [793, 514] width 57 height 29
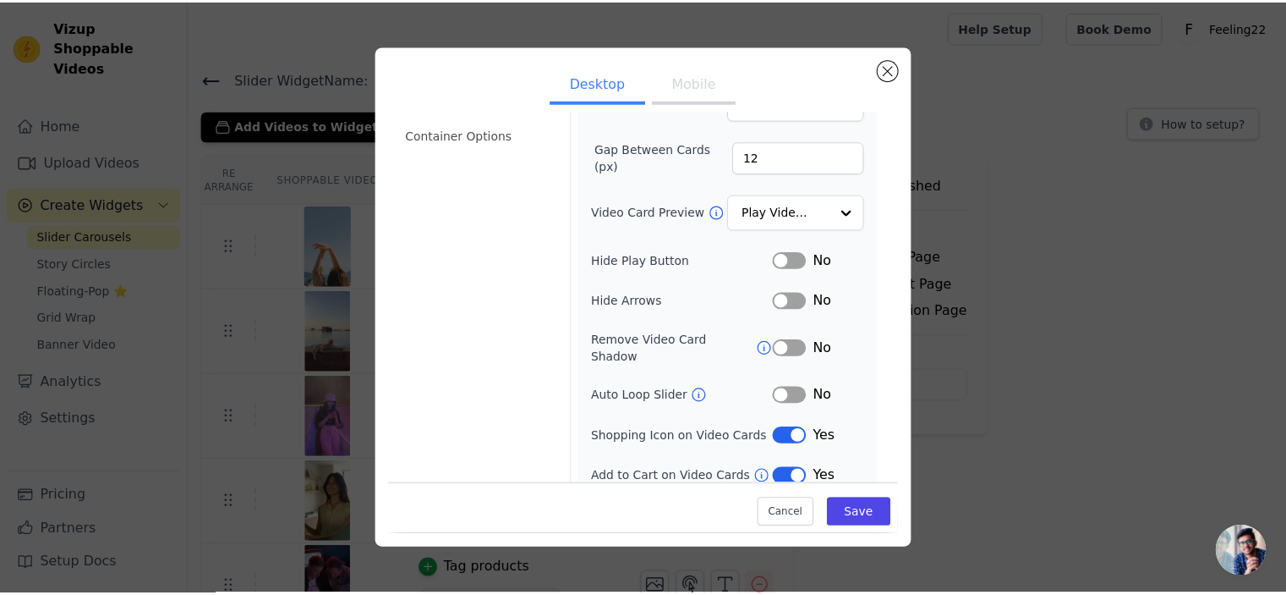
scroll to position [151, 0]
